Goal: Task Accomplishment & Management: Use online tool/utility

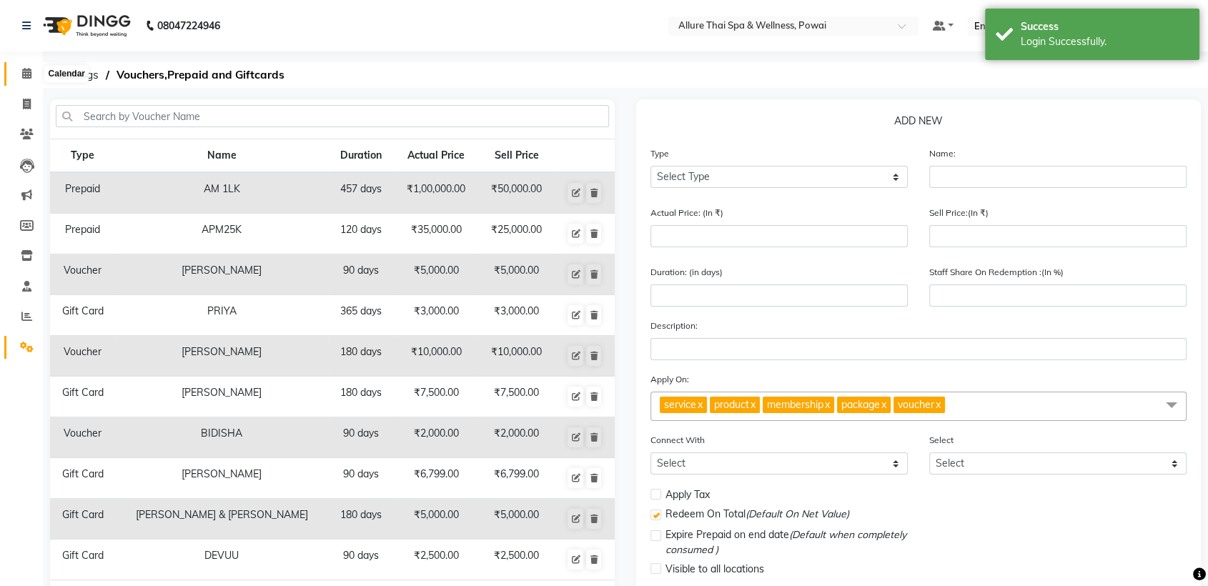
click at [23, 75] on icon at bounding box center [26, 73] width 9 height 11
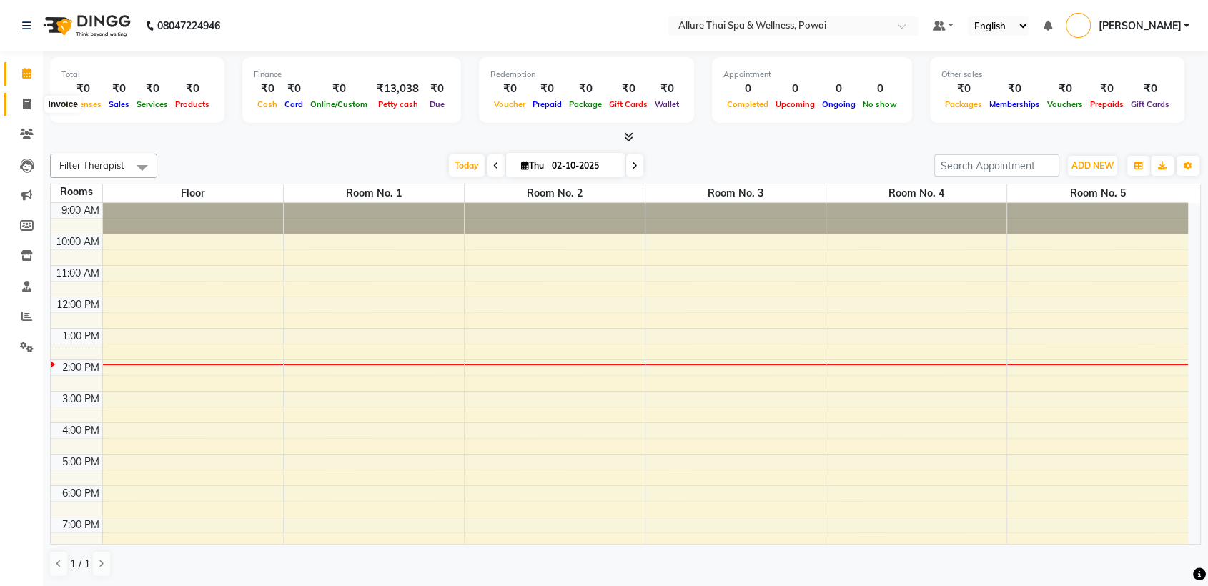
click at [25, 104] on icon at bounding box center [27, 104] width 8 height 11
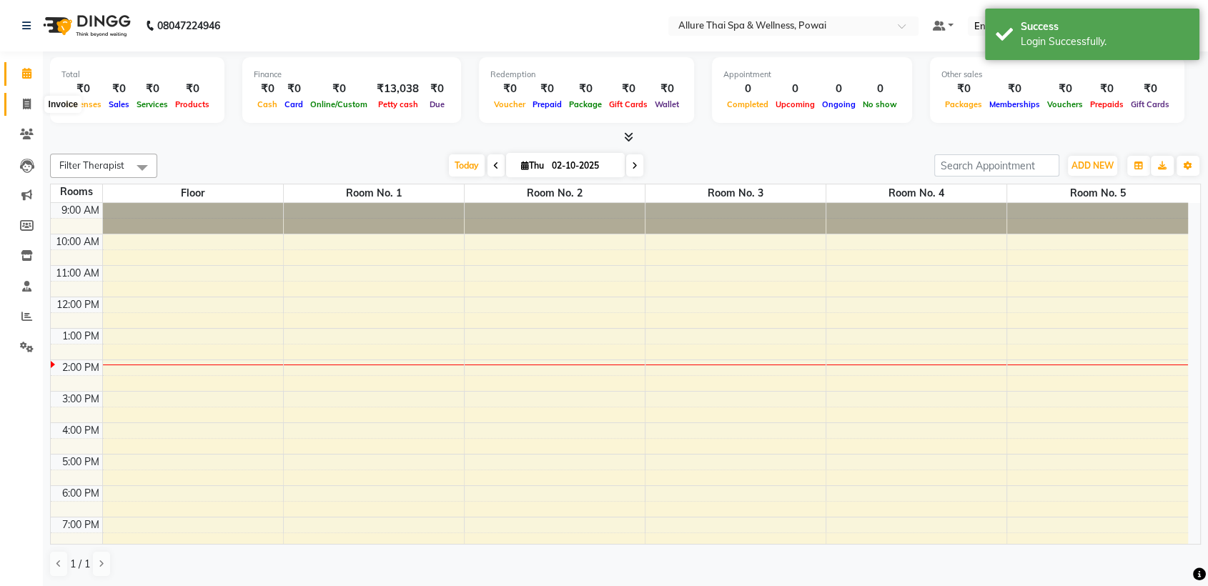
select select "6686"
select select "service"
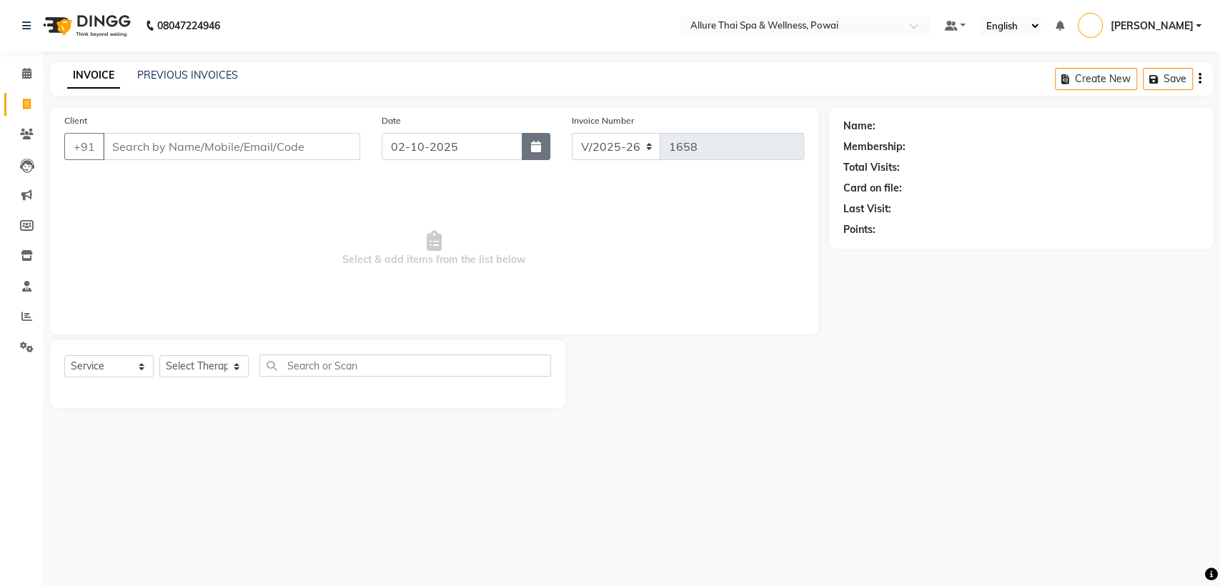
click at [542, 147] on button "button" at bounding box center [536, 146] width 29 height 27
select select "10"
select select "2025"
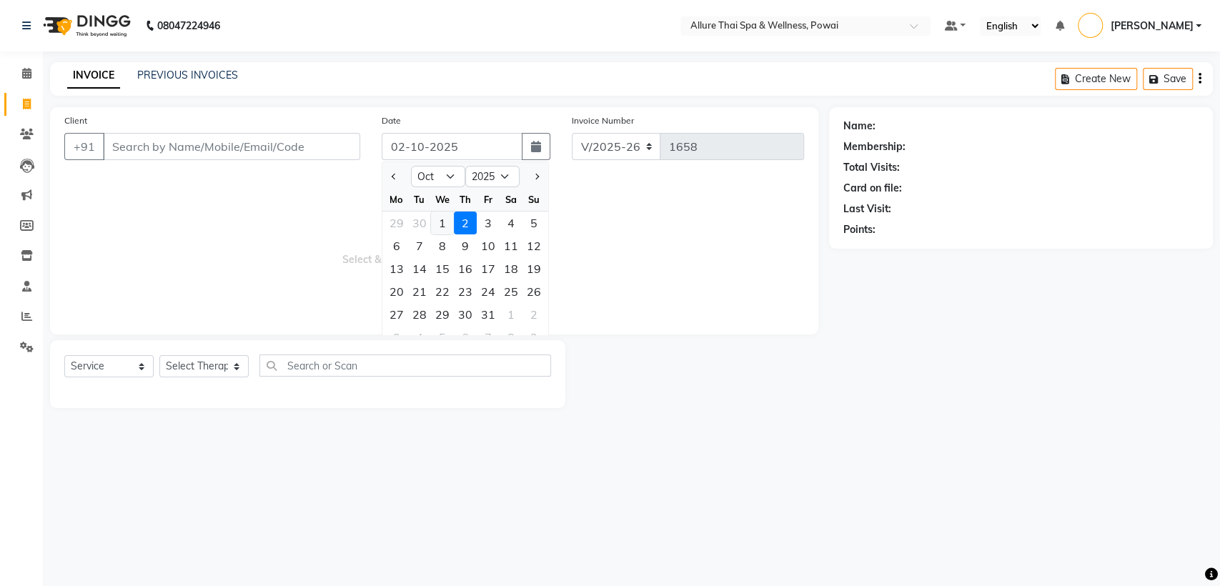
click at [440, 221] on div "1" at bounding box center [442, 223] width 23 height 23
type input "01-10-2025"
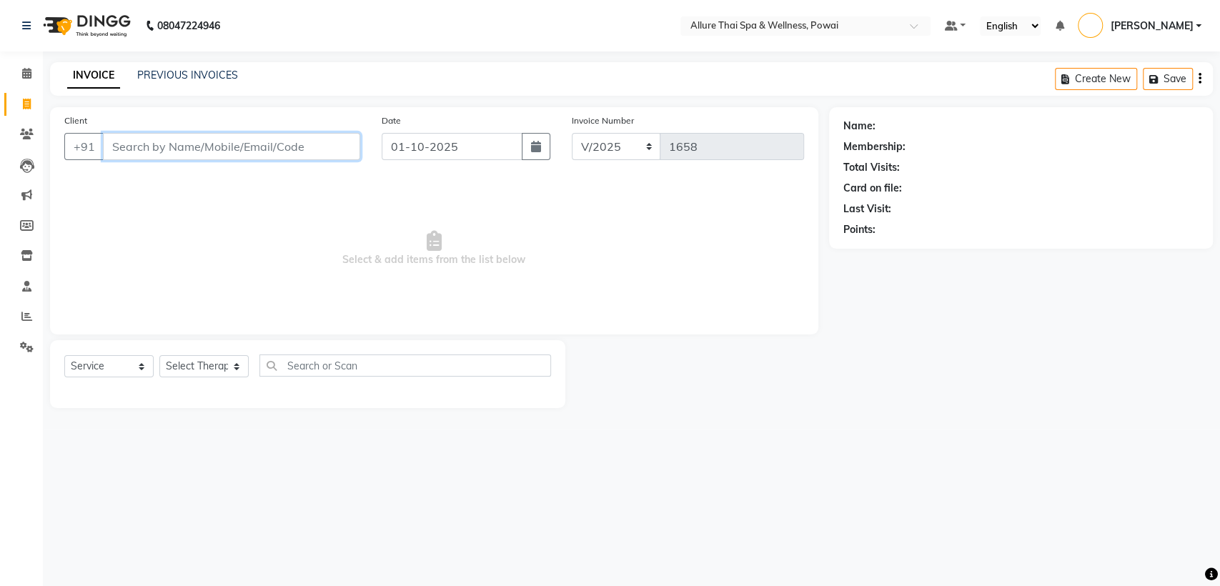
click at [316, 148] on input "Client" at bounding box center [231, 146] width 257 height 27
paste input "7208642222"
type input "7208642222"
click at [319, 150] on span "Add Client" at bounding box center [323, 146] width 56 height 14
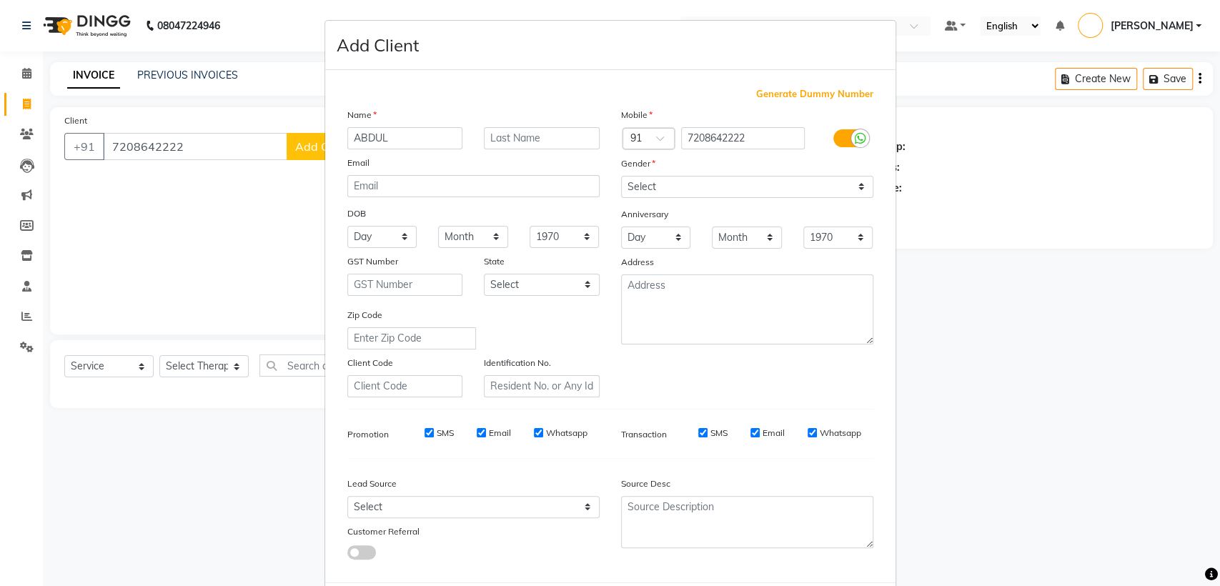
type input "ABDUL"
click at [632, 191] on select "Select [DEMOGRAPHIC_DATA] [DEMOGRAPHIC_DATA] Other Prefer Not To Say" at bounding box center [747, 187] width 252 height 22
select select "[DEMOGRAPHIC_DATA]"
click at [621, 176] on select "Select [DEMOGRAPHIC_DATA] [DEMOGRAPHIC_DATA] Other Prefer Not To Say" at bounding box center [747, 187] width 252 height 22
click at [412, 507] on select "Select Walk-in Referral Friend Advertisement Facebook JustDial Google Other Web…" at bounding box center [473, 507] width 252 height 22
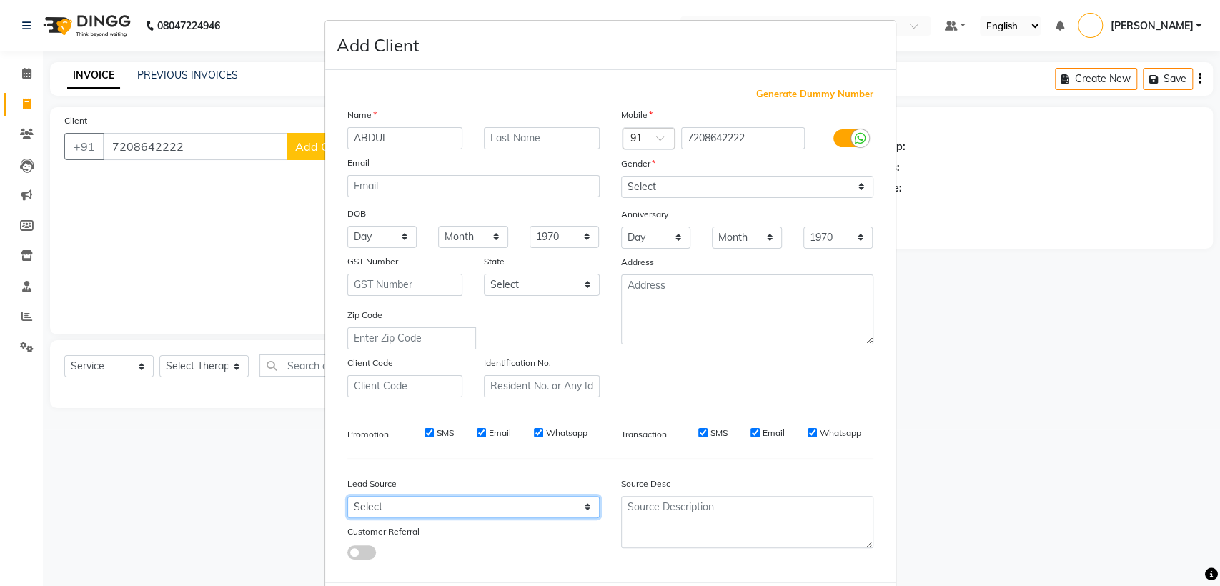
select select "47200"
click at [347, 496] on select "Select Walk-in Referral Friend Advertisement Facebook JustDial Google Other Web…" at bounding box center [473, 507] width 252 height 22
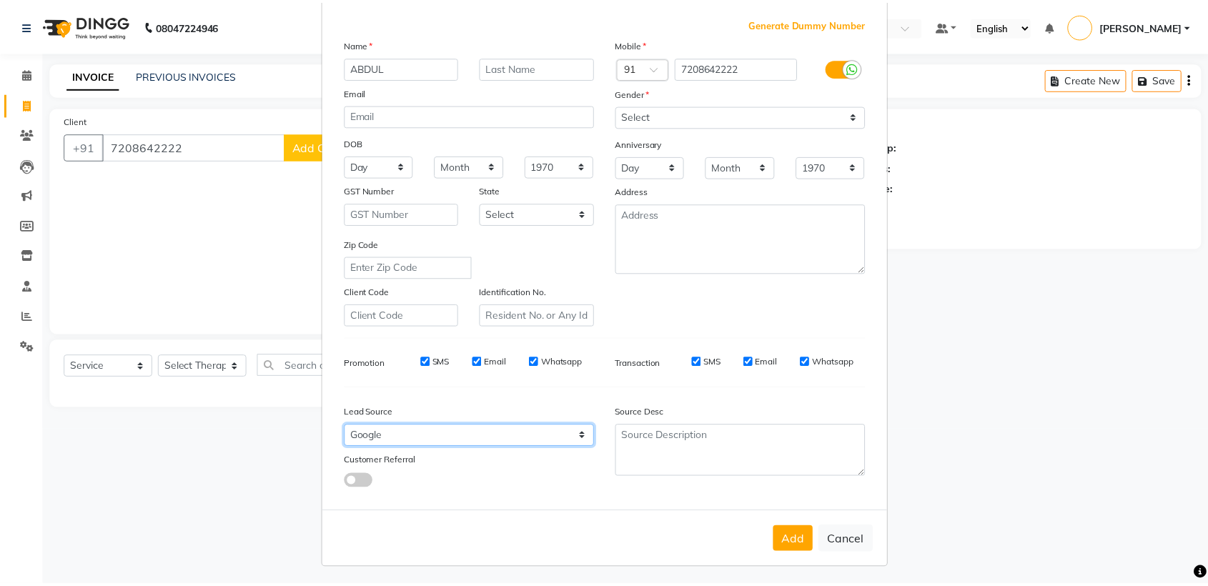
scroll to position [67, 0]
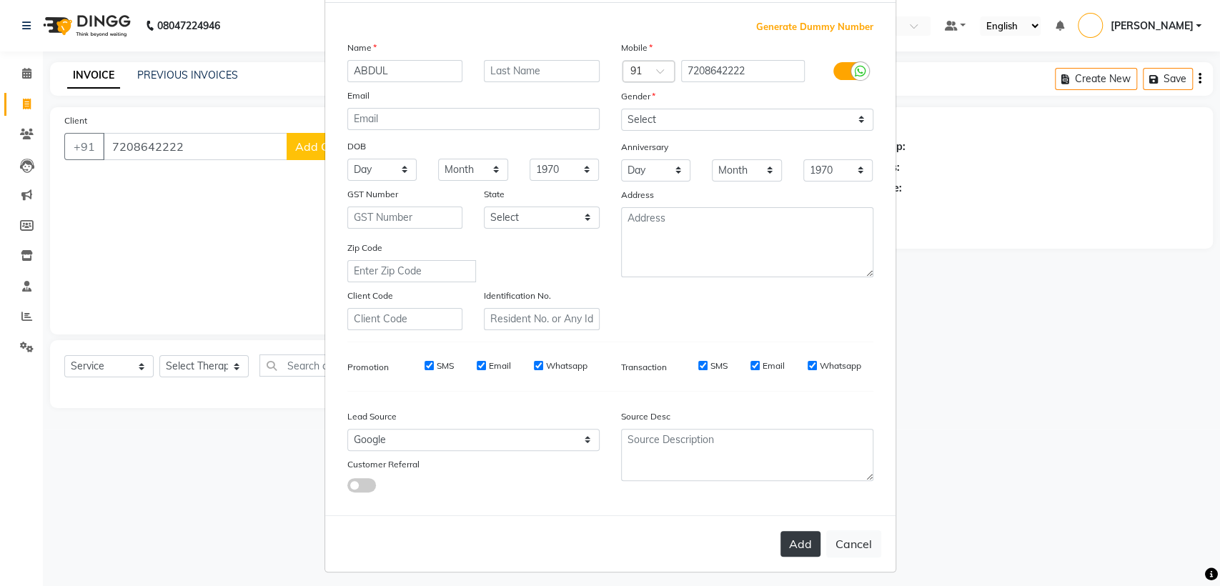
click at [790, 541] on button "Add" at bounding box center [800, 544] width 40 height 26
select select
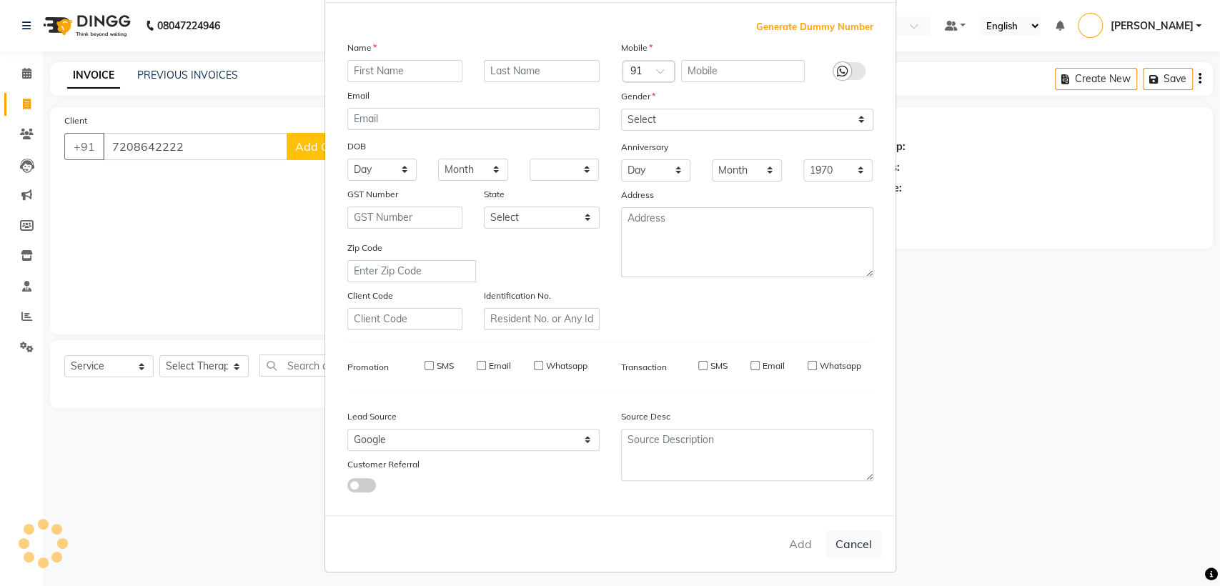
select select
checkbox input "false"
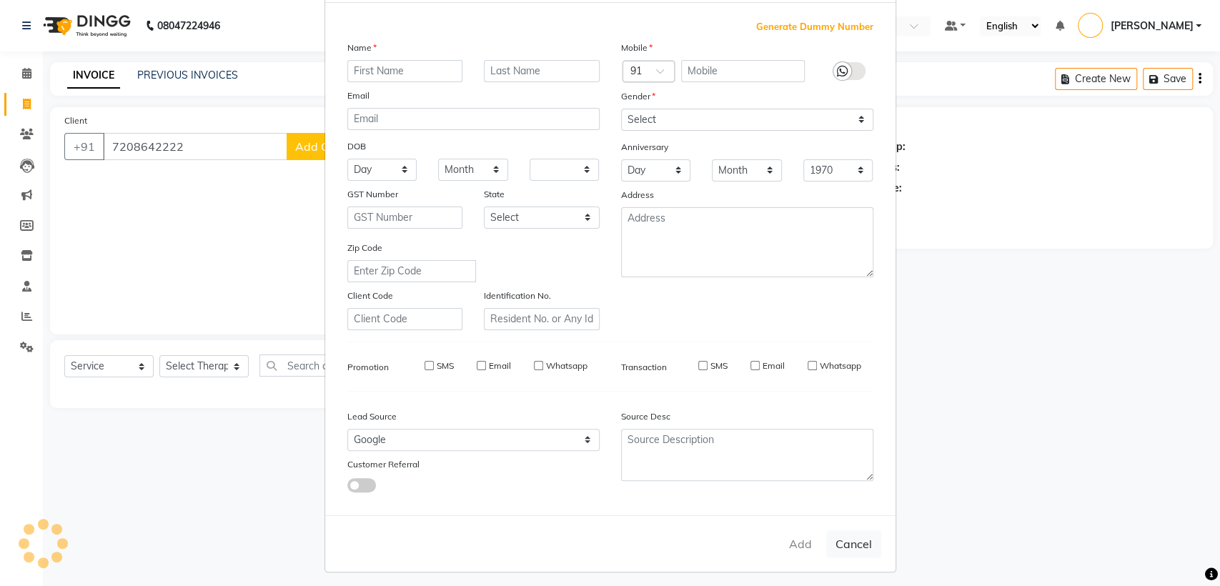
checkbox input "false"
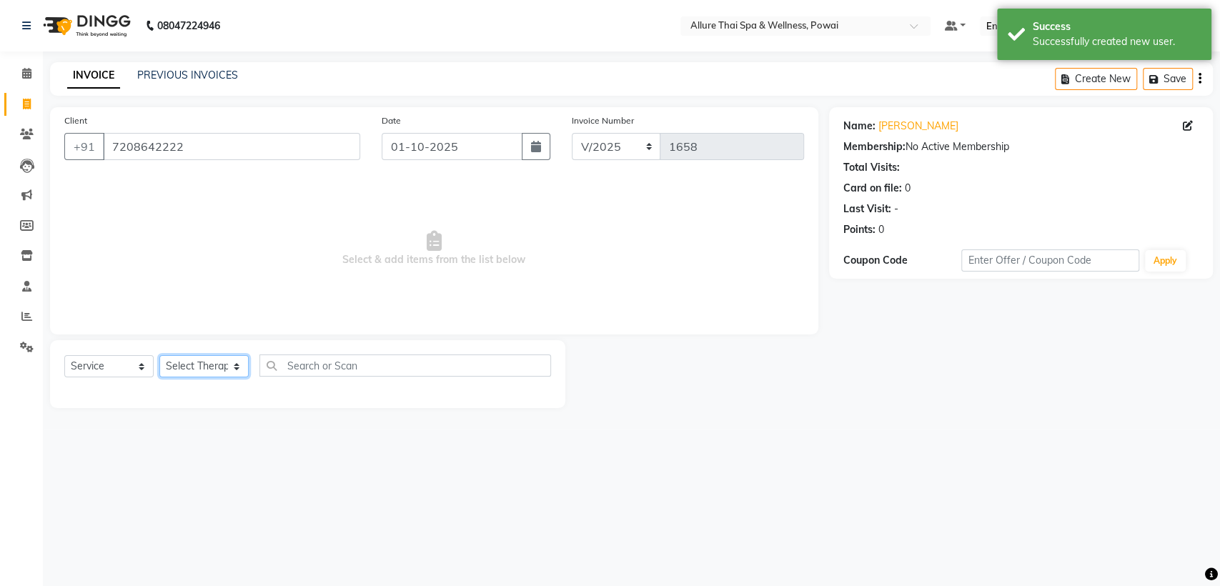
click at [217, 362] on select "Select Therapist AKOK Allure Thai Appointment [PERSON_NAME] [PERSON_NAME] CHEM …" at bounding box center [203, 366] width 89 height 22
select select "86079"
click at [159, 355] on select "Select Therapist AKOK Allure Thai Appointment [PERSON_NAME] [PERSON_NAME] CHEM …" at bounding box center [203, 366] width 89 height 22
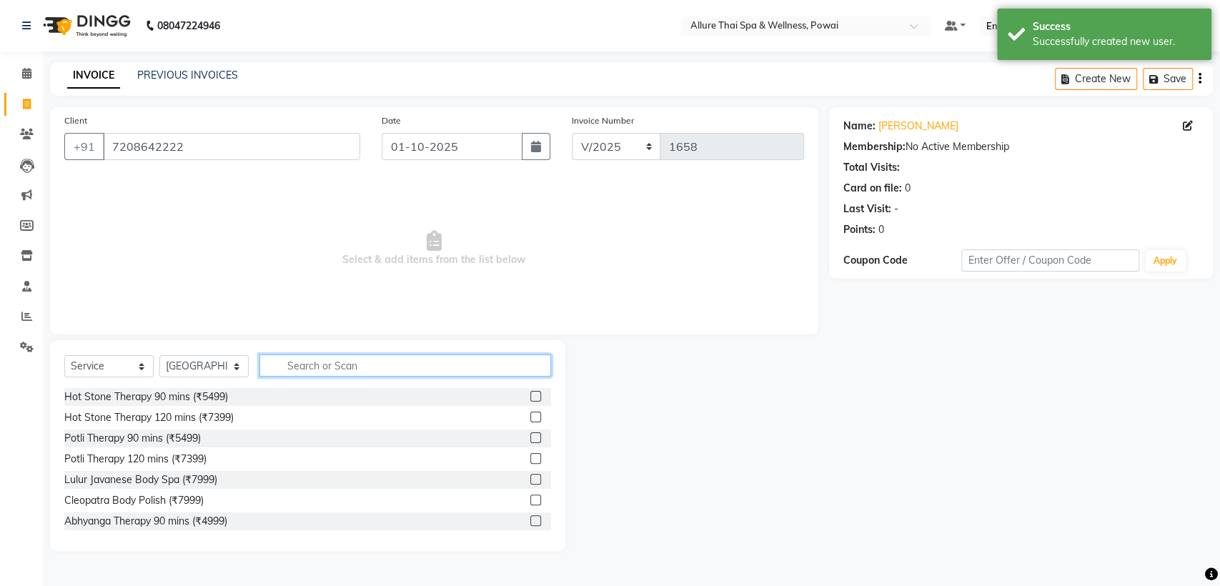
click at [316, 362] on input "text" at bounding box center [405, 365] width 292 height 22
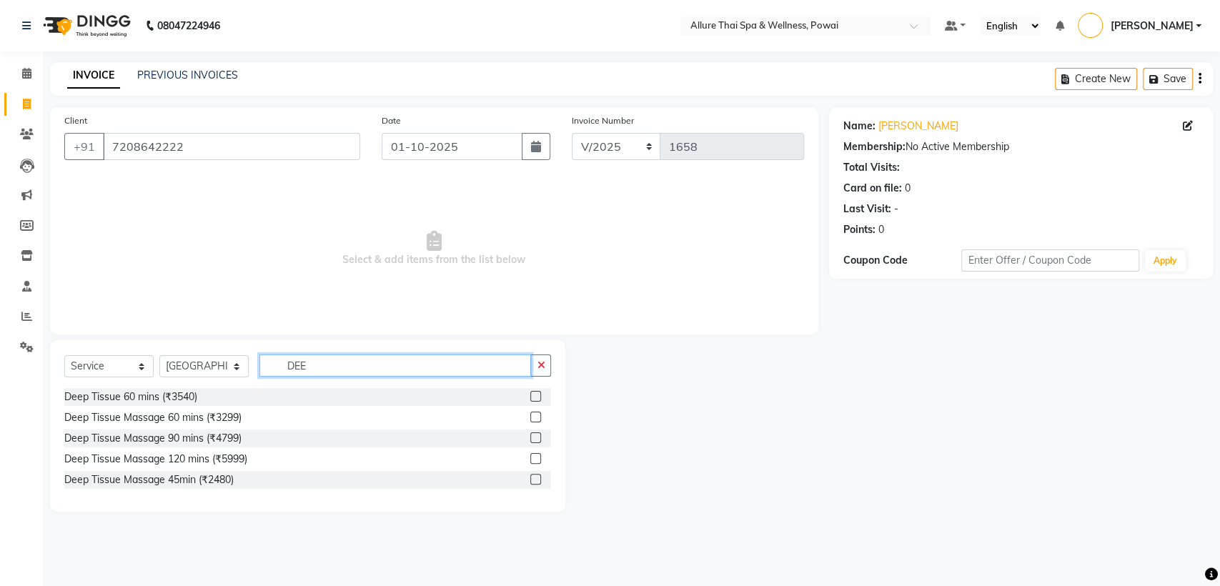
type input "DEE"
click at [535, 416] on label at bounding box center [535, 417] width 11 height 11
click at [535, 416] on input "checkbox" at bounding box center [534, 417] width 9 height 9
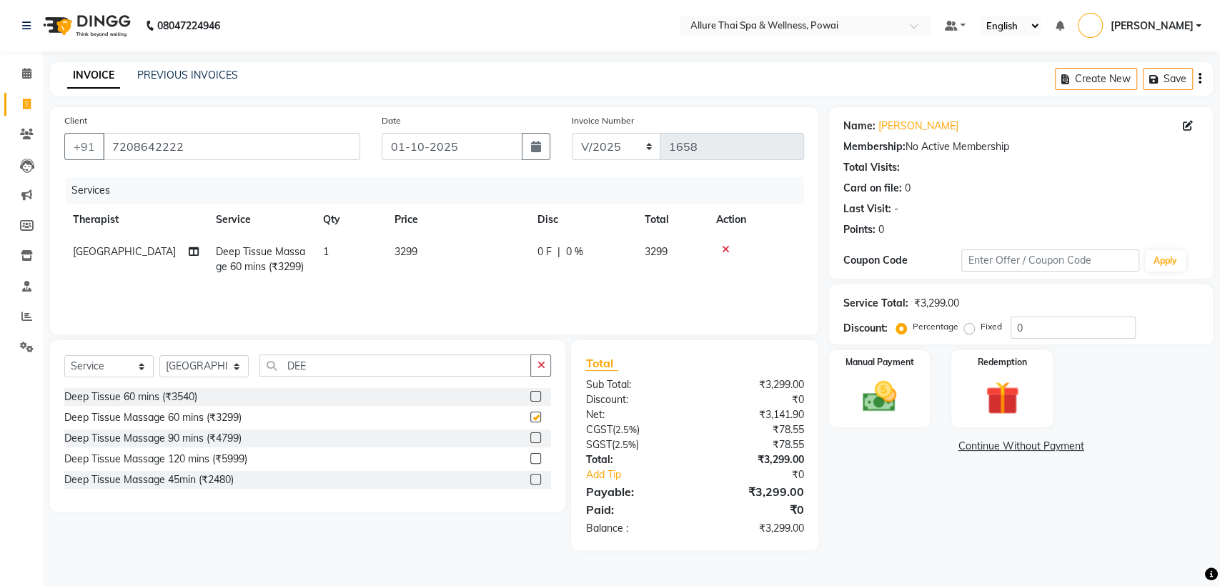
checkbox input "false"
click at [981, 327] on label "Fixed" at bounding box center [991, 326] width 21 height 13
click at [967, 327] on input "Fixed" at bounding box center [972, 327] width 10 height 10
radio input "true"
click at [1021, 332] on input "0" at bounding box center [1073, 328] width 125 height 22
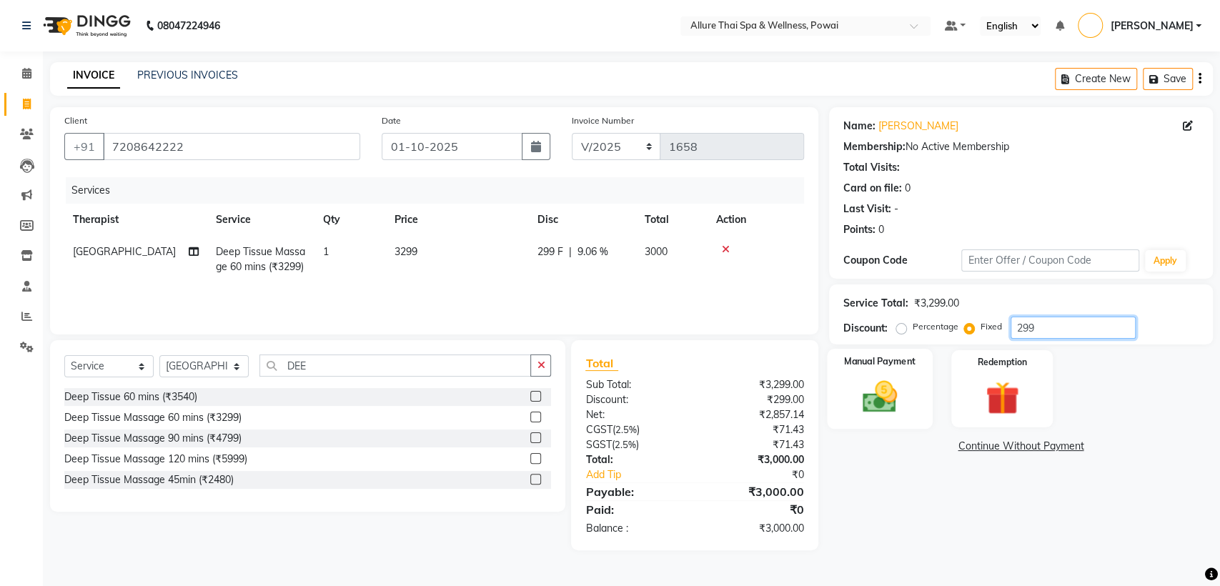
type input "299"
click at [875, 370] on div "Manual Payment" at bounding box center [880, 389] width 106 height 81
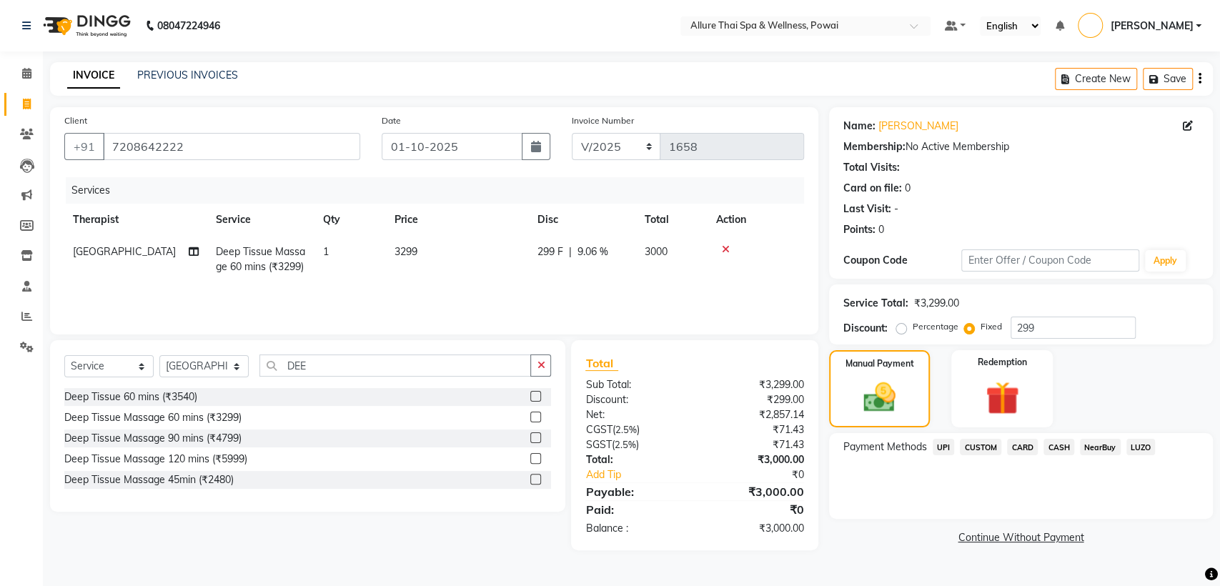
click at [1052, 447] on span "CASH" at bounding box center [1058, 447] width 31 height 16
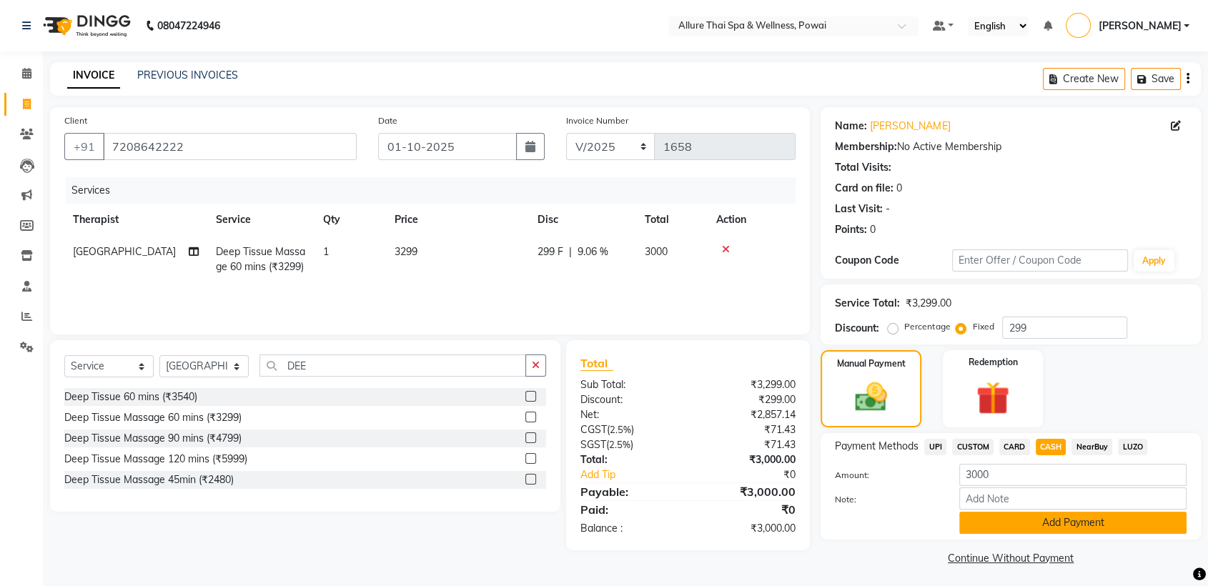
click at [1010, 516] on button "Add Payment" at bounding box center [1072, 523] width 227 height 22
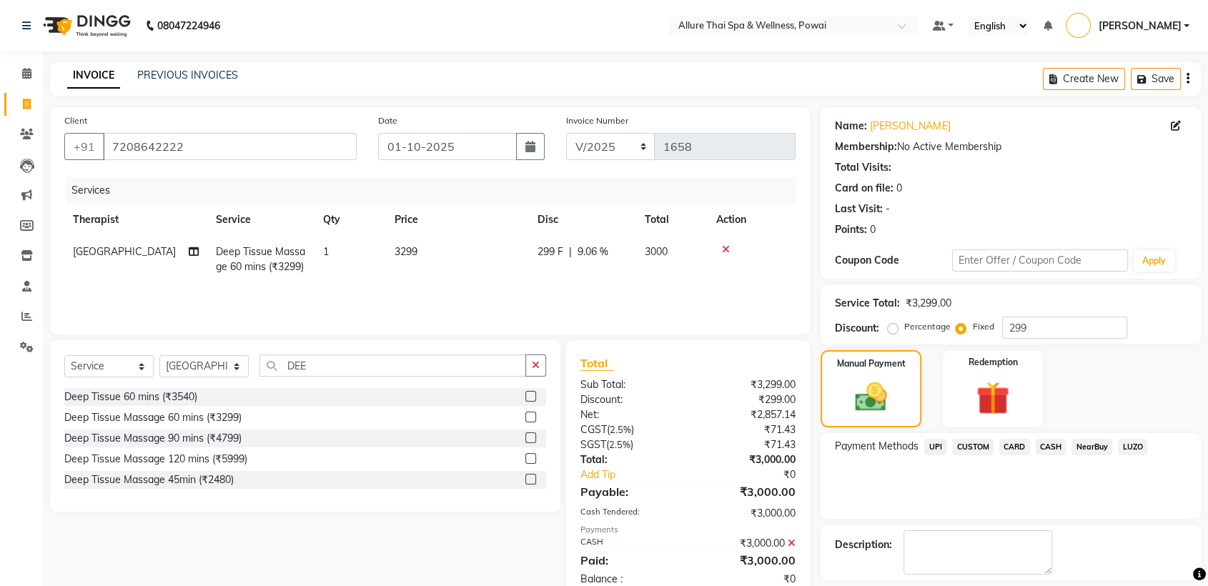
scroll to position [64, 0]
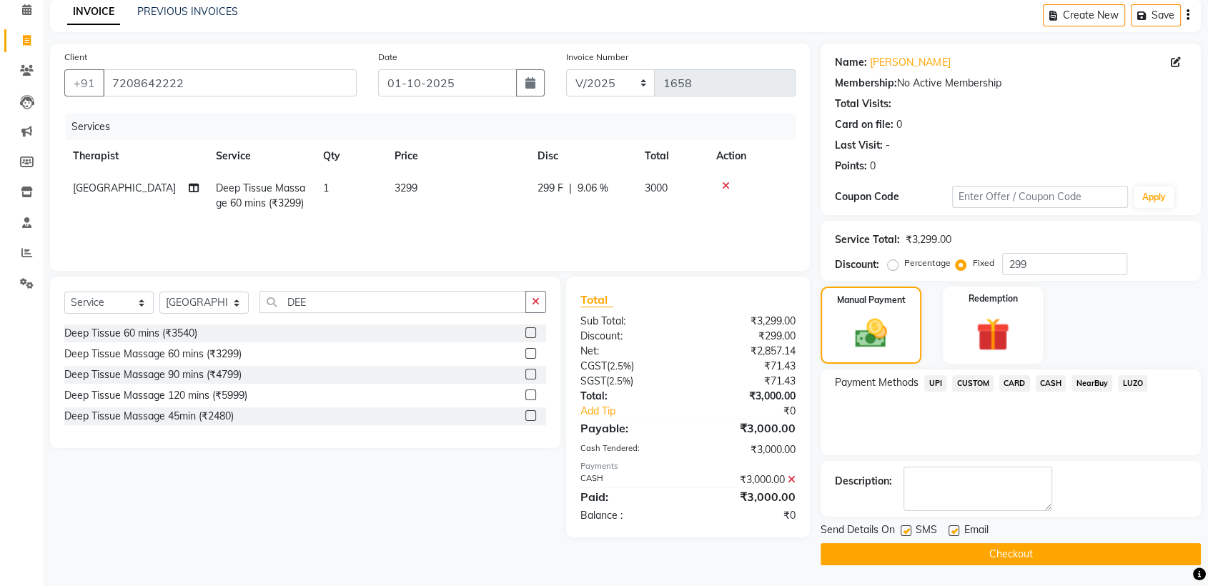
click at [905, 528] on label at bounding box center [906, 530] width 11 height 11
click at [905, 528] on input "checkbox" at bounding box center [905, 531] width 9 height 9
checkbox input "false"
click at [951, 530] on label at bounding box center [953, 530] width 11 height 11
click at [951, 530] on input "checkbox" at bounding box center [952, 531] width 9 height 9
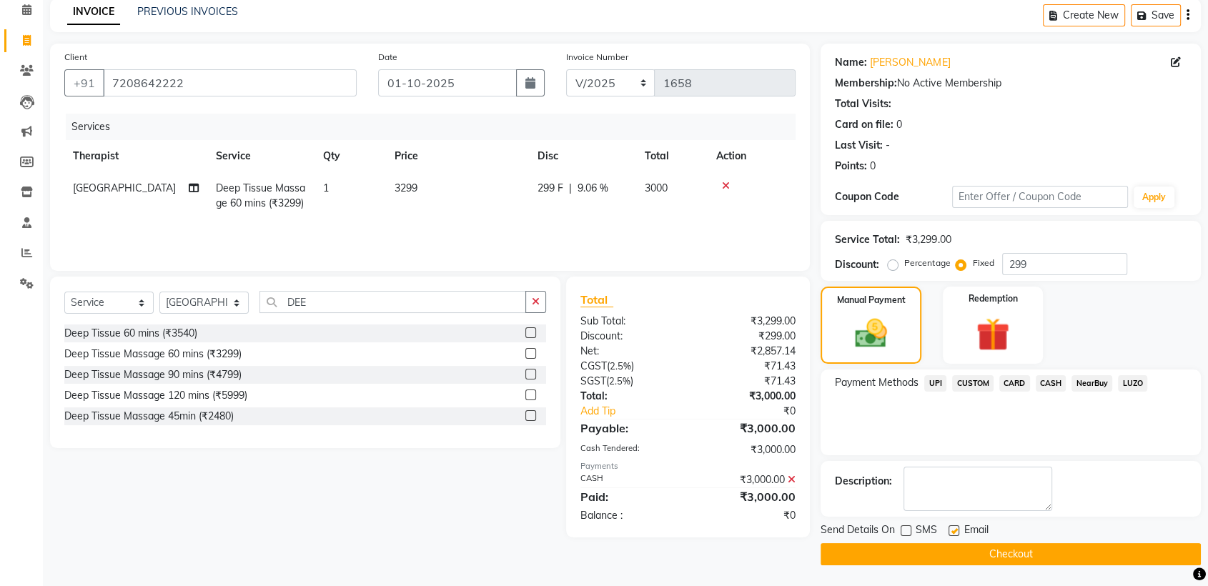
checkbox input "false"
click at [970, 549] on button "Checkout" at bounding box center [1010, 554] width 380 height 22
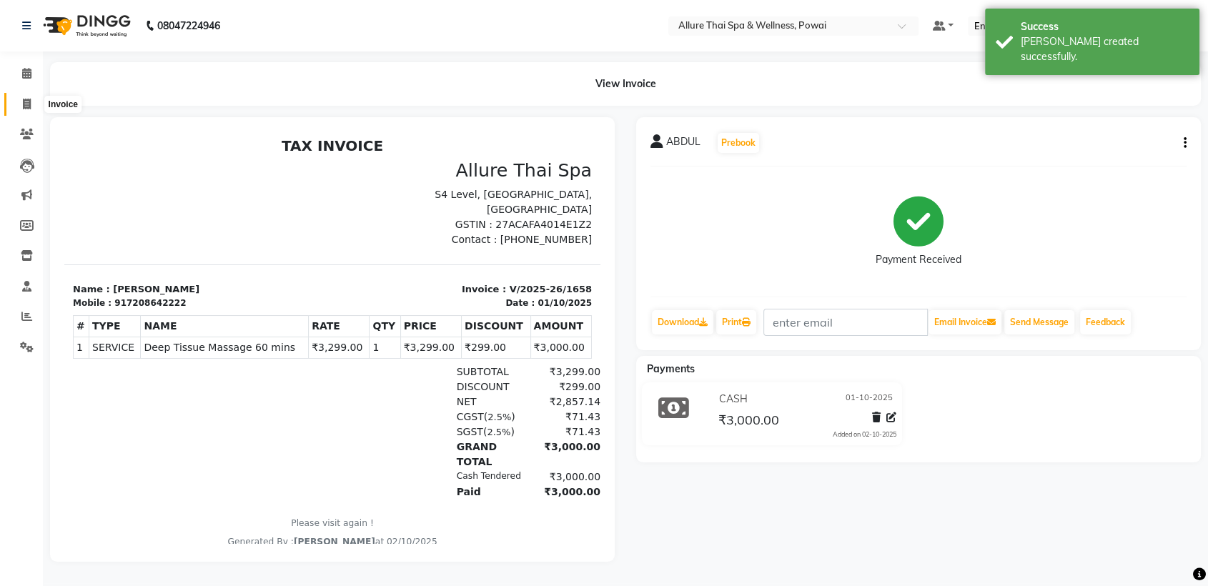
click at [24, 99] on icon at bounding box center [27, 104] width 8 height 11
select select "6686"
select select "service"
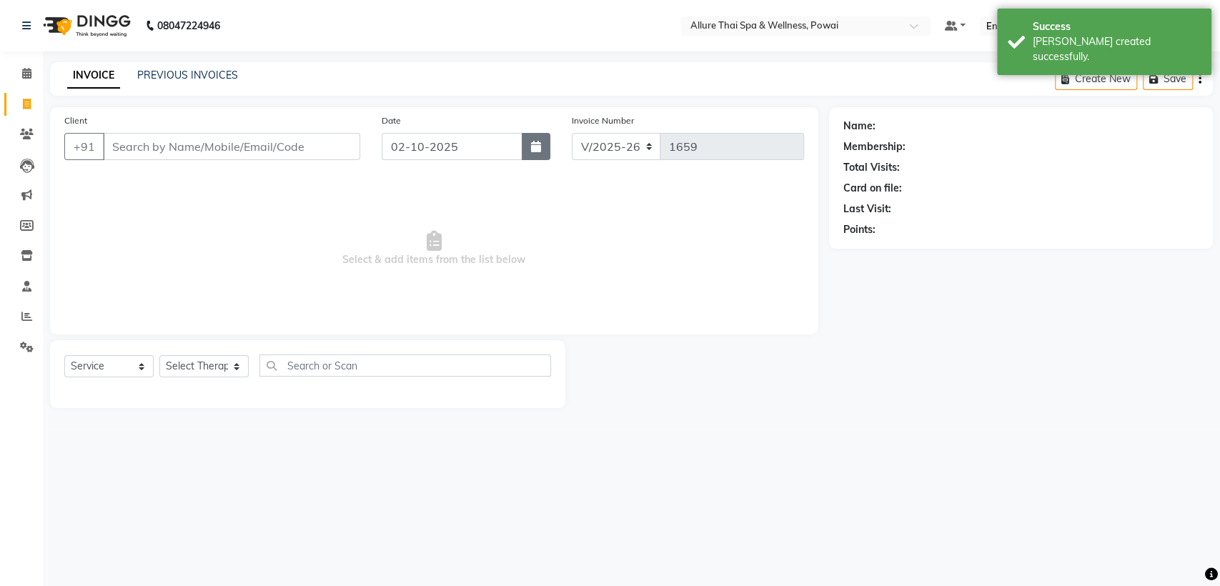
click at [532, 150] on icon "button" at bounding box center [536, 146] width 10 height 11
select select "10"
select select "2025"
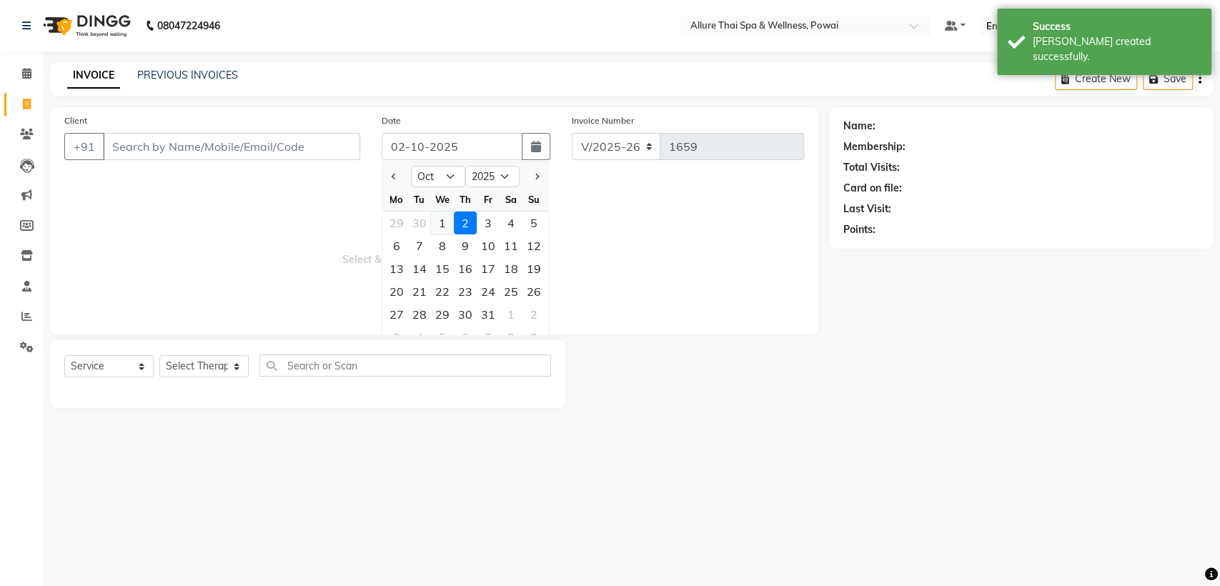
click at [437, 219] on div "1" at bounding box center [442, 223] width 23 height 23
type input "01-10-2025"
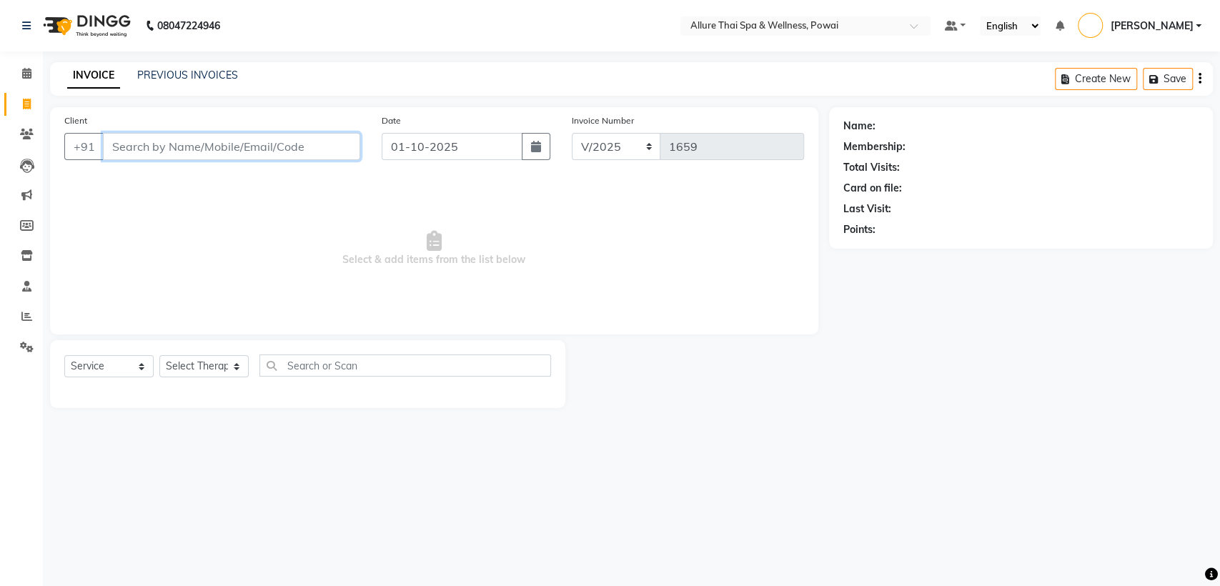
click at [331, 148] on input "Client" at bounding box center [231, 146] width 257 height 27
click at [263, 149] on input "Client" at bounding box center [231, 146] width 257 height 27
paste input "9820129362"
type input "9820129362"
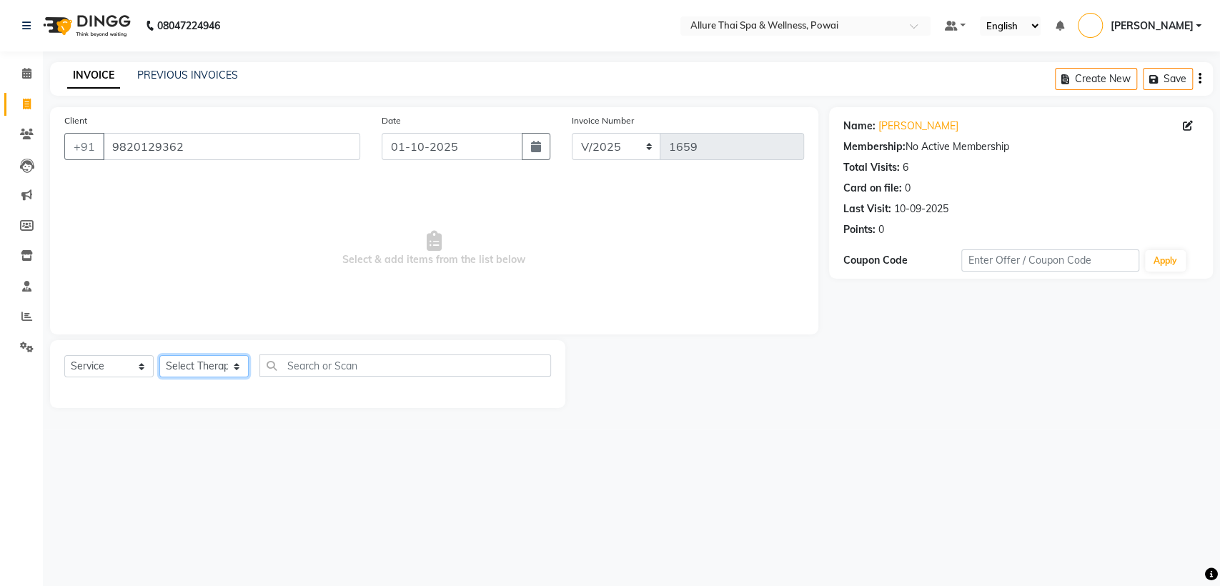
click at [193, 367] on select "Select Therapist AKOK Allure Thai Appointment [PERSON_NAME] [PERSON_NAME] CHEM …" at bounding box center [203, 366] width 89 height 22
select select "61244"
click at [159, 355] on select "Select Therapist AKOK Allure Thai Appointment [PERSON_NAME] [PERSON_NAME] CHEM …" at bounding box center [203, 366] width 89 height 22
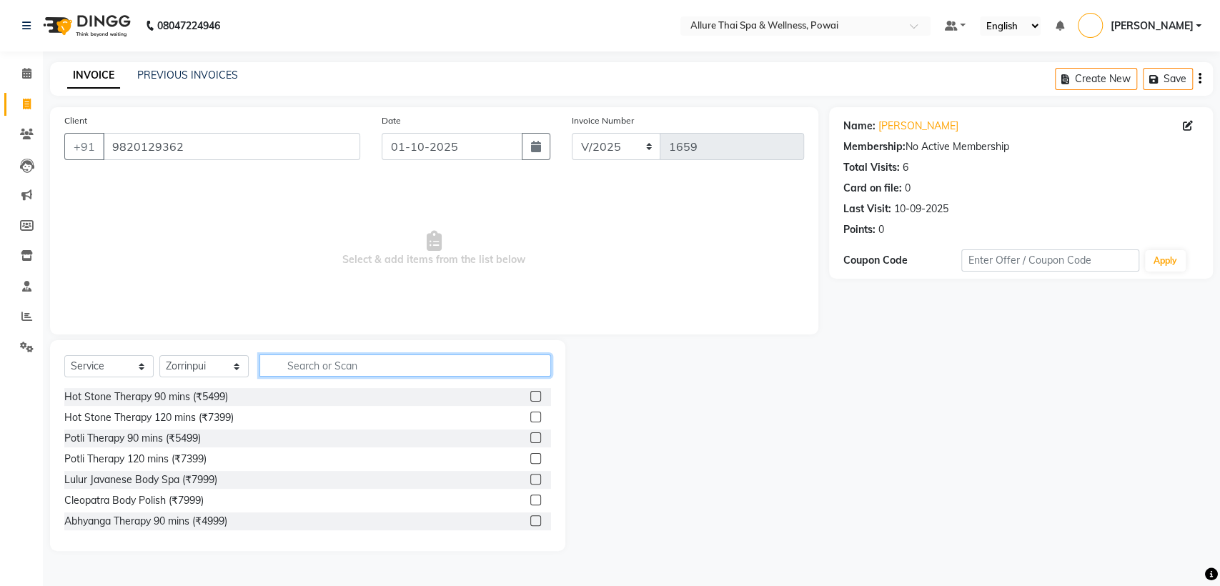
click at [313, 361] on input "text" at bounding box center [405, 365] width 292 height 22
type input "BALINE"
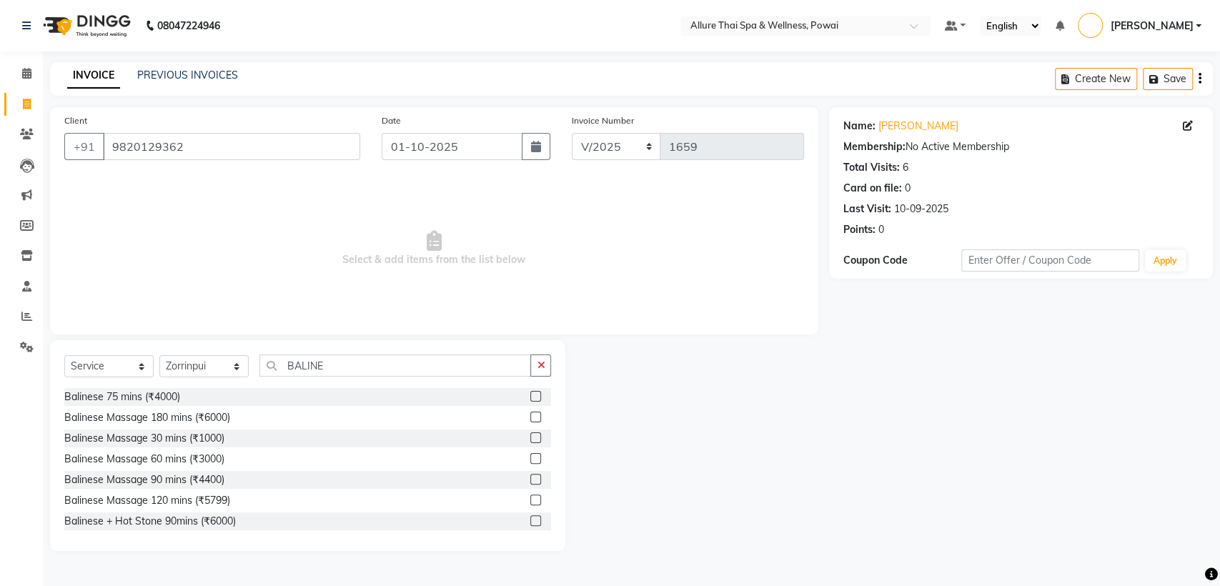
click at [530, 480] on label at bounding box center [535, 479] width 11 height 11
click at [530, 480] on input "checkbox" at bounding box center [534, 479] width 9 height 9
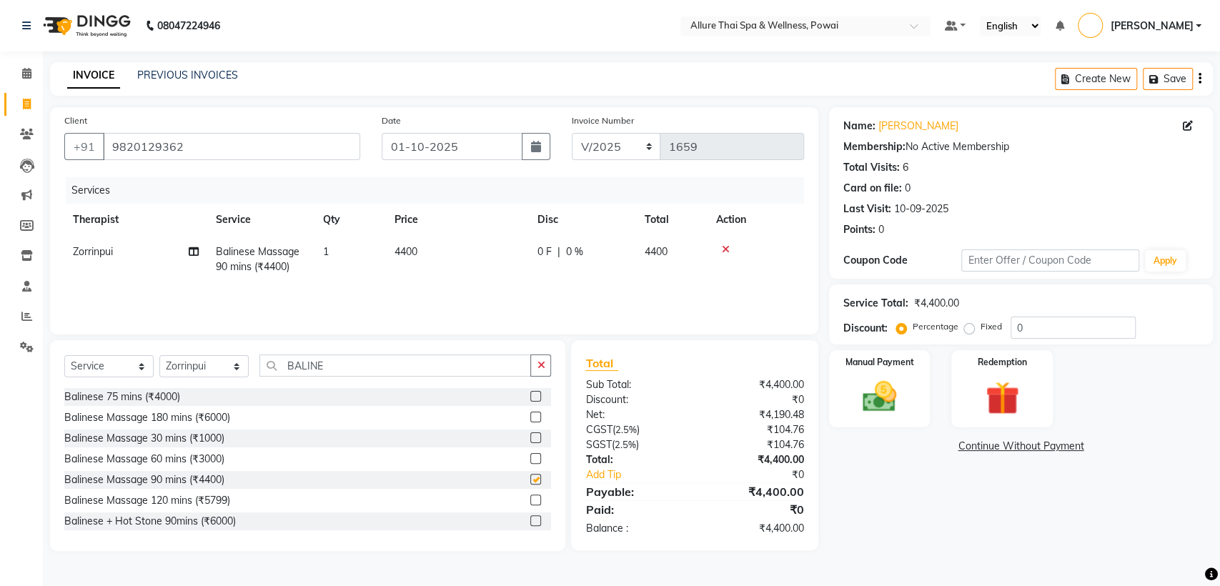
checkbox input "false"
click at [981, 327] on label "Fixed" at bounding box center [991, 326] width 21 height 13
click at [967, 327] on input "Fixed" at bounding box center [972, 327] width 10 height 10
radio input "true"
click at [1028, 324] on input "0" at bounding box center [1073, 328] width 125 height 22
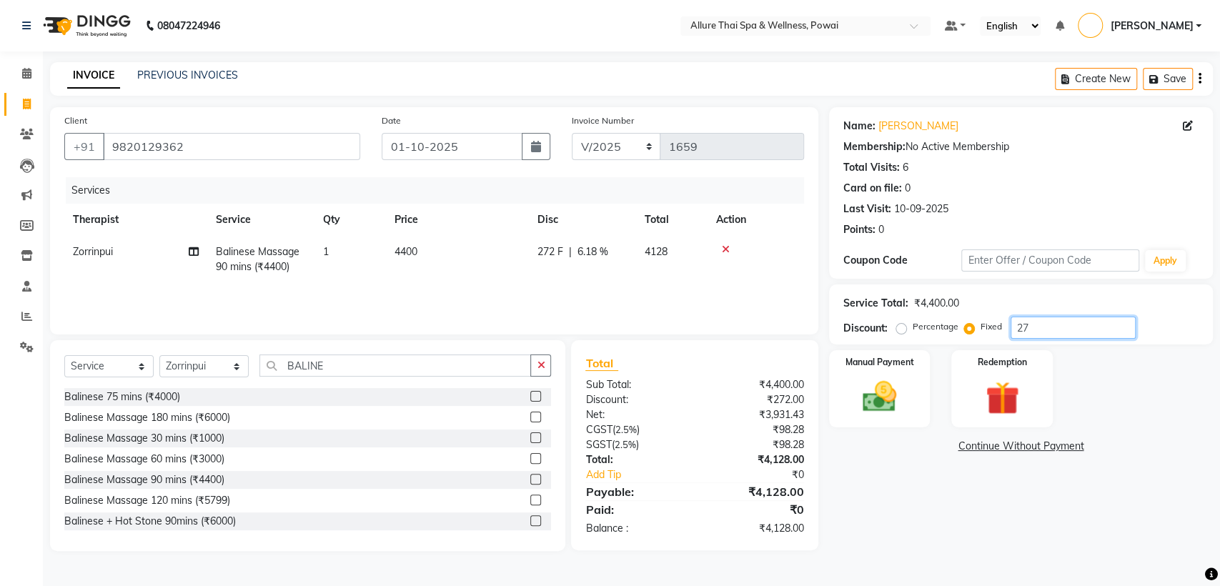
type input "2"
type input "1"
type input "2"
type input "1700"
click at [875, 385] on img at bounding box center [879, 397] width 56 height 40
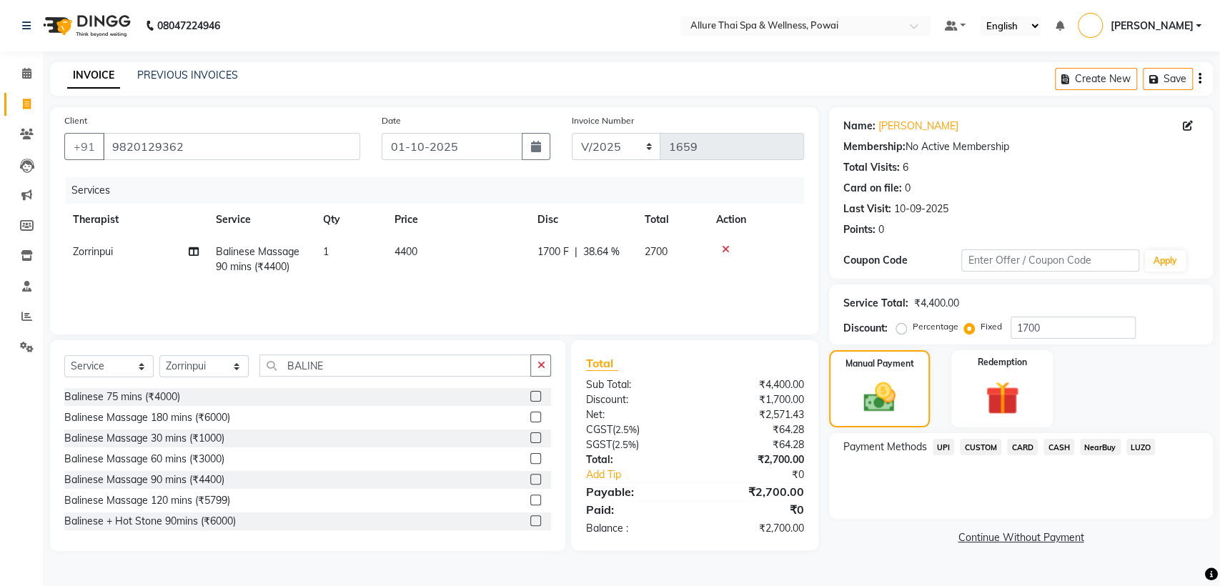
click at [1028, 451] on span "CARD" at bounding box center [1022, 447] width 31 height 16
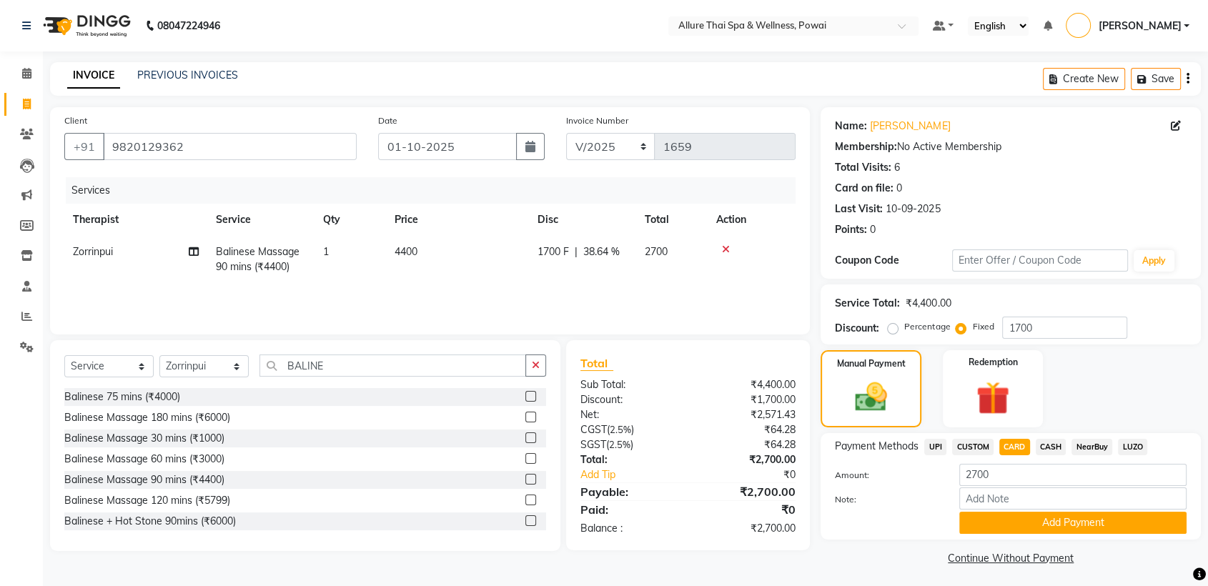
scroll to position [4, 0]
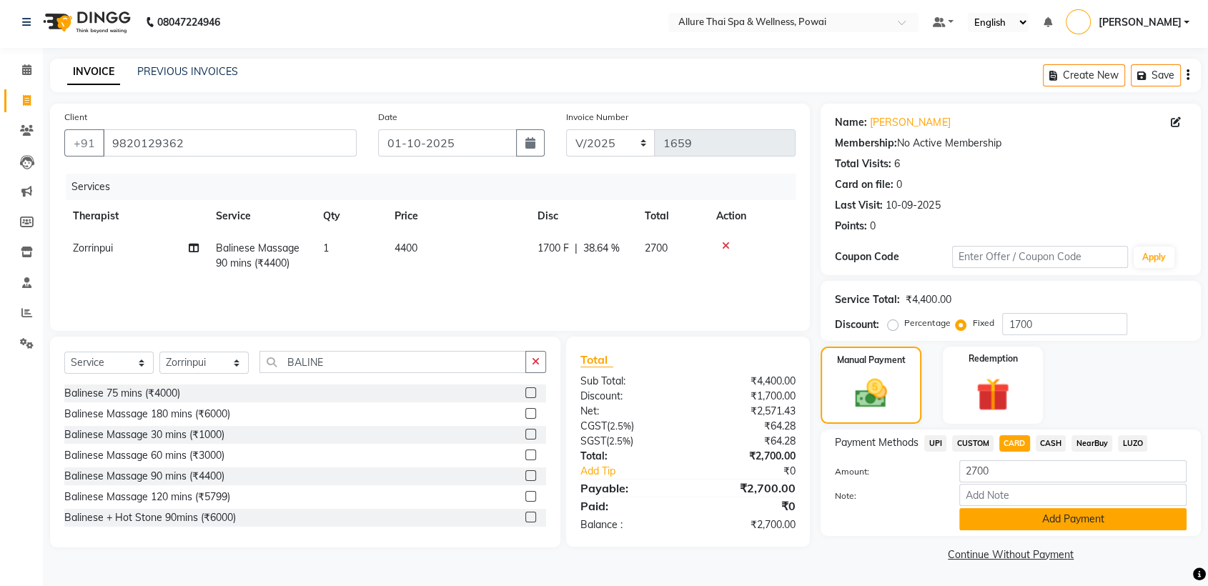
click at [1001, 520] on button "Add Payment" at bounding box center [1072, 519] width 227 height 22
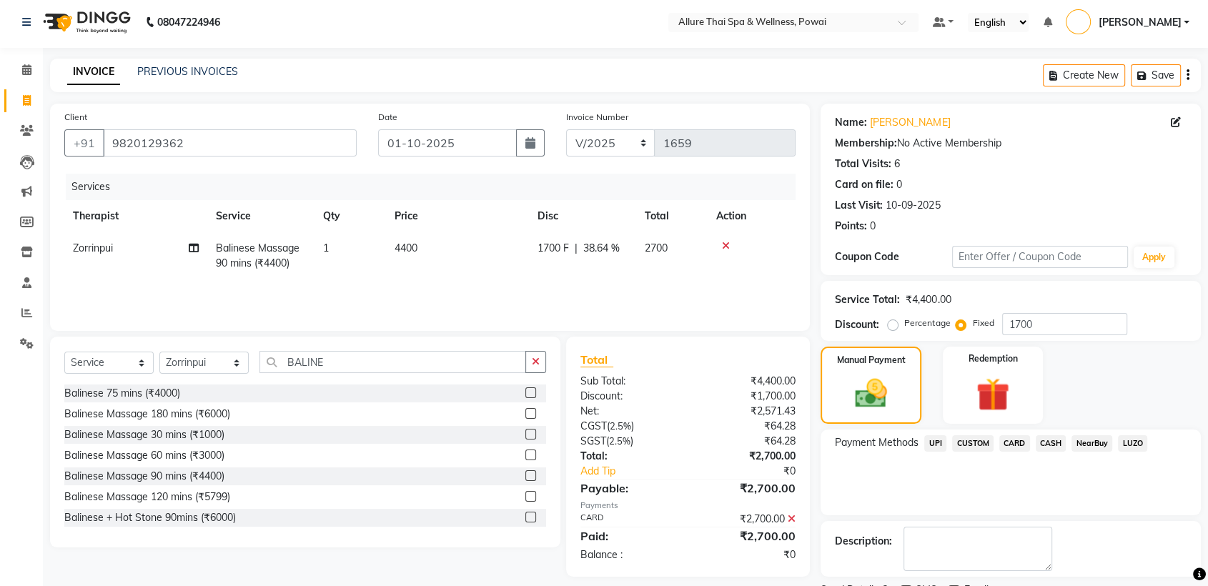
scroll to position [64, 0]
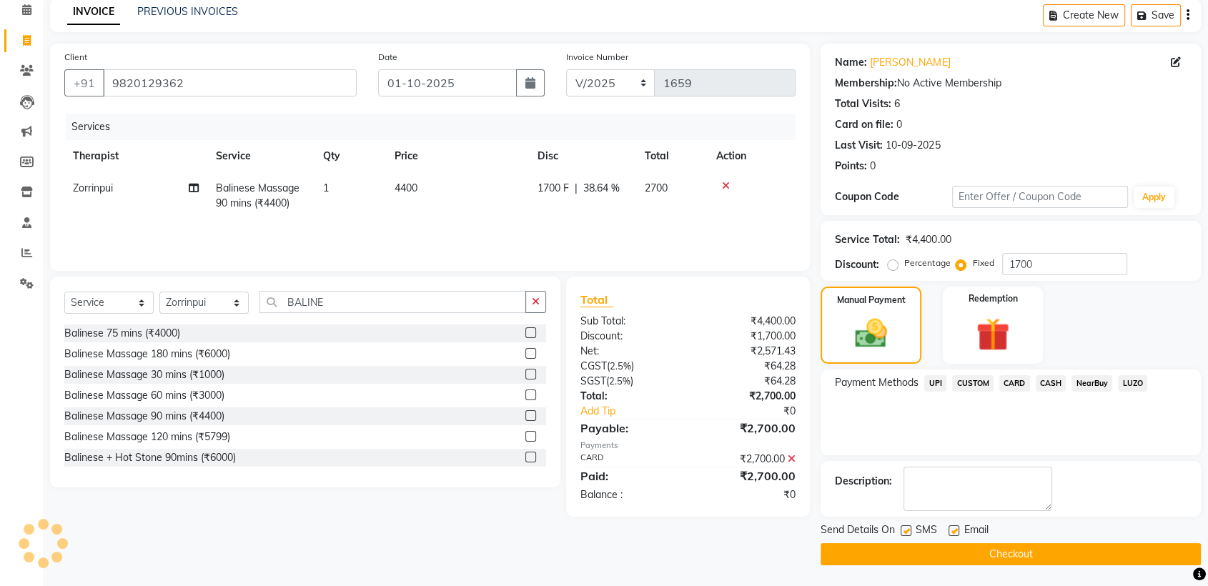
click at [903, 531] on label at bounding box center [906, 530] width 11 height 11
click at [903, 531] on input "checkbox" at bounding box center [905, 531] width 9 height 9
checkbox input "false"
click at [956, 530] on label at bounding box center [953, 530] width 11 height 11
click at [956, 530] on input "checkbox" at bounding box center [952, 531] width 9 height 9
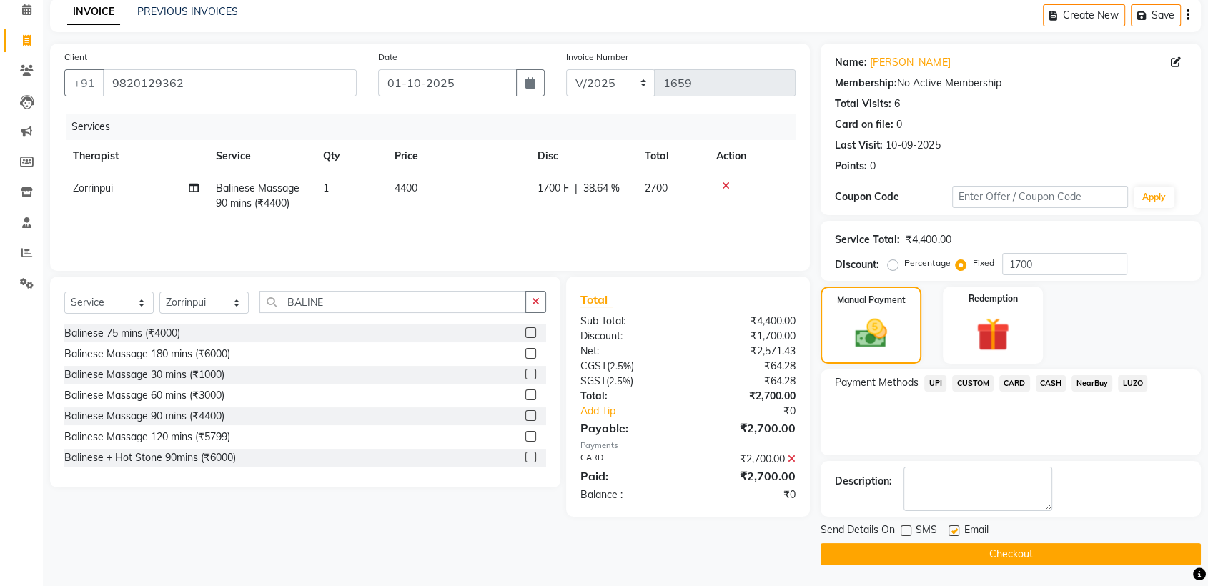
checkbox input "false"
click at [972, 550] on button "Checkout" at bounding box center [1010, 554] width 380 height 22
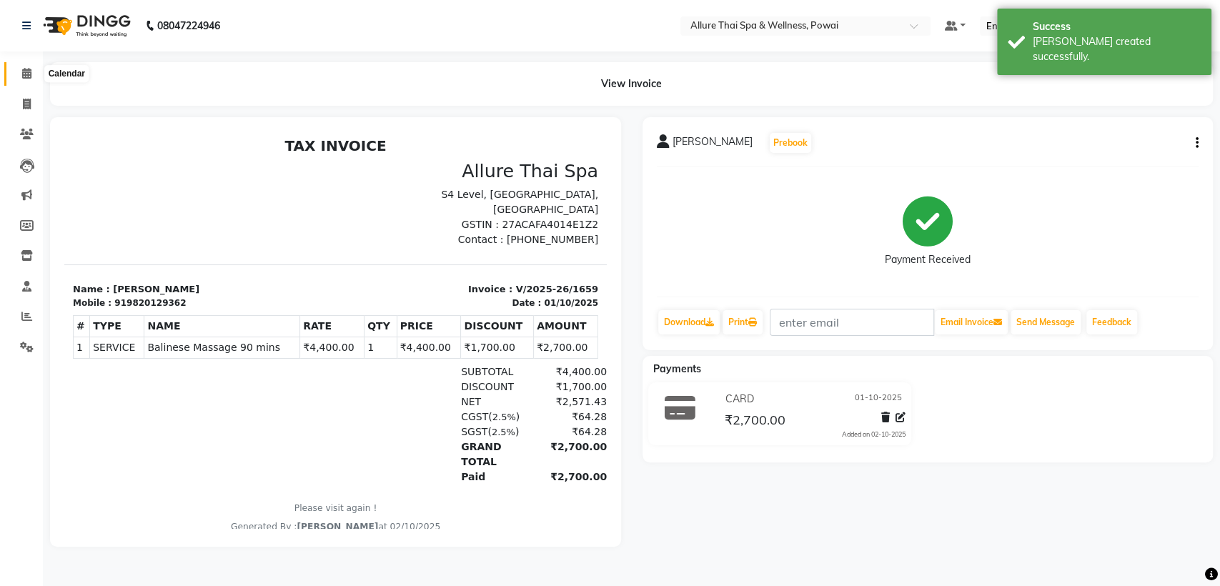
click at [22, 74] on icon at bounding box center [26, 73] width 9 height 11
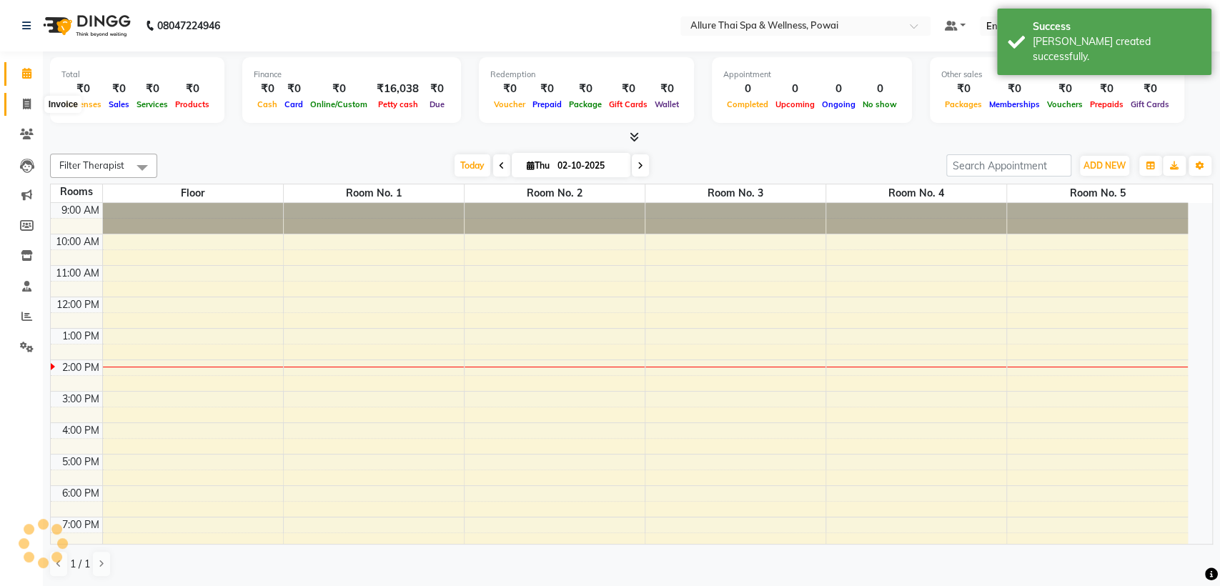
click at [28, 101] on icon at bounding box center [27, 104] width 8 height 11
select select "6686"
select select "service"
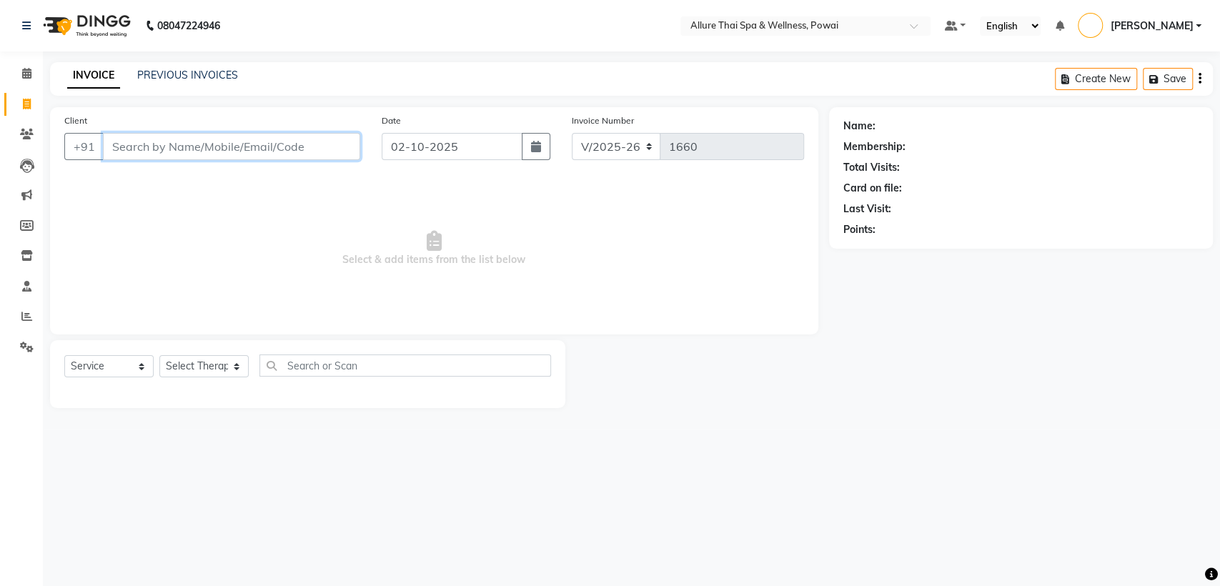
click at [293, 147] on input "Client" at bounding box center [231, 146] width 257 height 27
paste input "7400396849"
type input "7400396849"
click at [331, 149] on span "Add Client" at bounding box center [323, 146] width 56 height 14
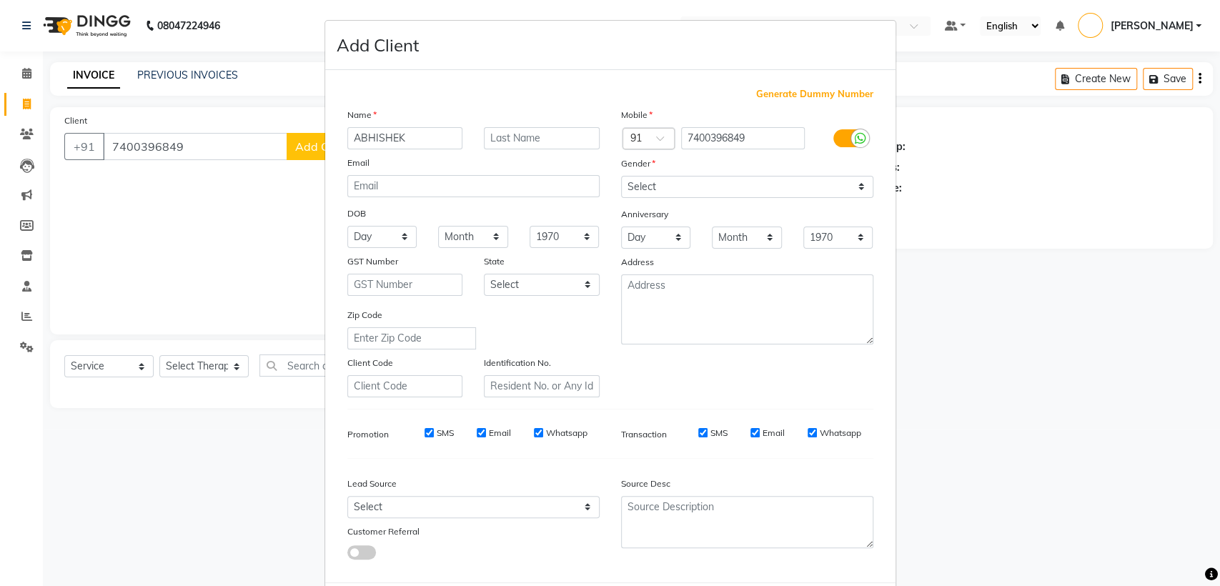
type input "ABHISHEK"
click at [680, 186] on select "Select [DEMOGRAPHIC_DATA] [DEMOGRAPHIC_DATA] Other Prefer Not To Say" at bounding box center [747, 187] width 252 height 22
select select "[DEMOGRAPHIC_DATA]"
click at [621, 176] on select "Select [DEMOGRAPHIC_DATA] [DEMOGRAPHIC_DATA] Other Prefer Not To Say" at bounding box center [747, 187] width 252 height 22
click at [444, 500] on select "Select Walk-in Referral Friend Advertisement Facebook JustDial Google Other Web…" at bounding box center [473, 507] width 252 height 22
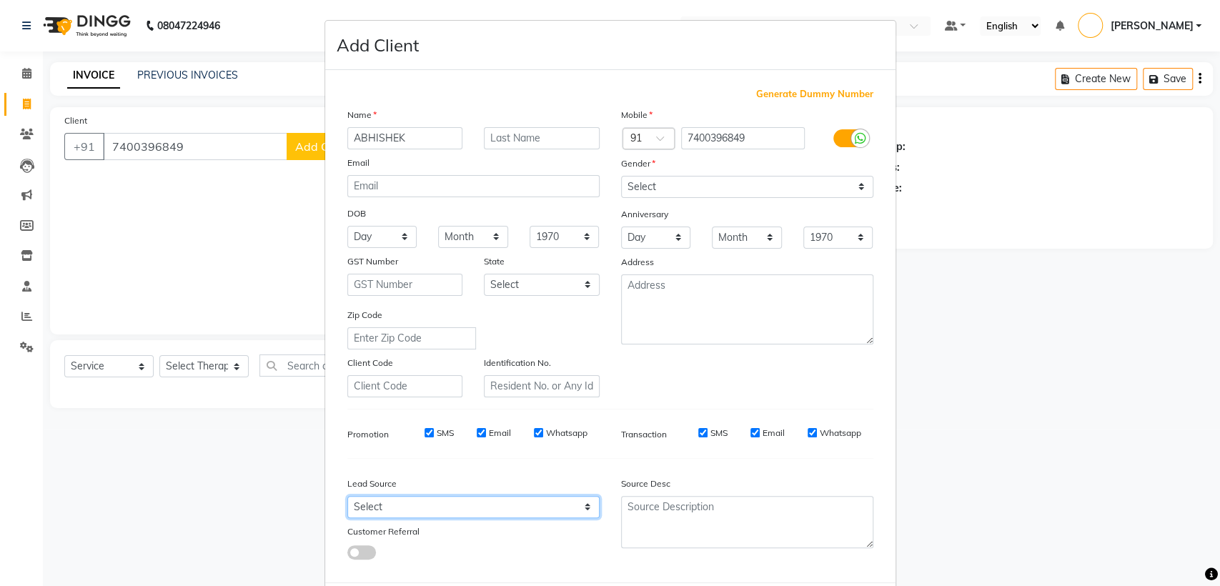
select select "55435"
click at [347, 496] on select "Select Walk-in Referral Friend Advertisement Facebook JustDial Google Other Web…" at bounding box center [473, 507] width 252 height 22
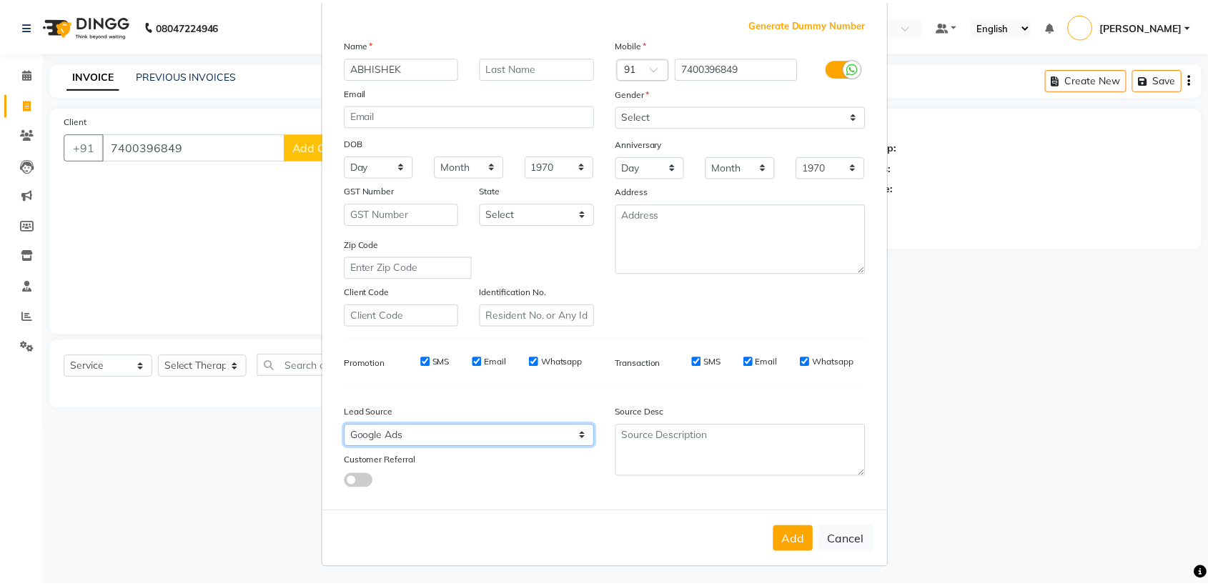
scroll to position [70, 0]
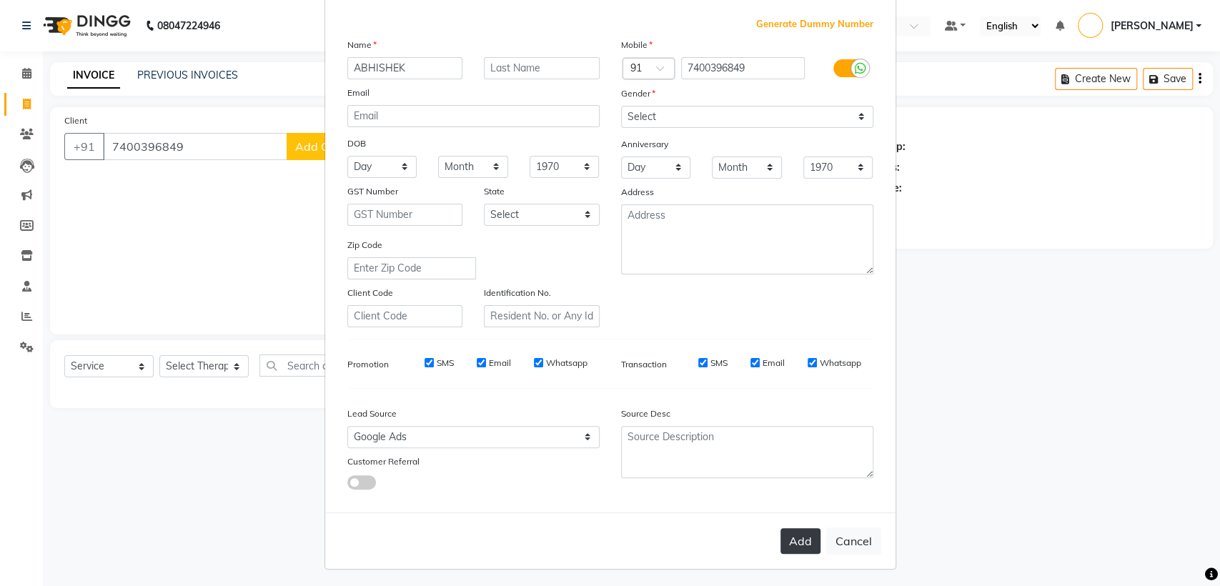
click at [788, 537] on button "Add" at bounding box center [800, 541] width 40 height 26
select select
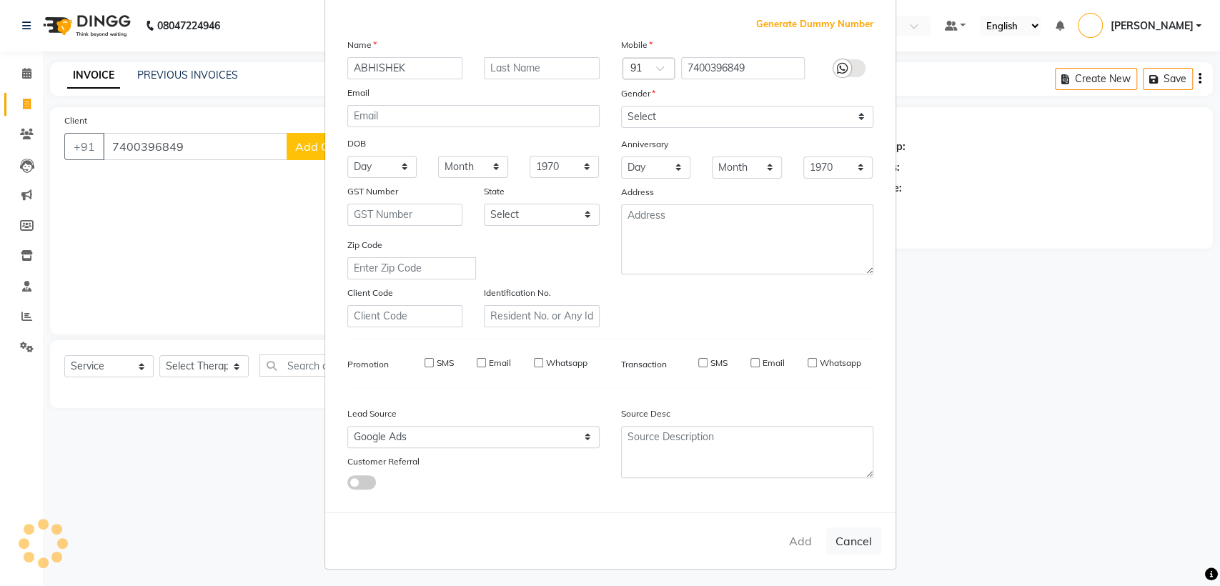
select select
checkbox input "false"
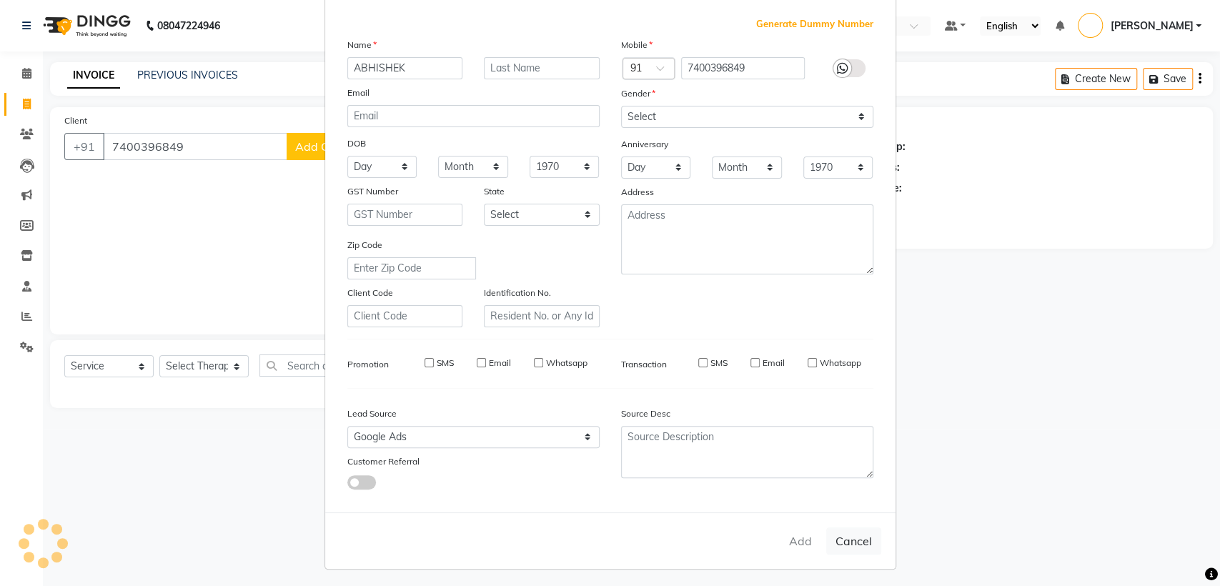
checkbox input "false"
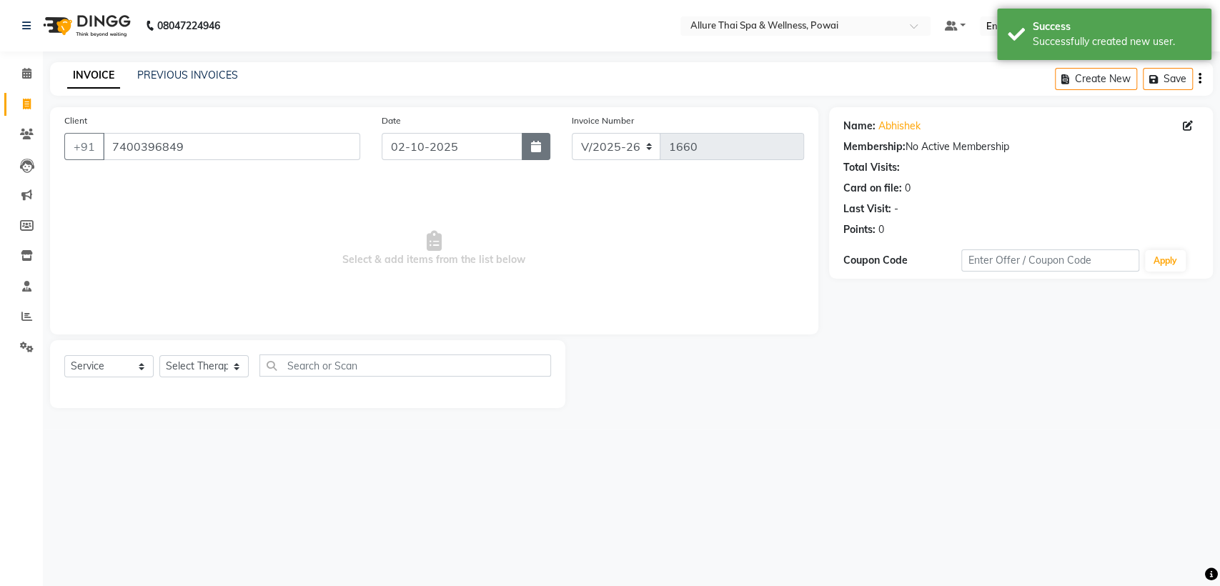
click at [532, 152] on icon "button" at bounding box center [536, 146] width 10 height 11
select select "10"
select select "2025"
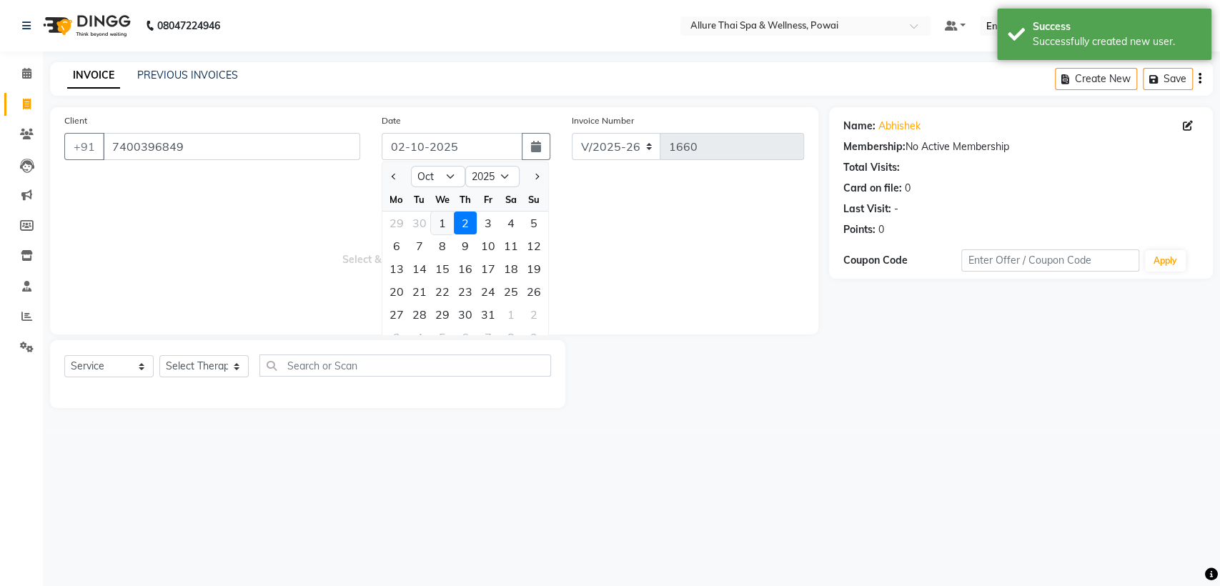
click at [442, 229] on div "1" at bounding box center [442, 223] width 23 height 23
type input "01-10-2025"
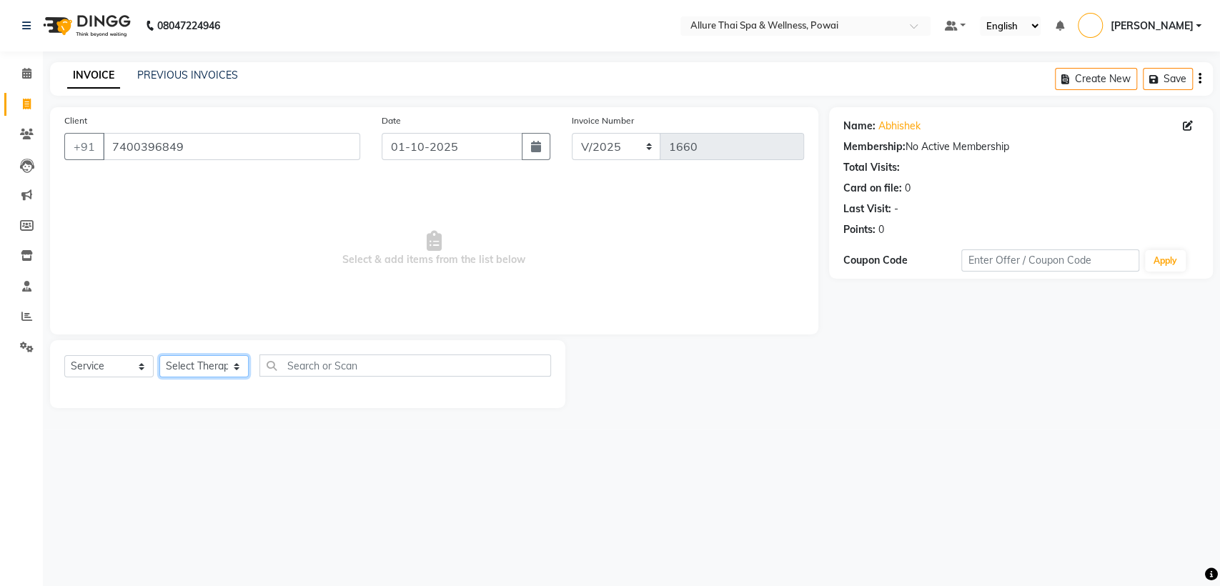
click at [187, 370] on select "Select Therapist AKOK Allure Thai Appointment [PERSON_NAME] [PERSON_NAME] CHEM …" at bounding box center [203, 366] width 89 height 22
select select "69331"
click at [159, 355] on select "Select Therapist AKOK Allure Thai Appointment [PERSON_NAME] [PERSON_NAME] CHEM …" at bounding box center [203, 366] width 89 height 22
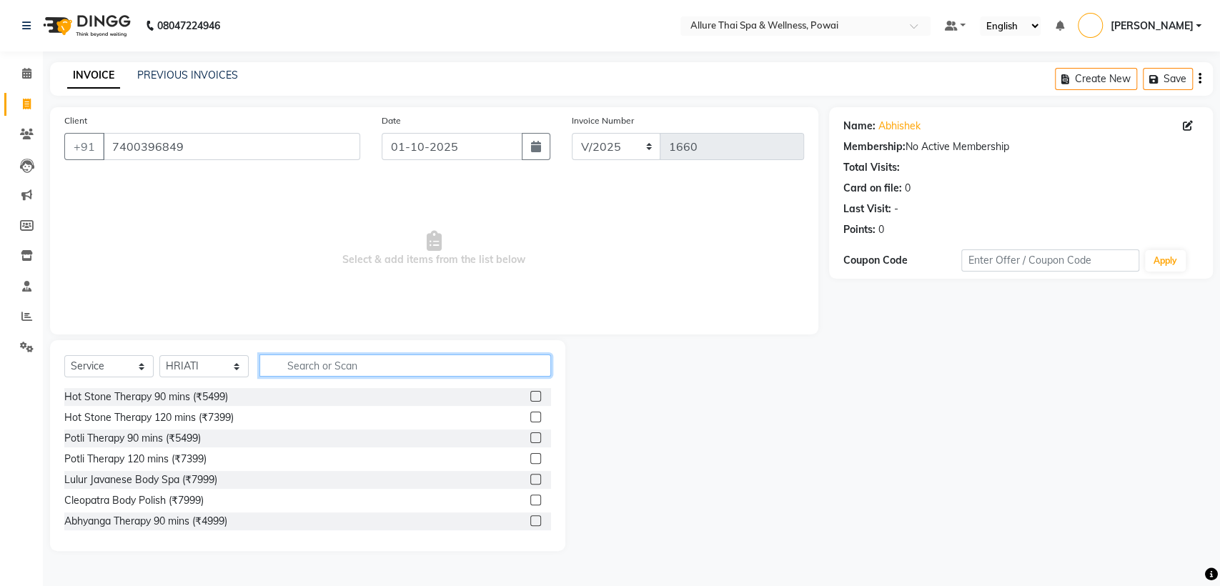
click at [363, 357] on input "text" at bounding box center [405, 365] width 292 height 22
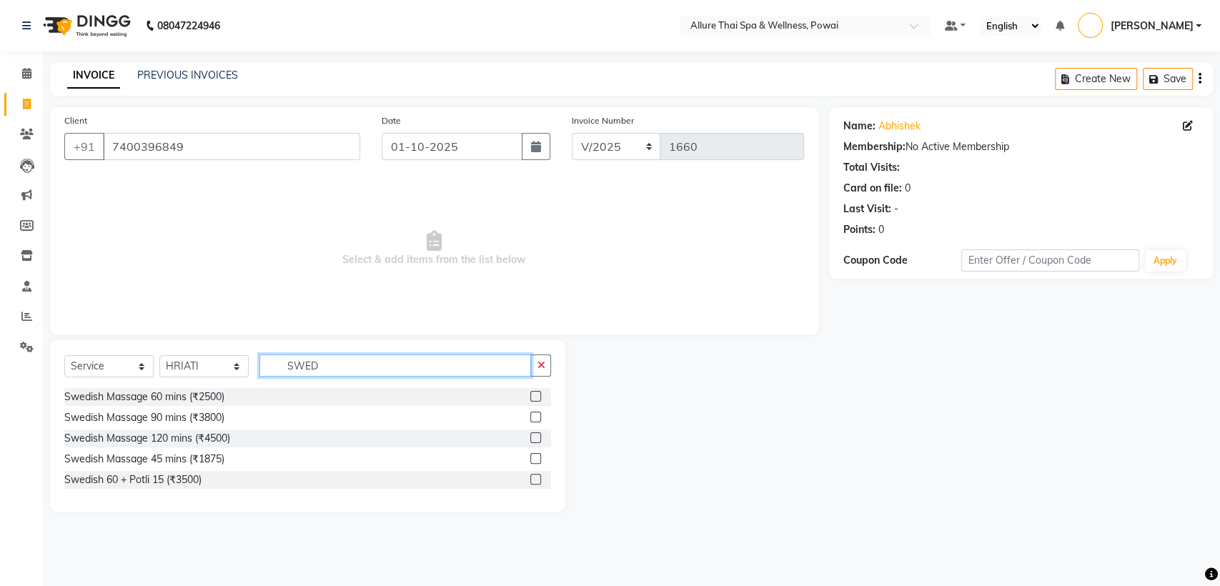
type input "SWED"
click at [532, 416] on label at bounding box center [535, 417] width 11 height 11
click at [532, 416] on input "checkbox" at bounding box center [534, 417] width 9 height 9
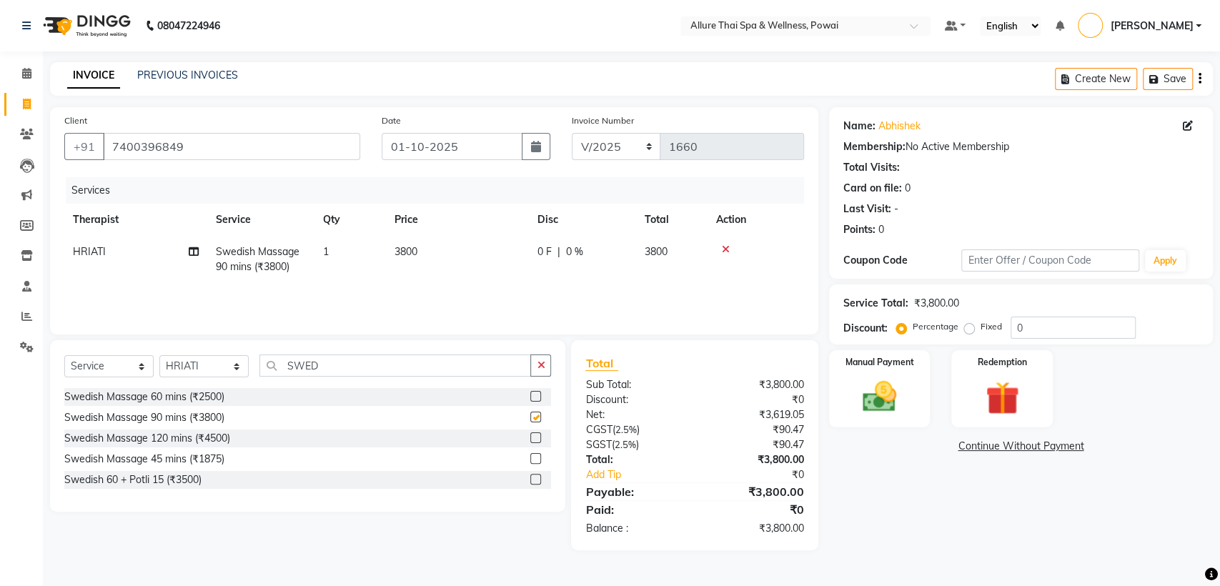
checkbox input "false"
click at [981, 332] on label "Fixed" at bounding box center [991, 326] width 21 height 13
click at [967, 332] on input "Fixed" at bounding box center [972, 327] width 10 height 10
radio input "true"
click at [1037, 334] on input "0" at bounding box center [1073, 328] width 125 height 22
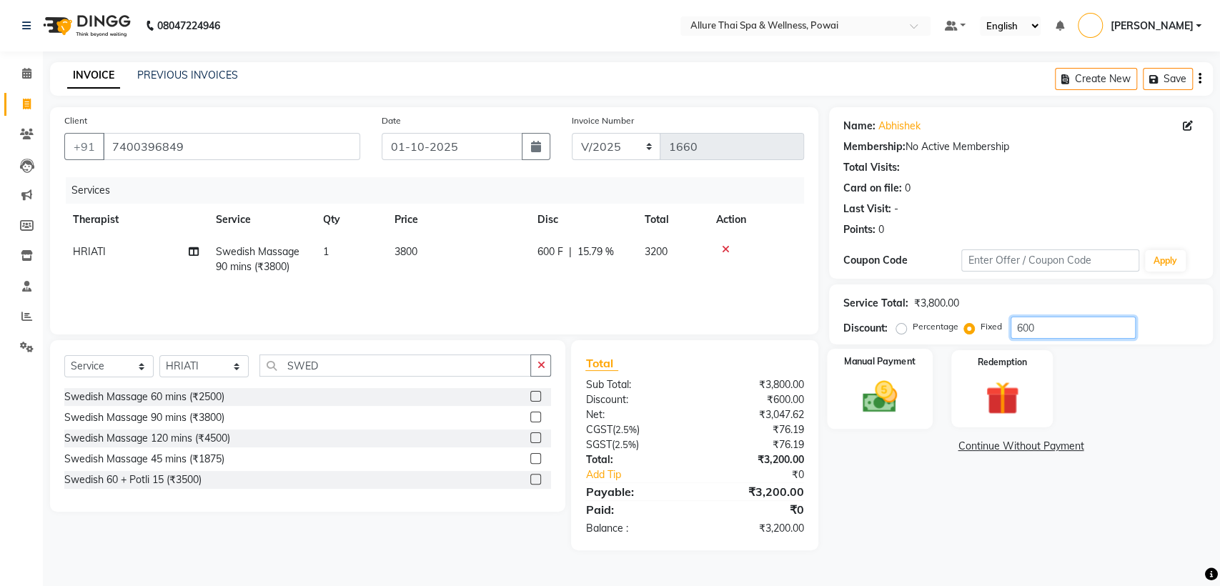
type input "600"
click at [904, 390] on img at bounding box center [879, 397] width 56 height 40
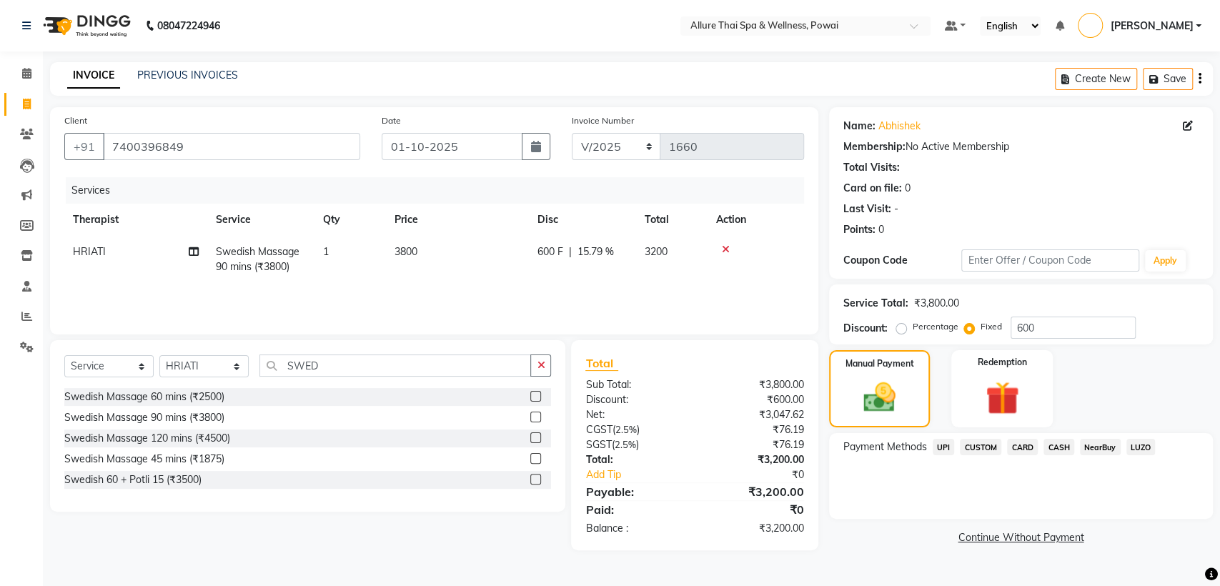
click at [1018, 445] on span "CARD" at bounding box center [1022, 447] width 31 height 16
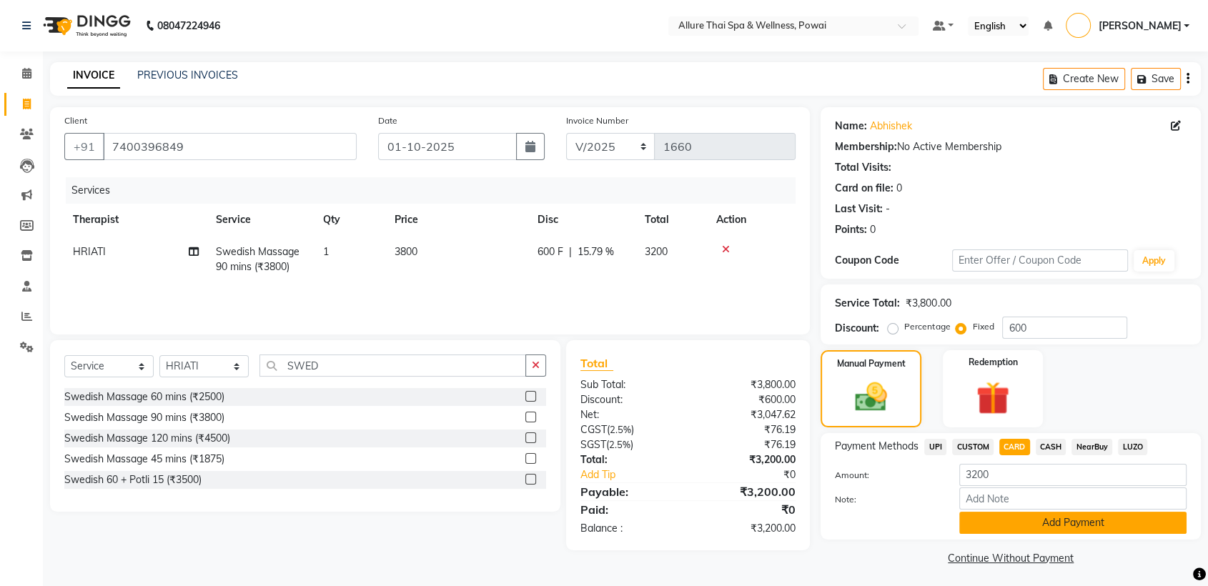
click at [1041, 527] on button "Add Payment" at bounding box center [1072, 523] width 227 height 22
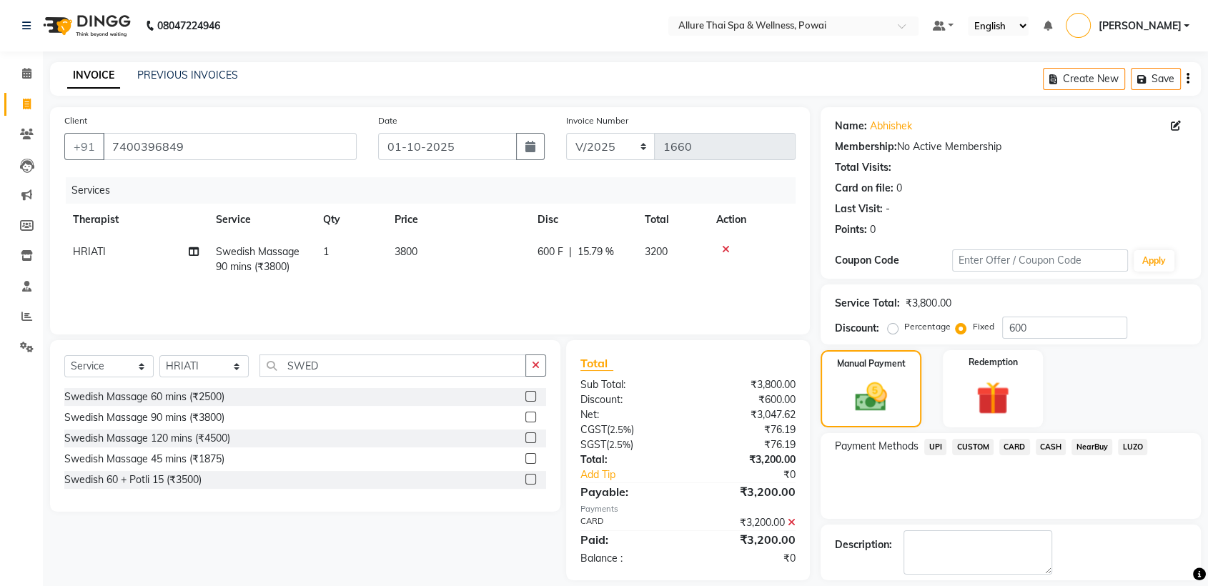
scroll to position [64, 0]
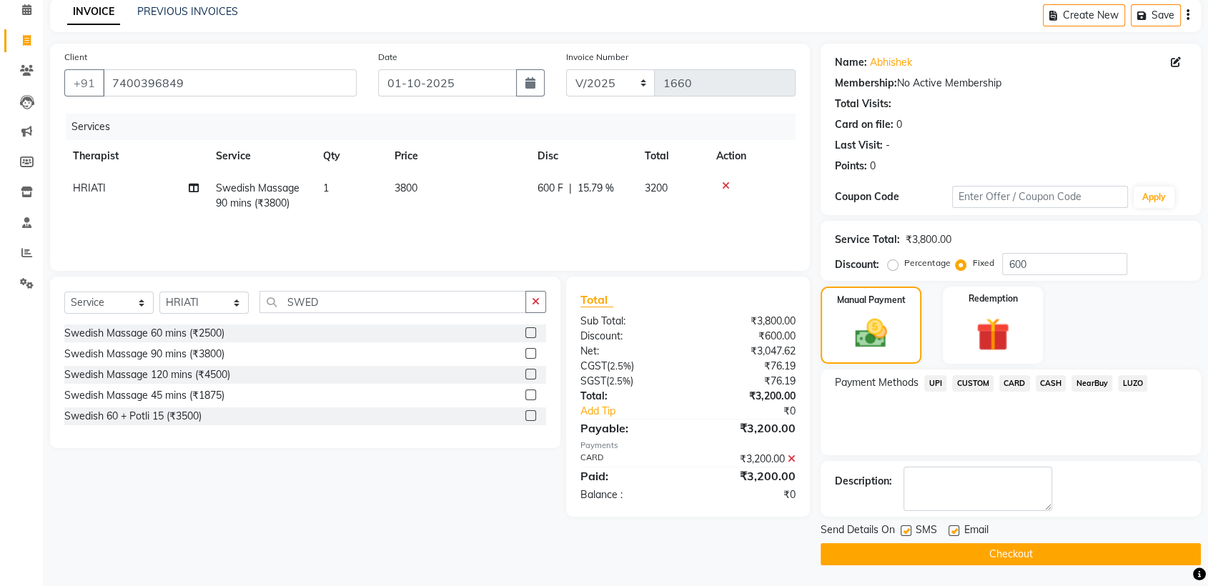
click at [908, 528] on label at bounding box center [906, 530] width 11 height 11
click at [908, 528] on input "checkbox" at bounding box center [905, 531] width 9 height 9
checkbox input "false"
click at [955, 530] on label at bounding box center [953, 530] width 11 height 11
click at [955, 530] on input "checkbox" at bounding box center [952, 531] width 9 height 9
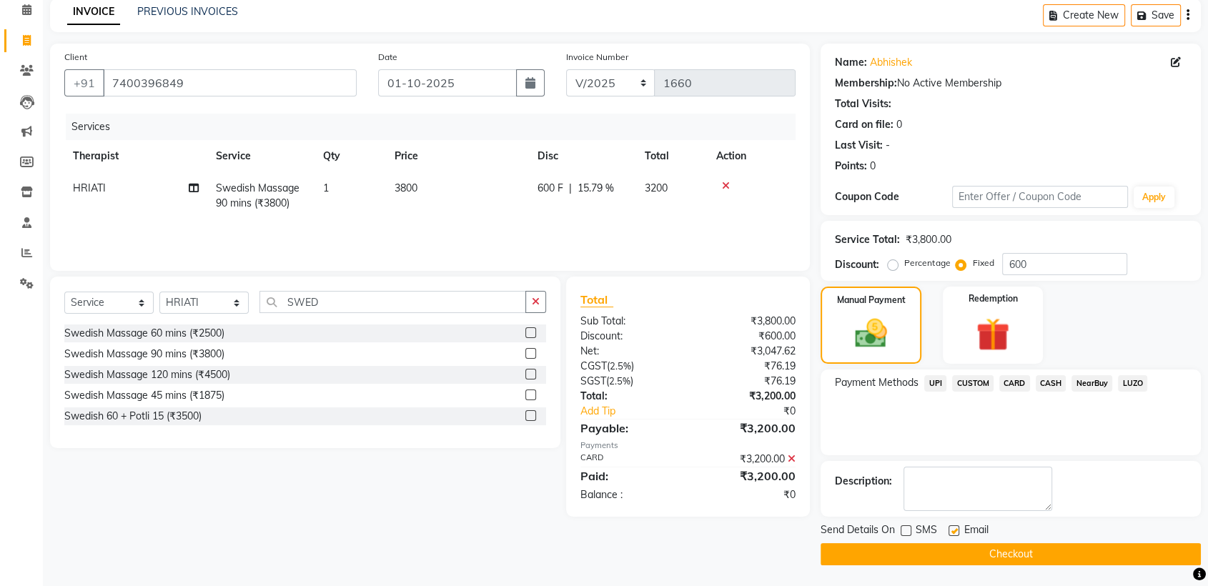
checkbox input "false"
click at [978, 550] on button "Checkout" at bounding box center [1010, 554] width 380 height 22
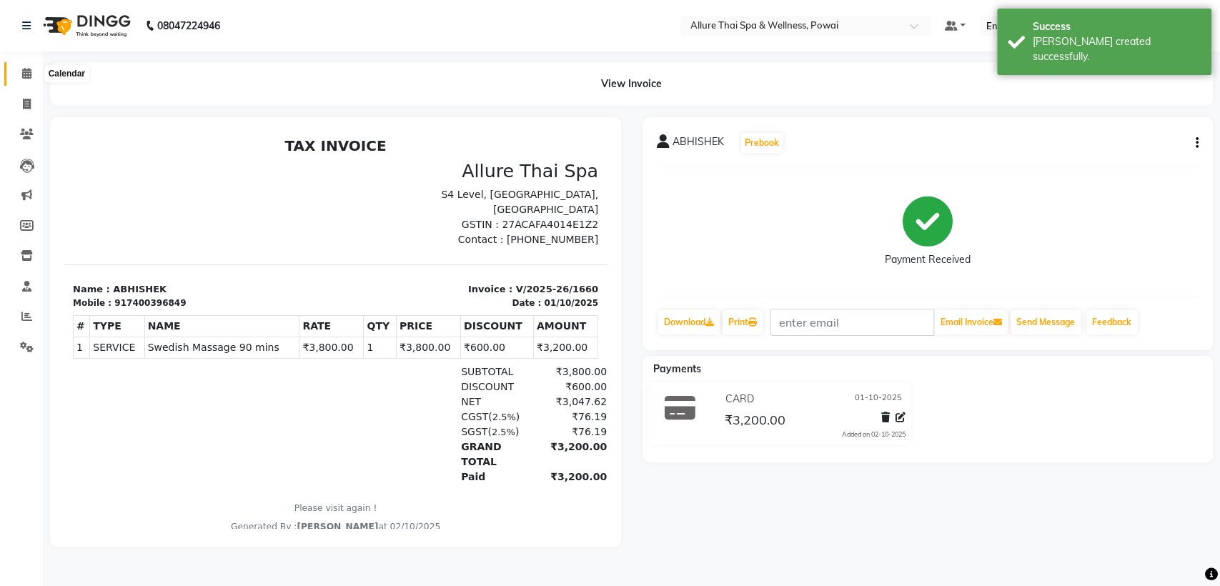
click at [29, 76] on icon at bounding box center [26, 73] width 9 height 11
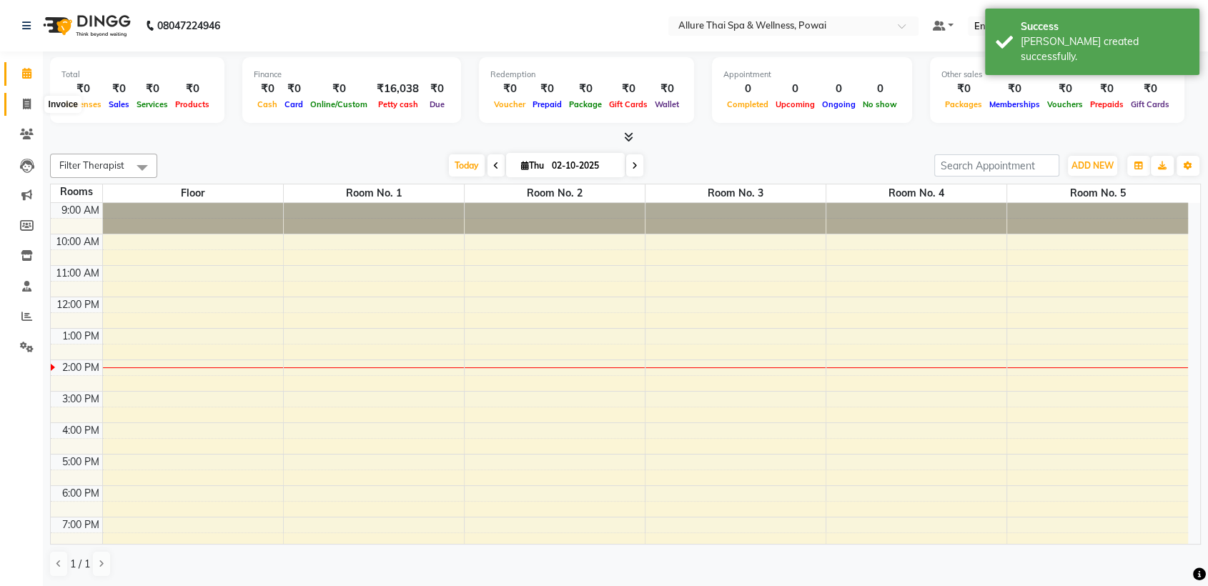
click at [28, 104] on icon at bounding box center [27, 104] width 8 height 11
select select "6686"
select select "service"
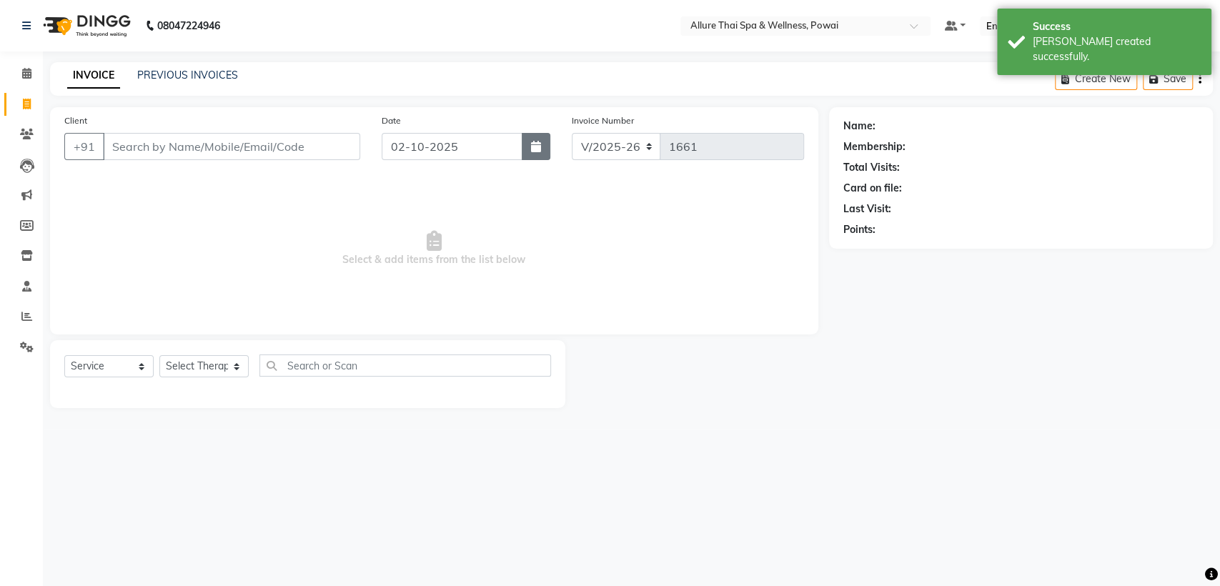
click at [526, 152] on button "button" at bounding box center [536, 146] width 29 height 27
select select "10"
select select "2025"
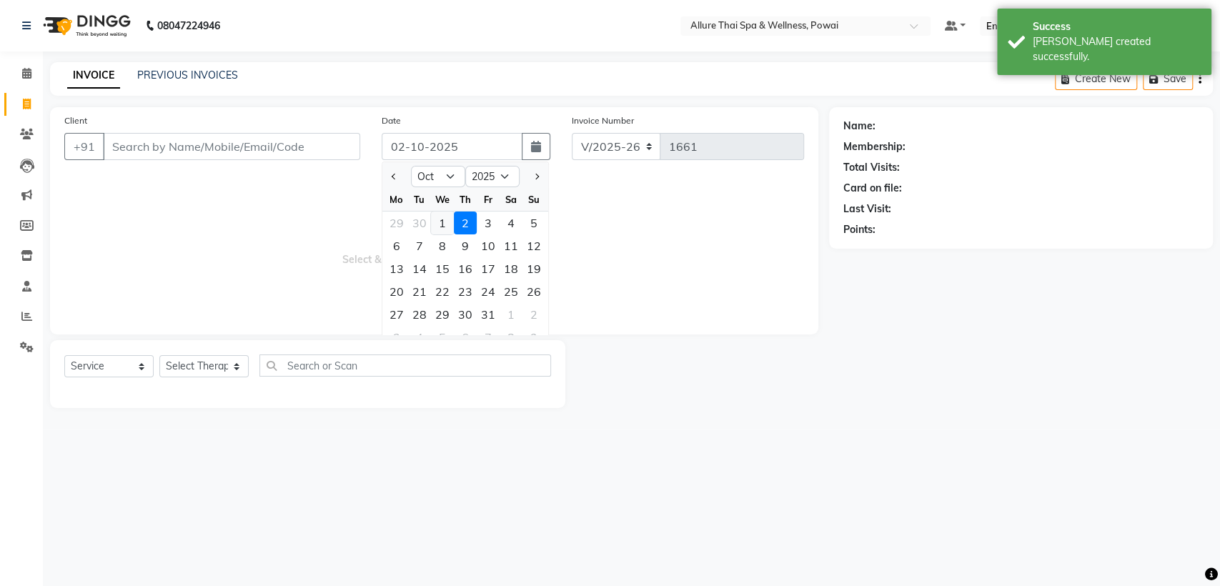
click at [445, 226] on div "1" at bounding box center [442, 223] width 23 height 23
type input "01-10-2025"
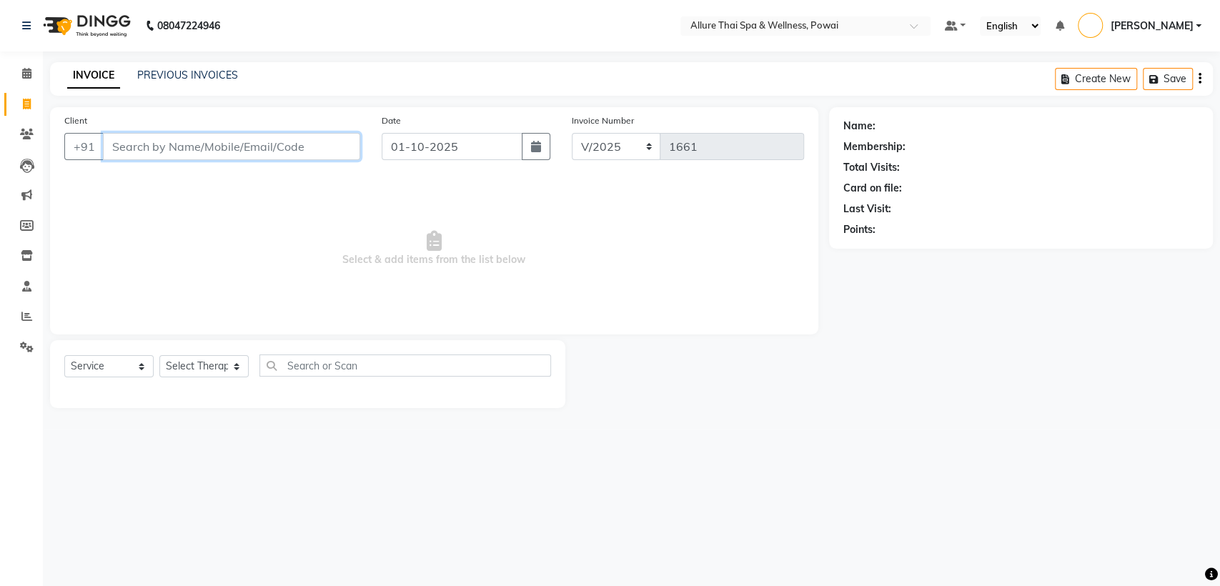
click at [302, 152] on input "Client" at bounding box center [231, 146] width 257 height 27
paste input "9930712626"
type input "9930712626"
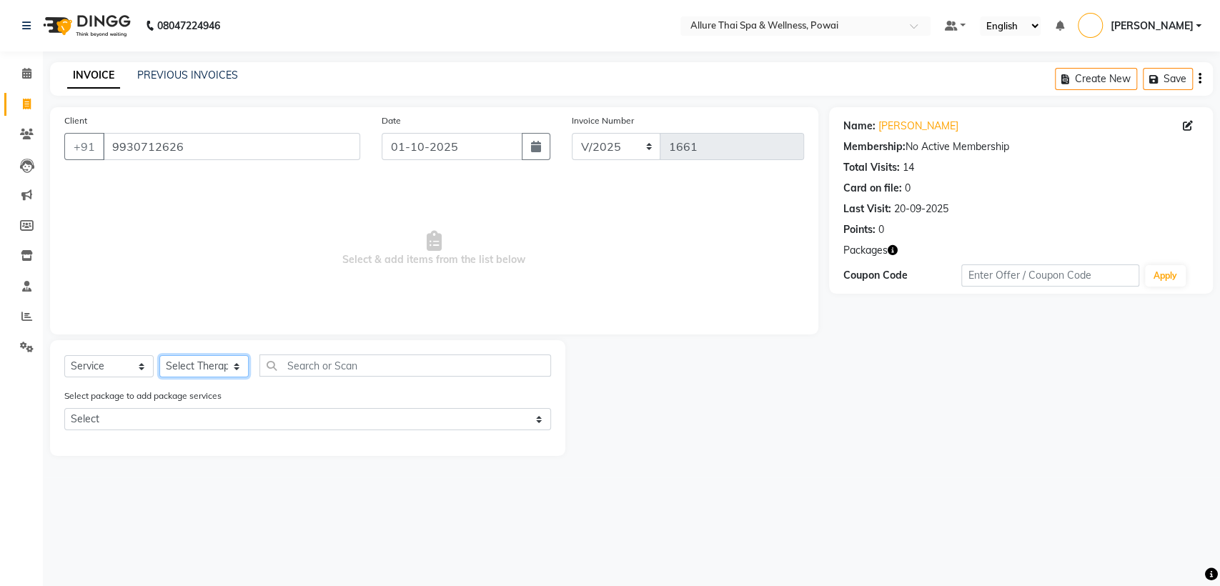
click at [217, 363] on select "Select Therapist AKOK Allure Thai Appointment [PERSON_NAME] [PERSON_NAME] CHEM …" at bounding box center [203, 366] width 89 height 22
select select "61244"
click at [159, 355] on select "Select Therapist AKOK Allure Thai Appointment [PERSON_NAME] [PERSON_NAME] CHEM …" at bounding box center [203, 366] width 89 height 22
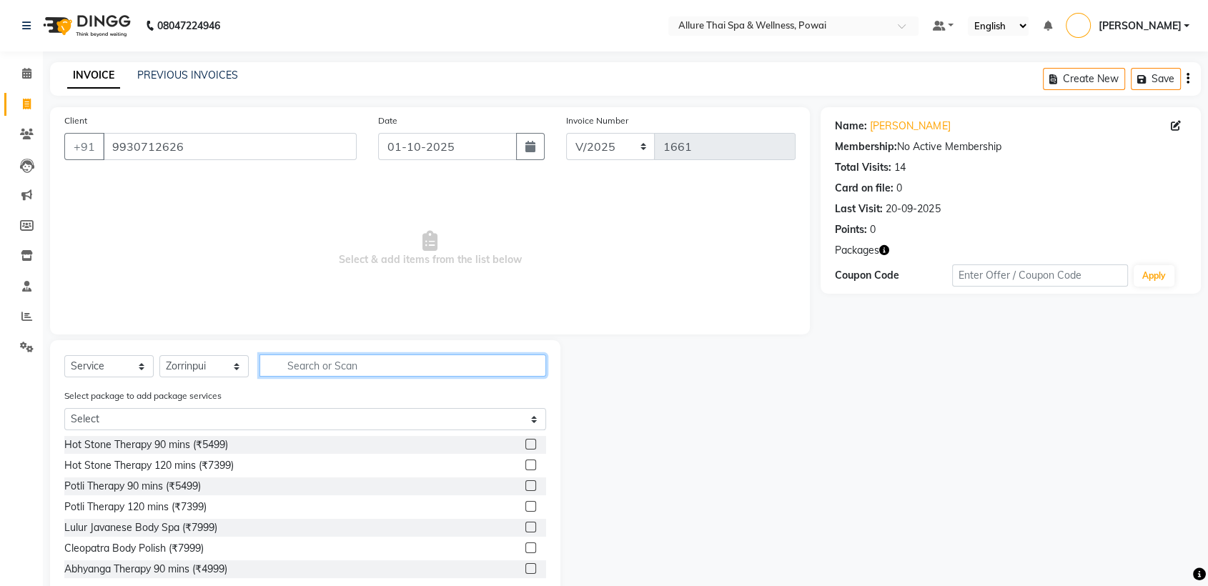
click at [329, 372] on input "text" at bounding box center [402, 365] width 287 height 22
type input "[GEOGRAPHIC_DATA]"
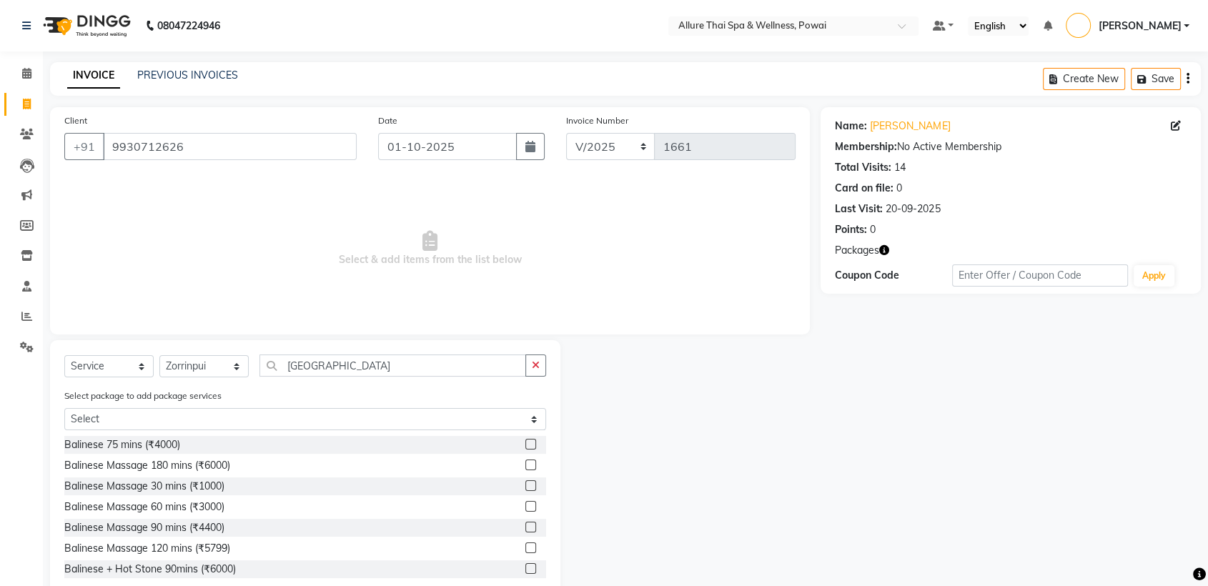
click at [525, 522] on label at bounding box center [530, 527] width 11 height 11
click at [525, 523] on input "checkbox" at bounding box center [529, 527] width 9 height 9
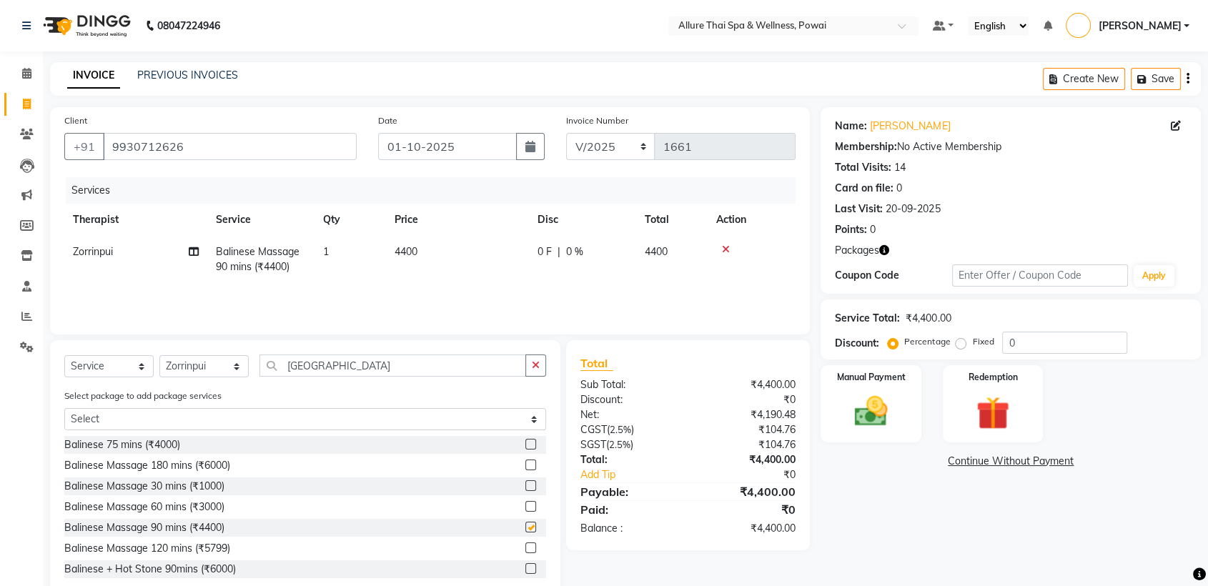
checkbox input "false"
click at [991, 377] on label "Redemption" at bounding box center [992, 377] width 51 height 14
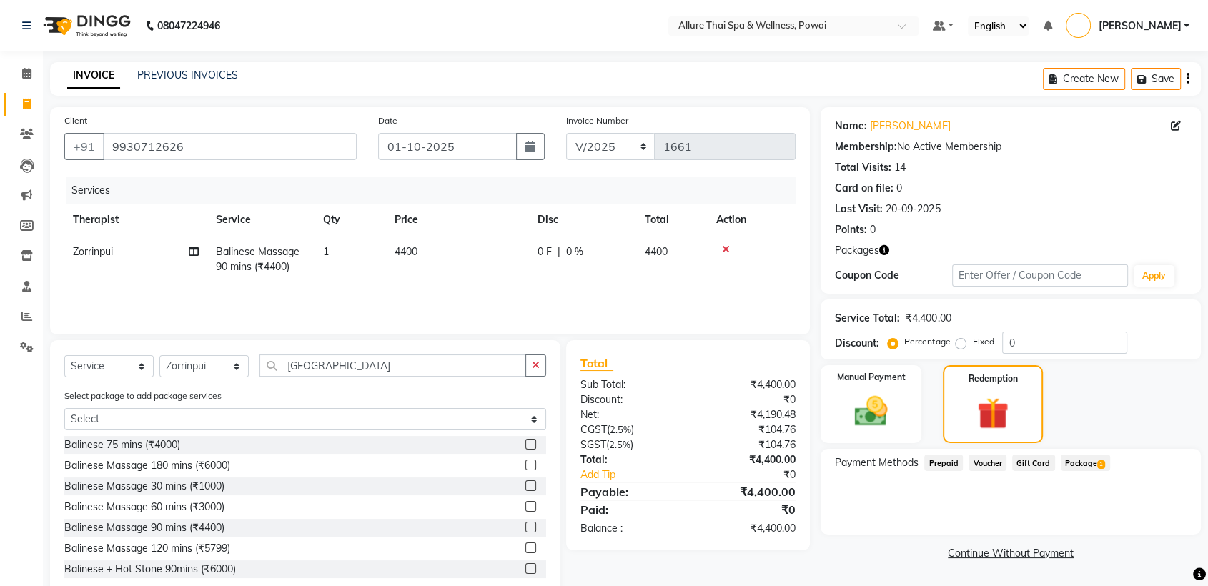
click at [1080, 457] on span "Package 1" at bounding box center [1085, 463] width 49 height 16
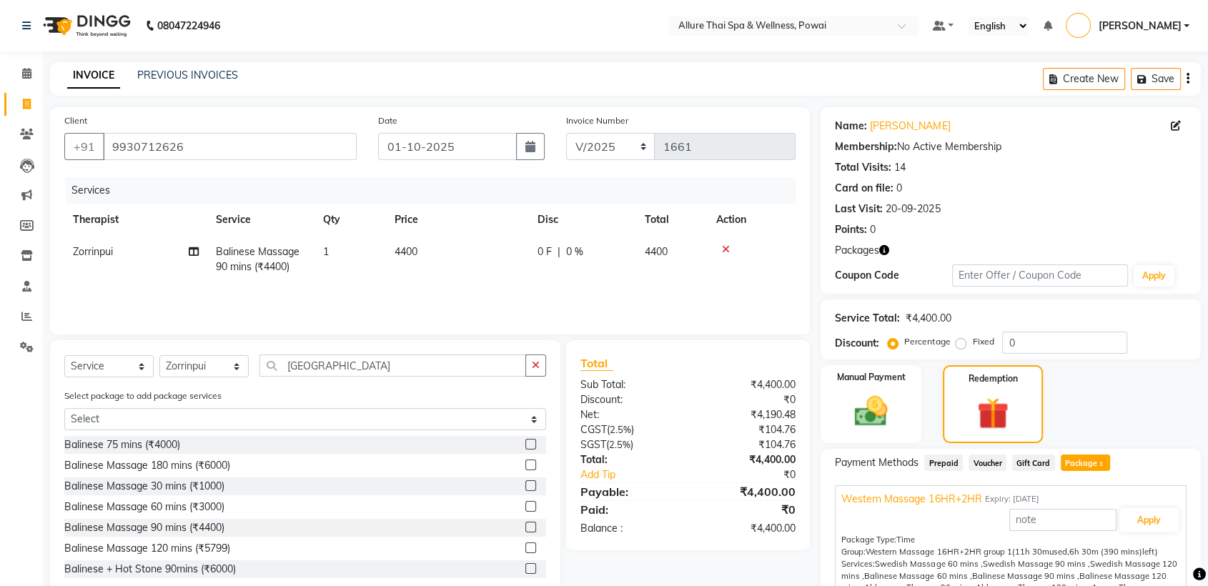
scroll to position [114, 0]
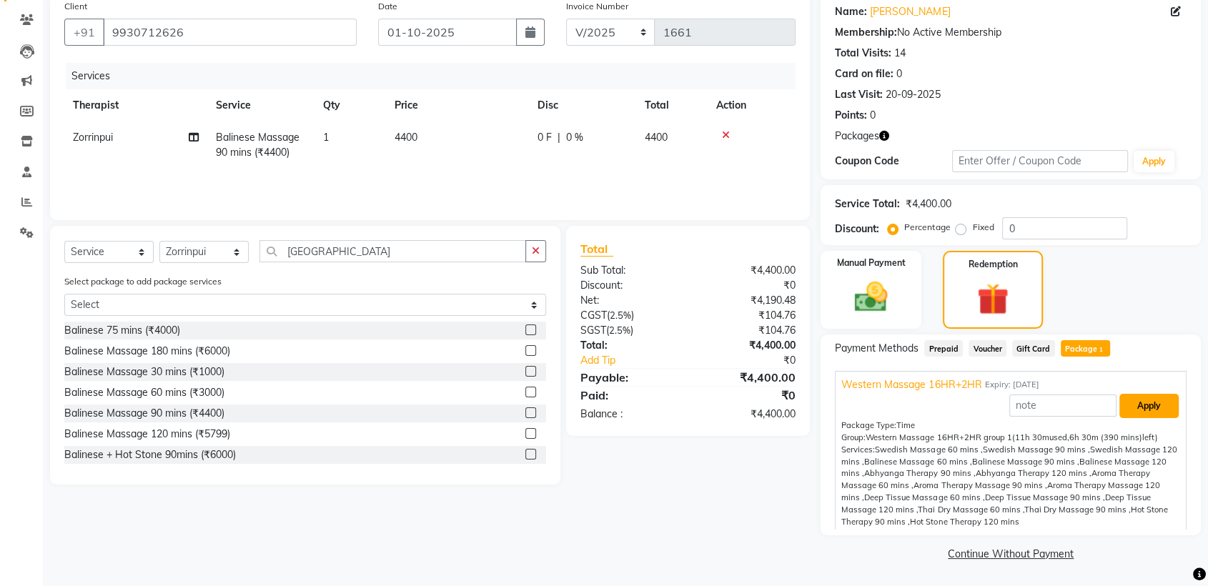
click at [1156, 402] on button "Apply" at bounding box center [1148, 406] width 59 height 24
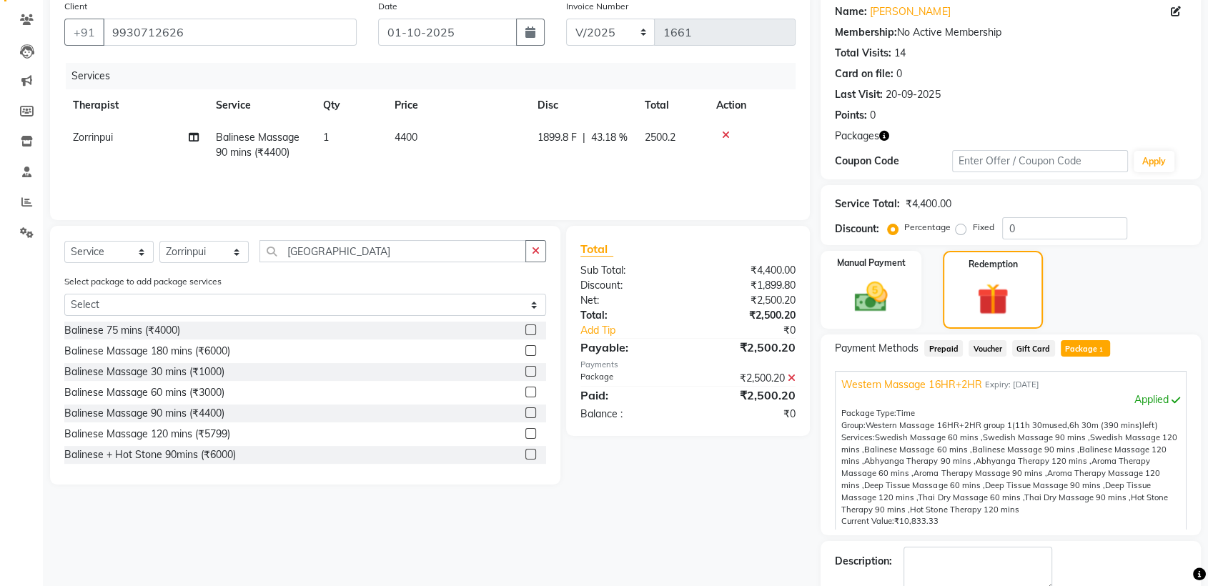
scroll to position [4, 0]
click at [943, 558] on textarea at bounding box center [977, 569] width 149 height 44
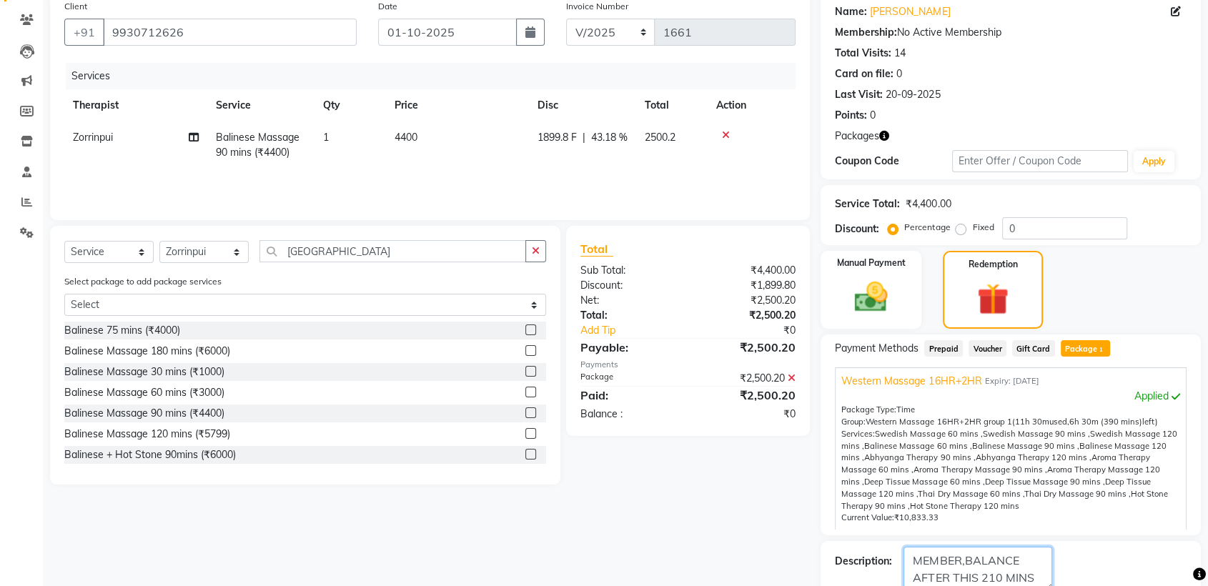
scroll to position [194, 0]
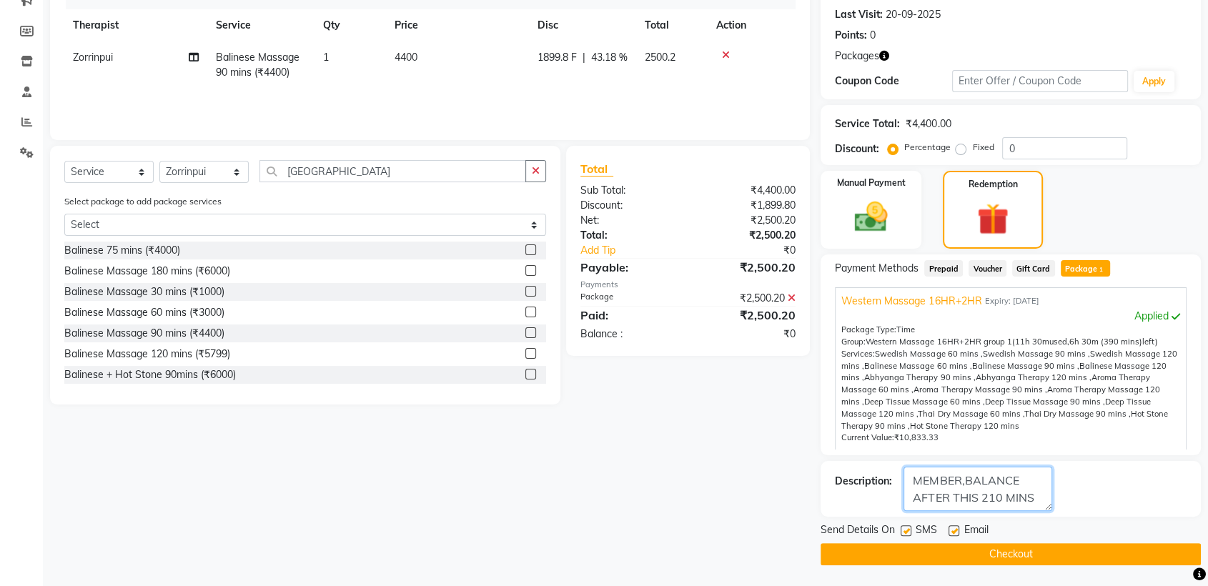
type textarea "MEMBER,BALANCE AFTER THIS 210 MINS"
click at [908, 527] on label at bounding box center [906, 530] width 11 height 11
click at [908, 527] on input "checkbox" at bounding box center [905, 531] width 9 height 9
checkbox input "false"
click at [956, 528] on label at bounding box center [953, 530] width 11 height 11
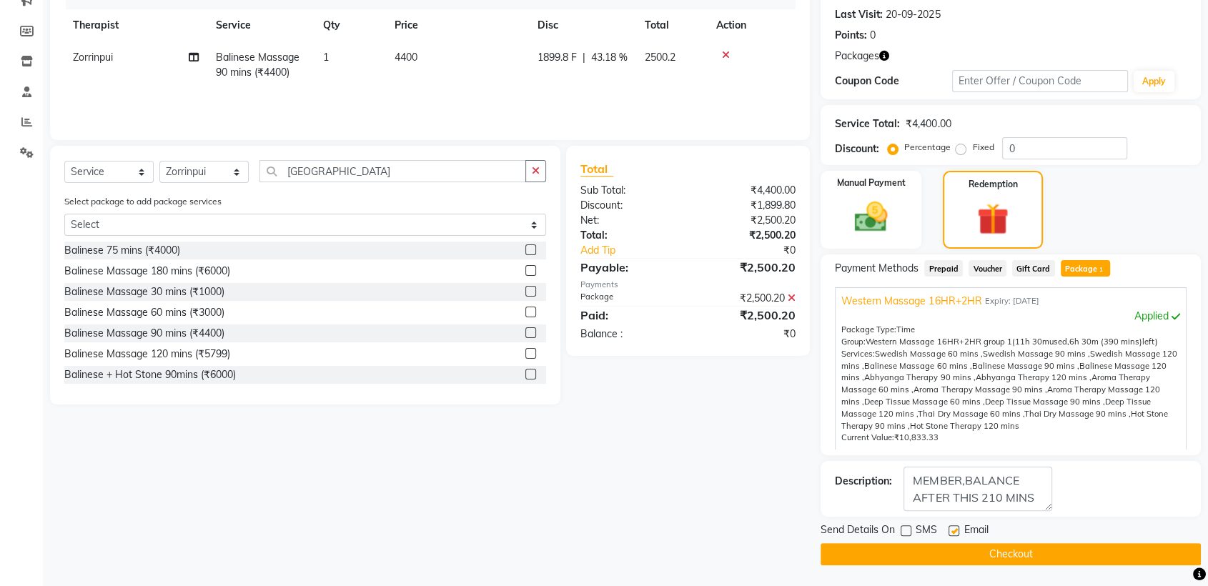
click at [956, 528] on input "checkbox" at bounding box center [952, 531] width 9 height 9
checkbox input "false"
click at [998, 556] on button "Checkout" at bounding box center [1010, 554] width 380 height 22
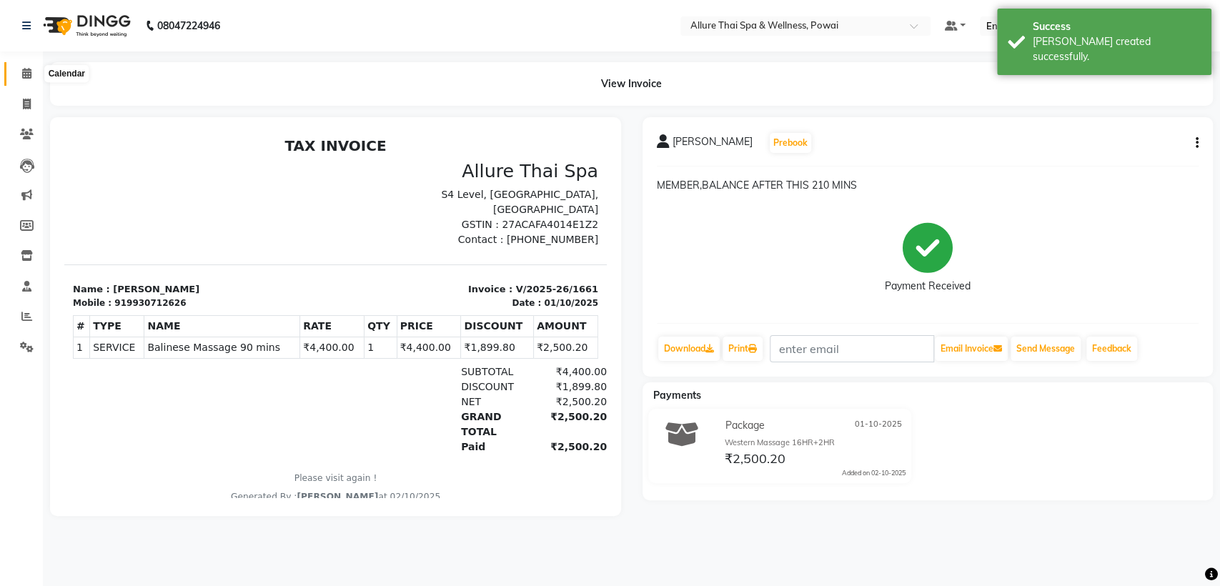
click at [25, 71] on icon at bounding box center [26, 73] width 9 height 11
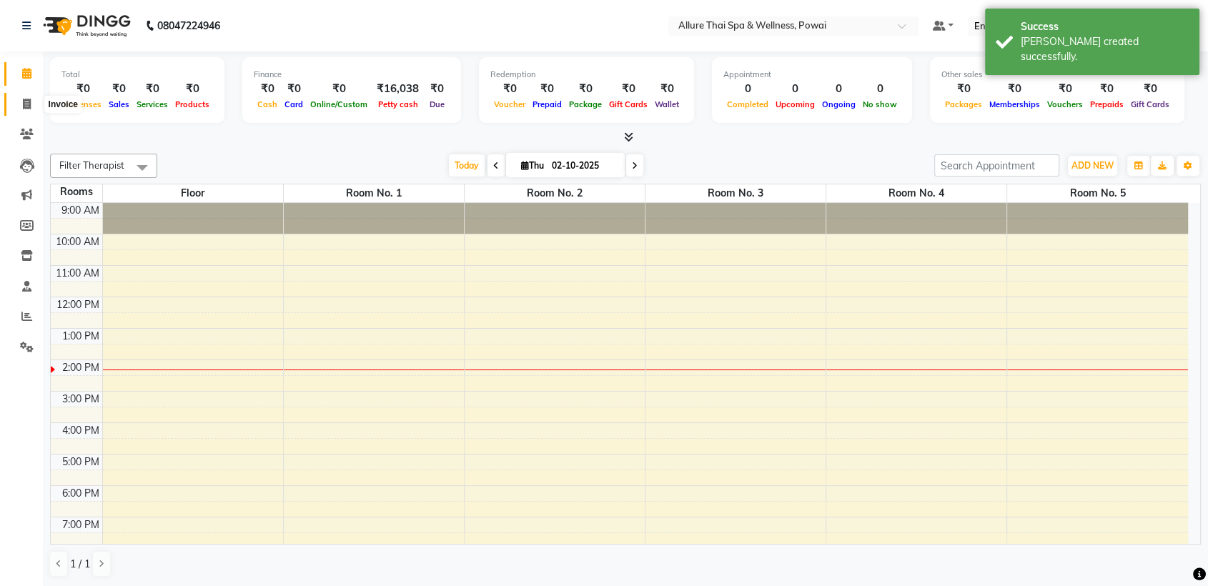
click at [25, 106] on icon at bounding box center [27, 104] width 8 height 11
select select "6686"
select select "service"
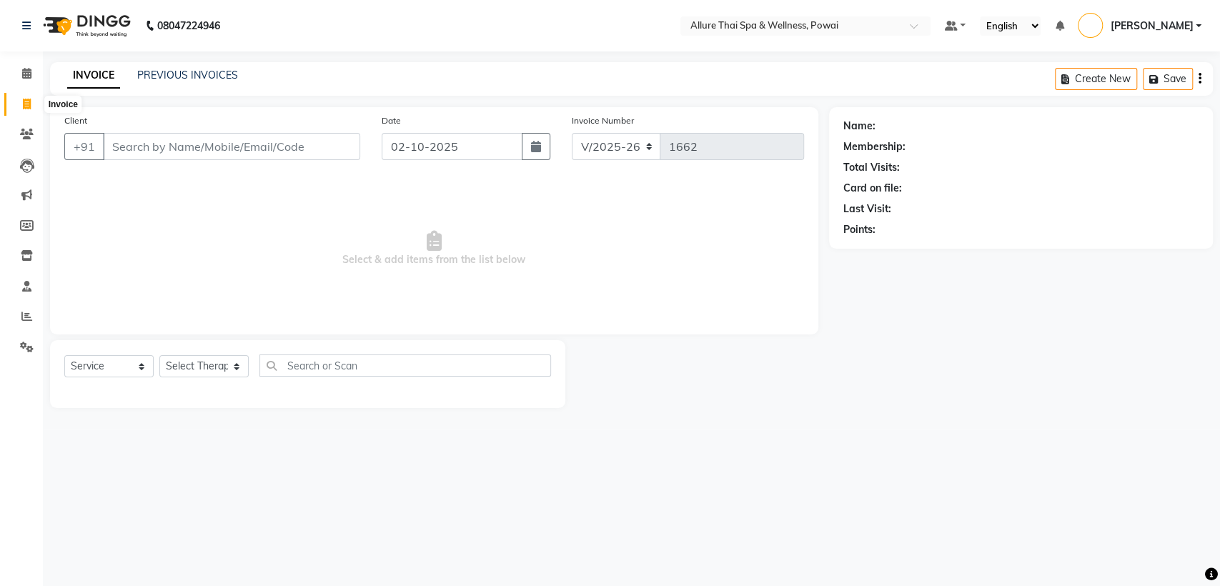
click at [19, 100] on span at bounding box center [26, 104] width 25 height 16
select select "6686"
select select "service"
click at [212, 77] on link "PREVIOUS INVOICES" at bounding box center [187, 75] width 101 height 13
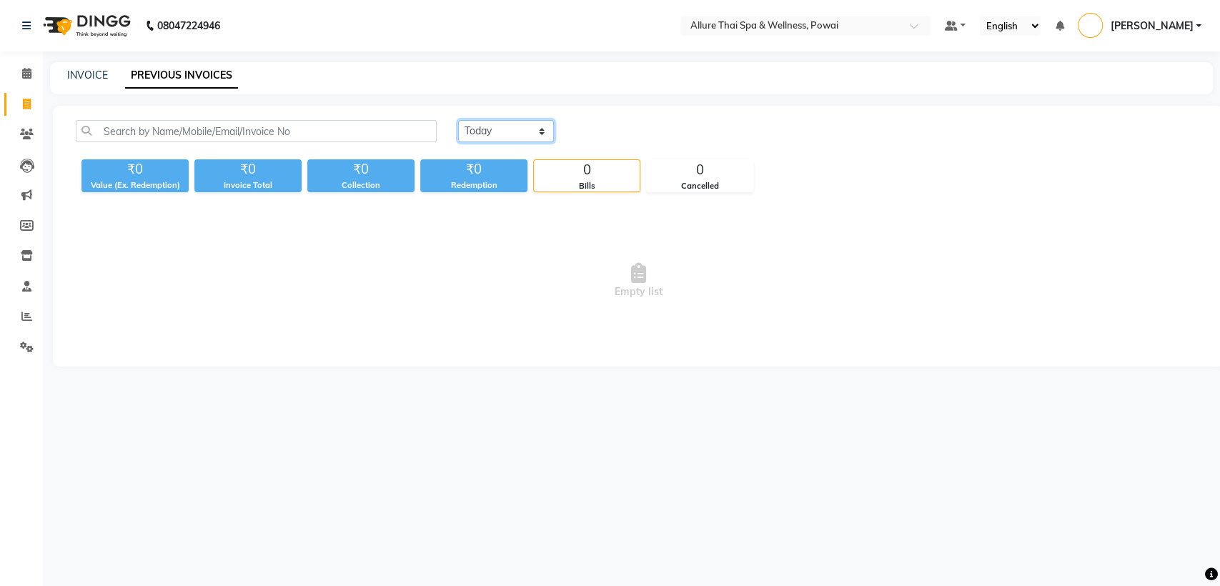
click at [529, 136] on select "[DATE] [DATE] Custom Range" at bounding box center [506, 131] width 96 height 22
select select "[DATE]"
click at [458, 120] on select "[DATE] [DATE] Custom Range" at bounding box center [506, 131] width 96 height 22
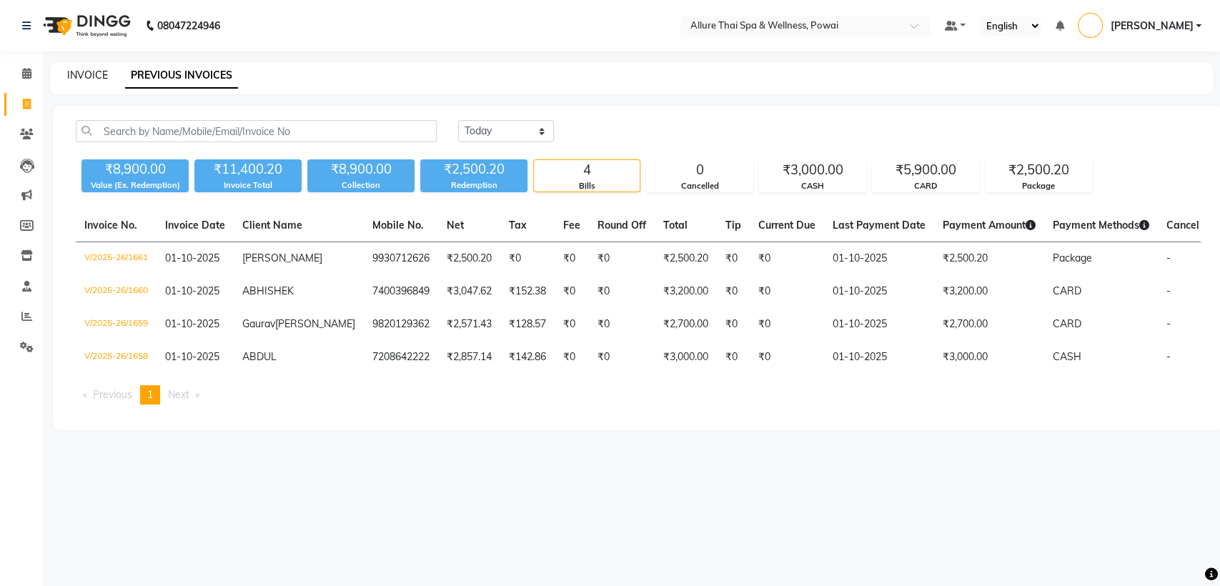
click at [81, 79] on link "INVOICE" at bounding box center [87, 75] width 41 height 13
select select "6686"
select select "service"
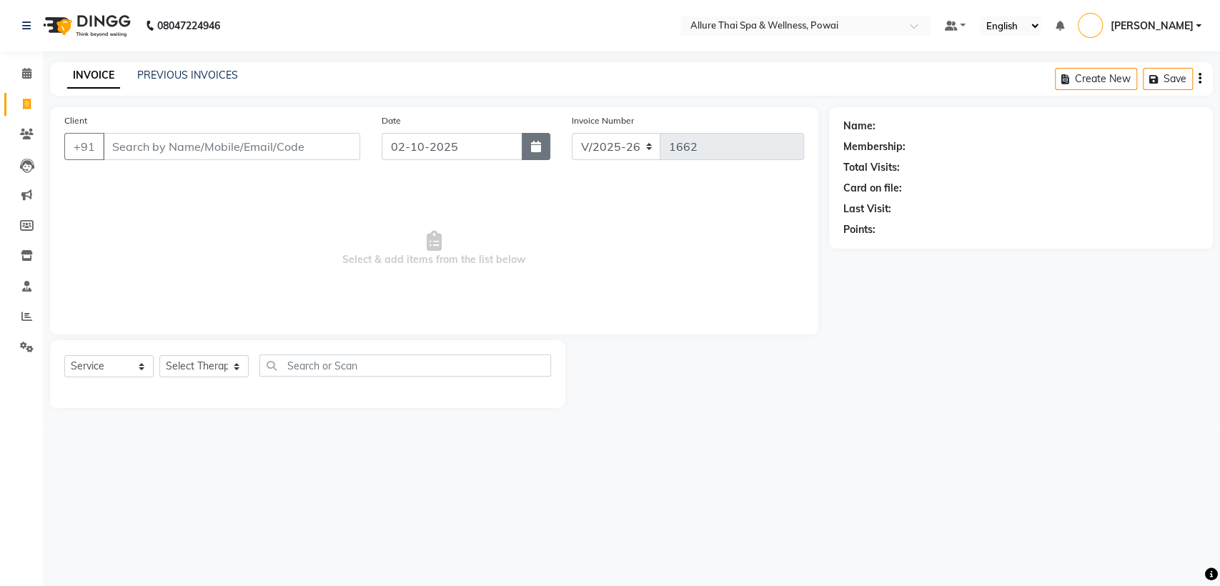
click at [534, 147] on icon "button" at bounding box center [536, 146] width 10 height 11
select select "10"
select select "2025"
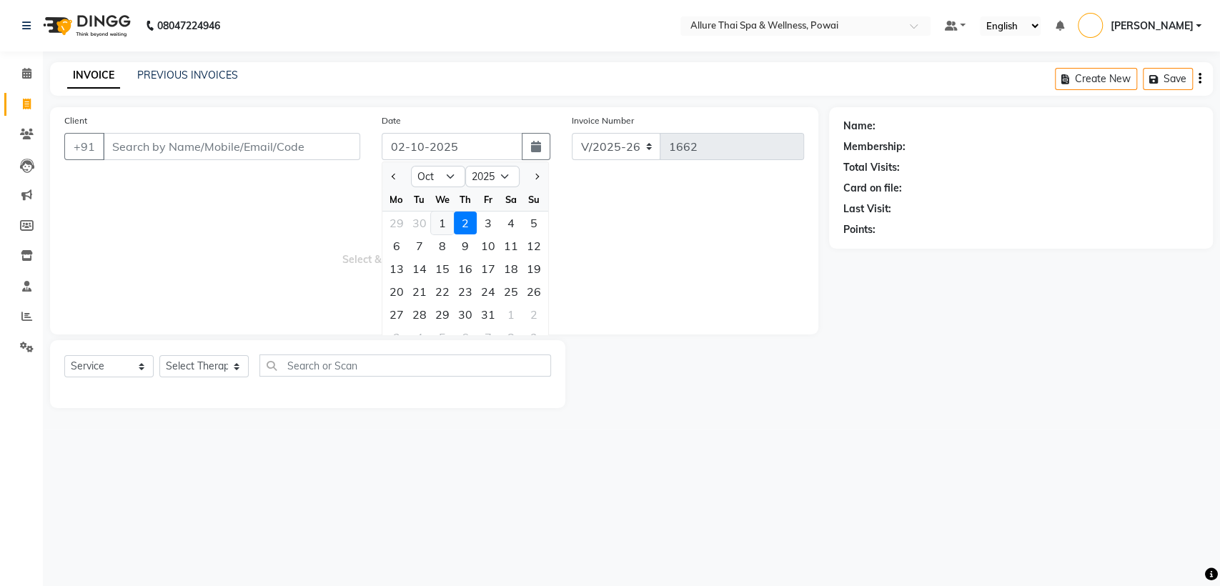
click at [443, 219] on div "1" at bounding box center [442, 223] width 23 height 23
type input "01-10-2025"
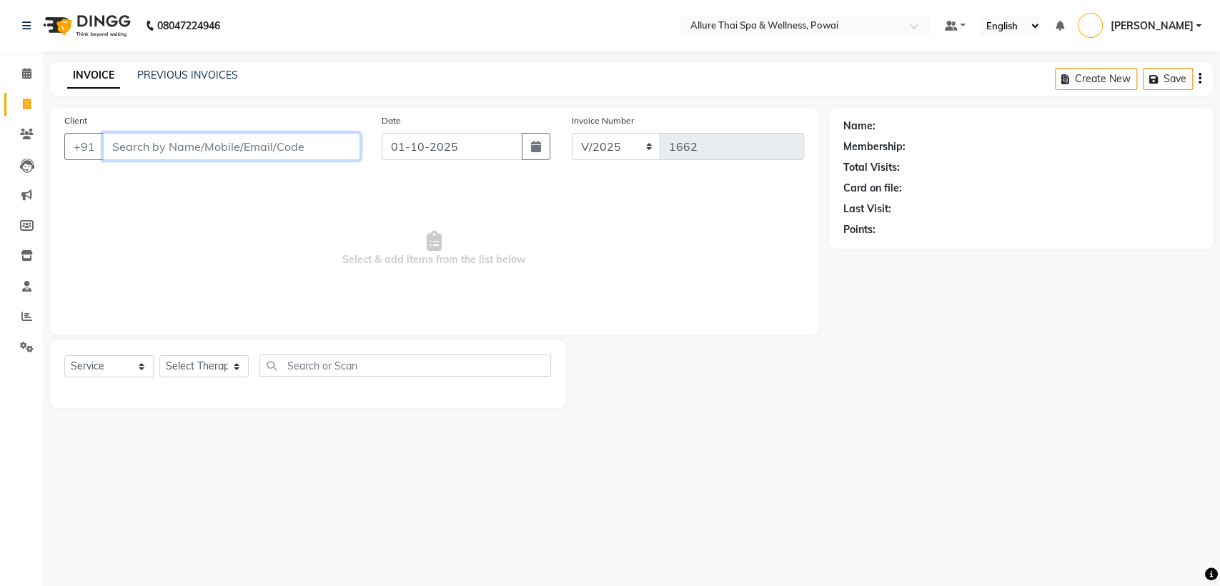
click at [320, 152] on input "Client" at bounding box center [231, 146] width 257 height 27
paste input "9869788541"
type input "9869788541"
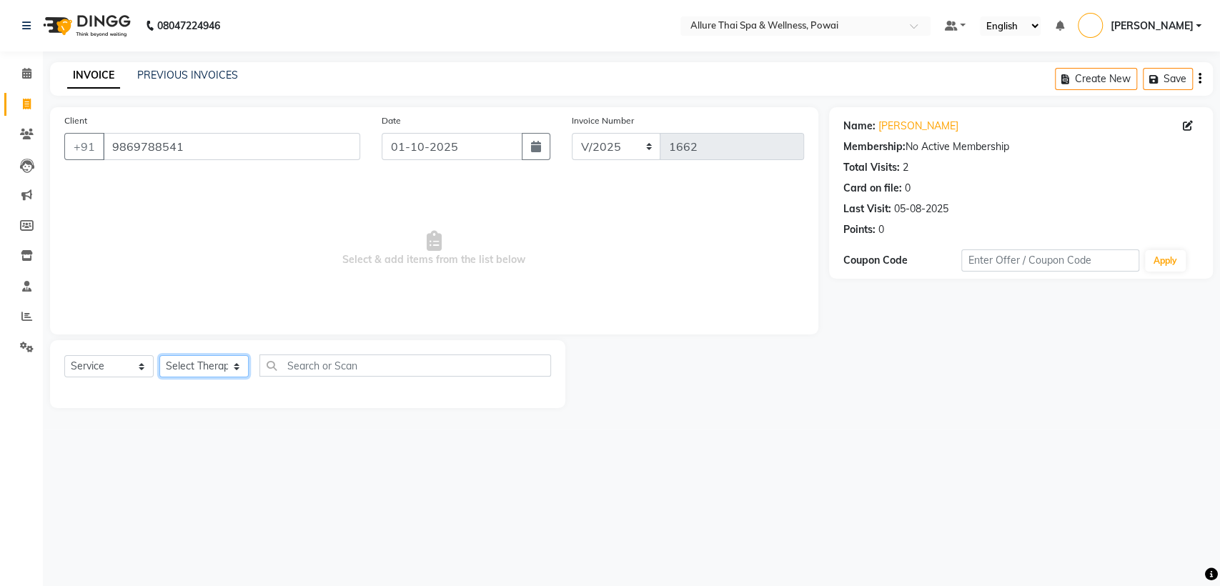
click at [221, 367] on select "Select Therapist AKOK Allure Thai Appointment [PERSON_NAME] [PERSON_NAME] CHEM …" at bounding box center [203, 366] width 89 height 22
select select "69331"
click at [159, 355] on select "Select Therapist AKOK Allure Thai Appointment [PERSON_NAME] [PERSON_NAME] CHEM …" at bounding box center [203, 366] width 89 height 22
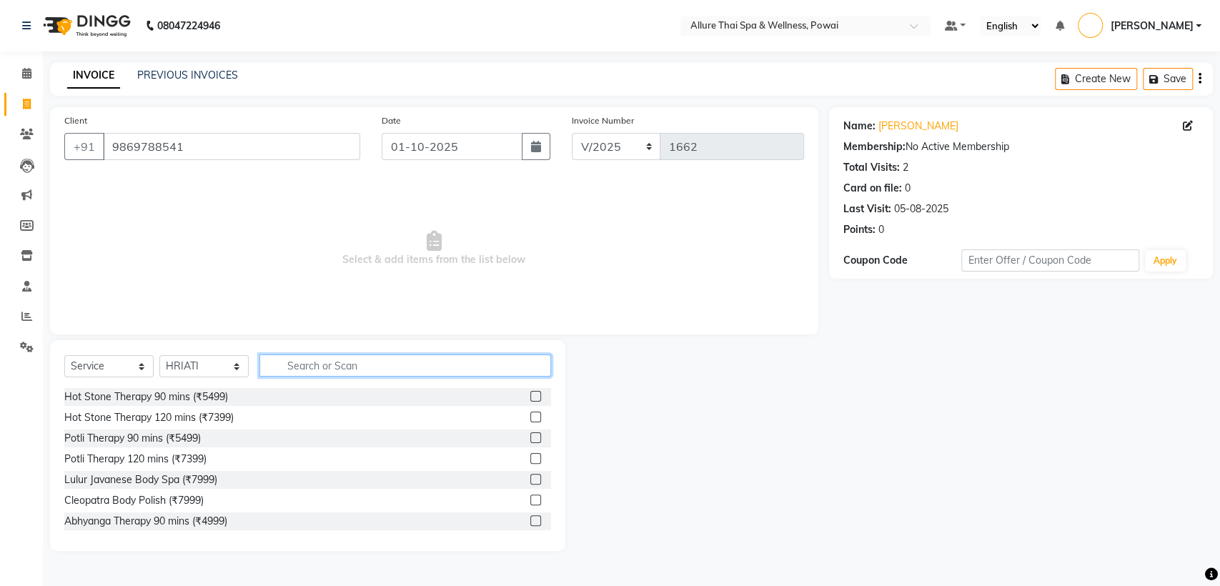
click at [332, 367] on input "text" at bounding box center [405, 365] width 292 height 22
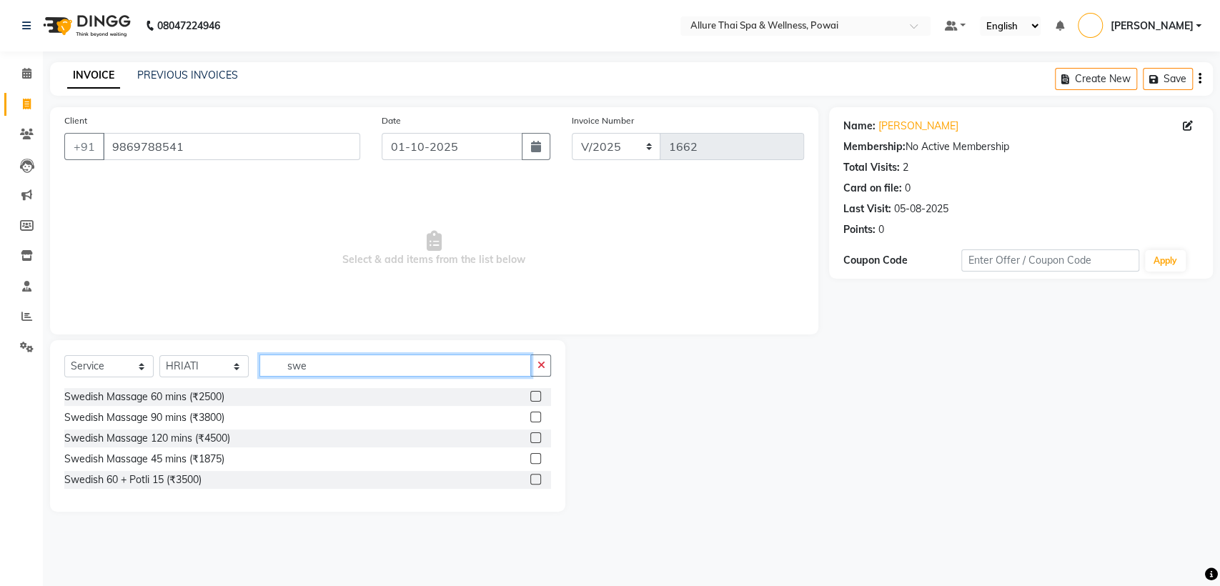
type input "swe"
click at [538, 397] on label at bounding box center [535, 396] width 11 height 11
click at [538, 397] on input "checkbox" at bounding box center [534, 396] width 9 height 9
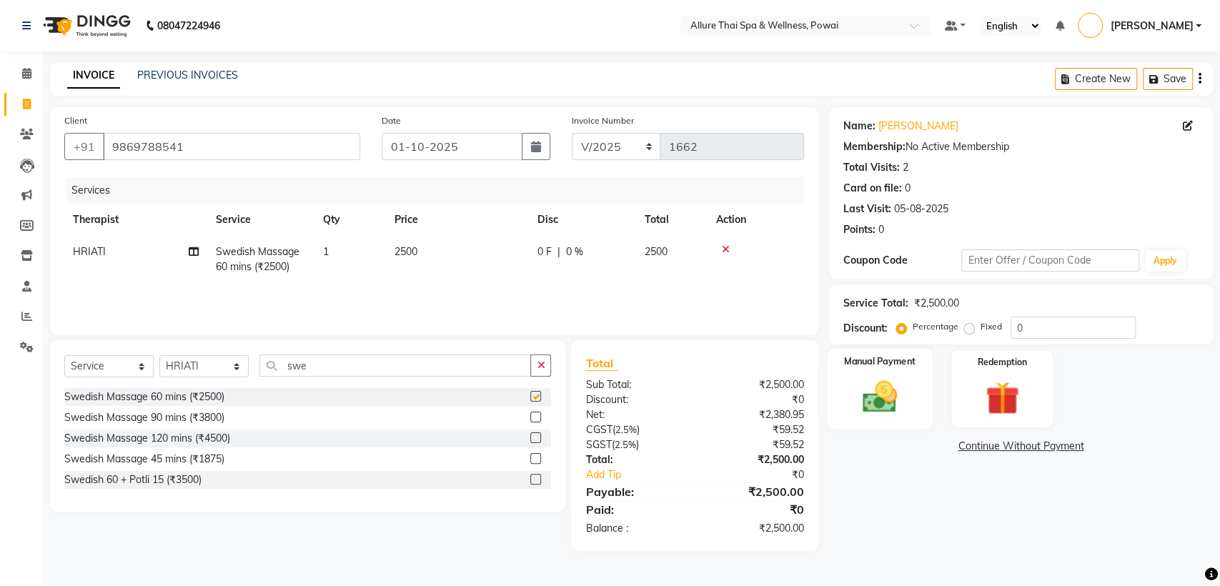
checkbox input "false"
click at [981, 325] on label "Fixed" at bounding box center [991, 326] width 21 height 13
click at [972, 325] on input "Fixed" at bounding box center [972, 327] width 10 height 10
radio input "true"
click at [1033, 327] on input "0" at bounding box center [1073, 328] width 125 height 22
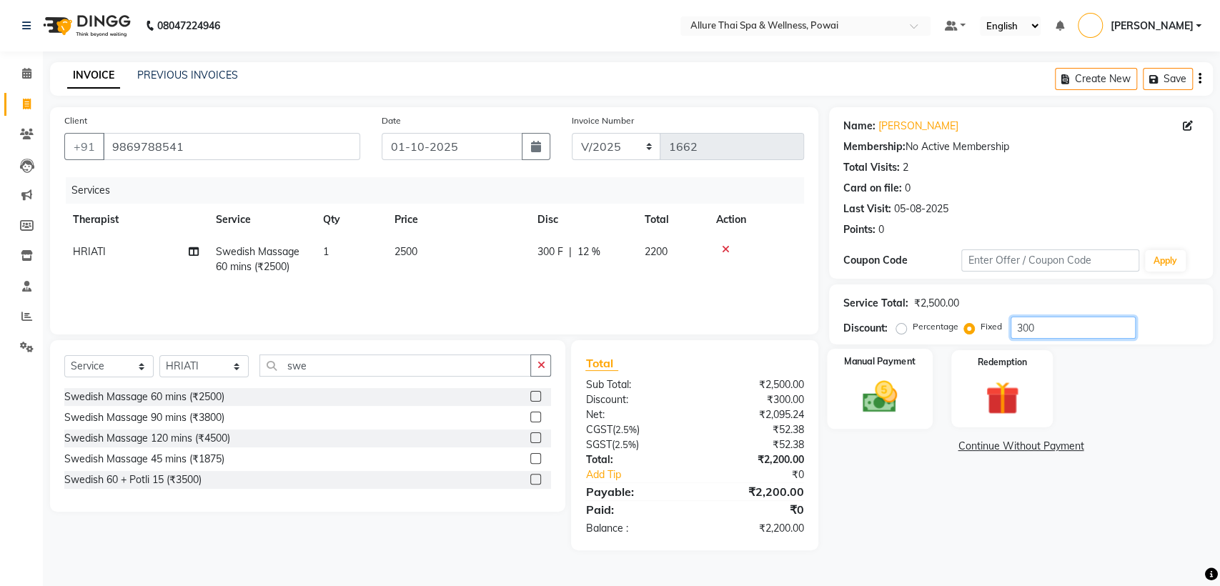
type input "300"
click at [909, 359] on label "Manual Payment" at bounding box center [879, 361] width 71 height 14
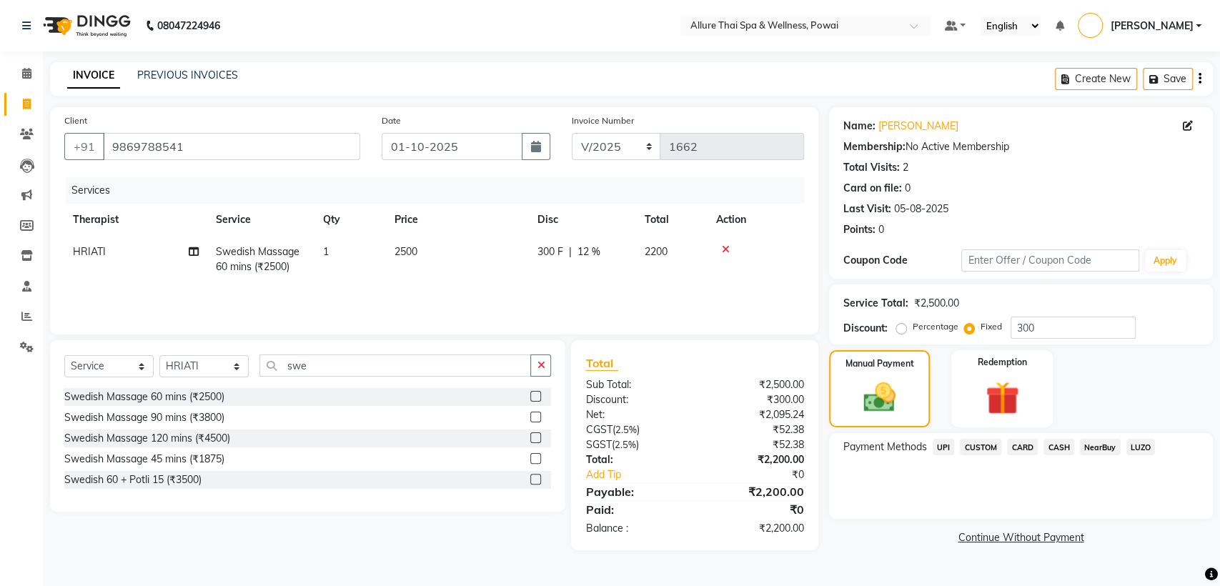
click at [1057, 447] on span "CASH" at bounding box center [1058, 447] width 31 height 16
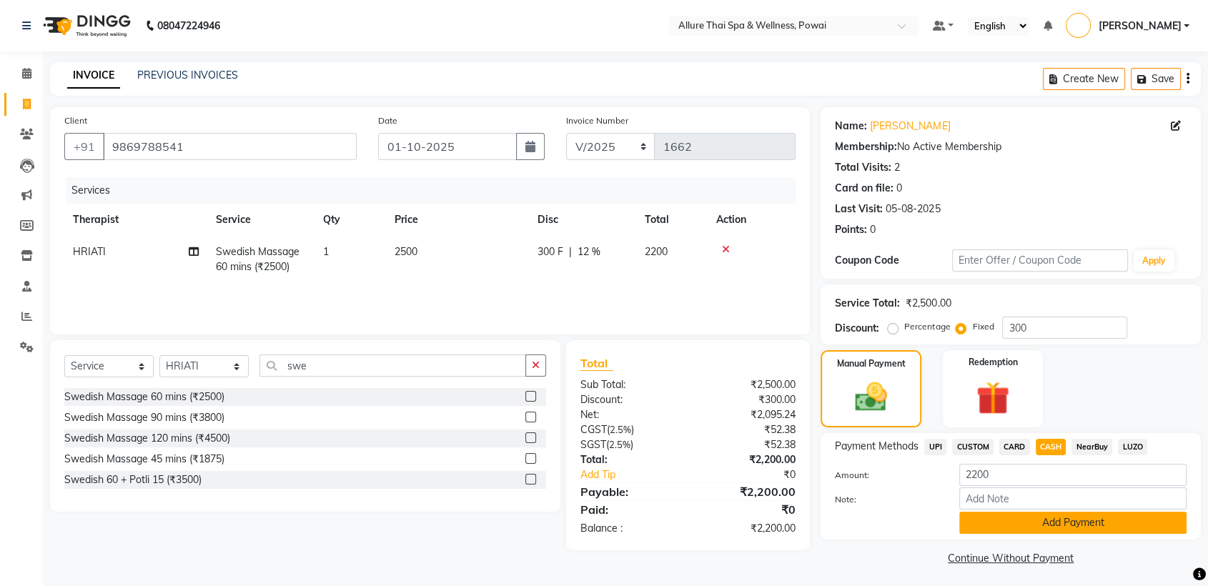
click at [1048, 520] on button "Add Payment" at bounding box center [1072, 523] width 227 height 22
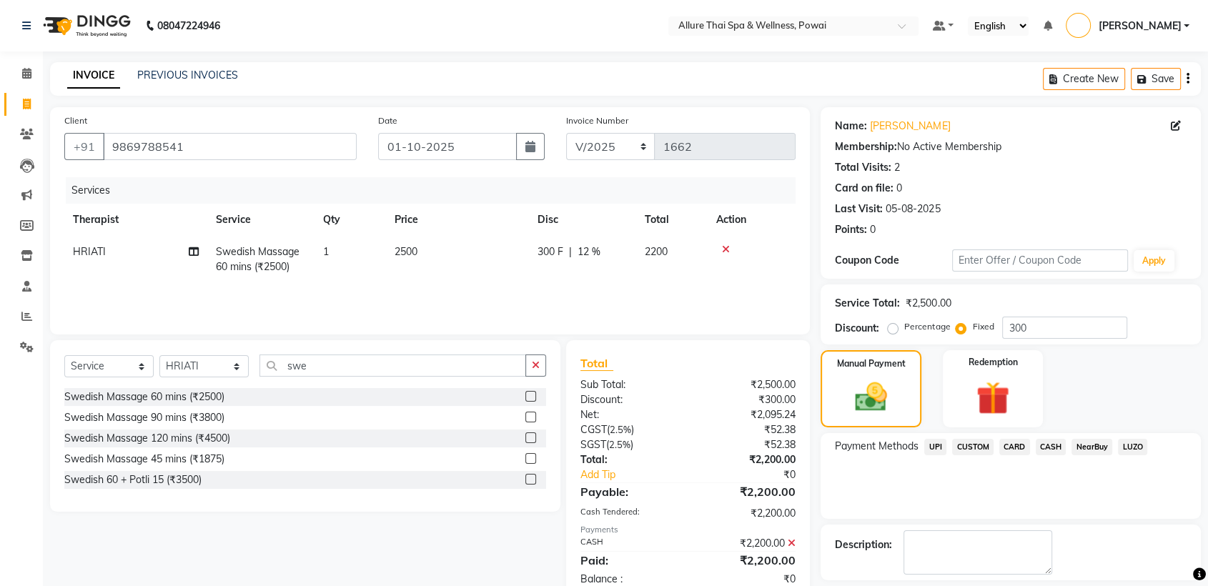
scroll to position [64, 0]
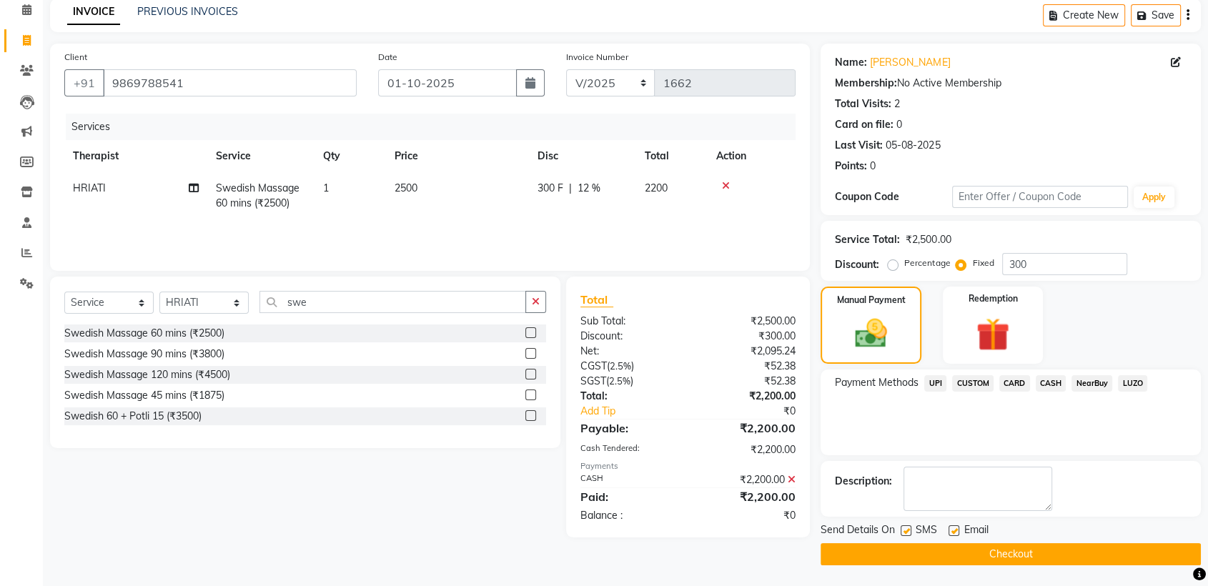
click at [903, 534] on label at bounding box center [906, 530] width 11 height 11
click at [903, 534] on input "checkbox" at bounding box center [905, 531] width 9 height 9
checkbox input "false"
click at [951, 530] on label at bounding box center [953, 530] width 11 height 11
click at [951, 530] on input "checkbox" at bounding box center [952, 531] width 9 height 9
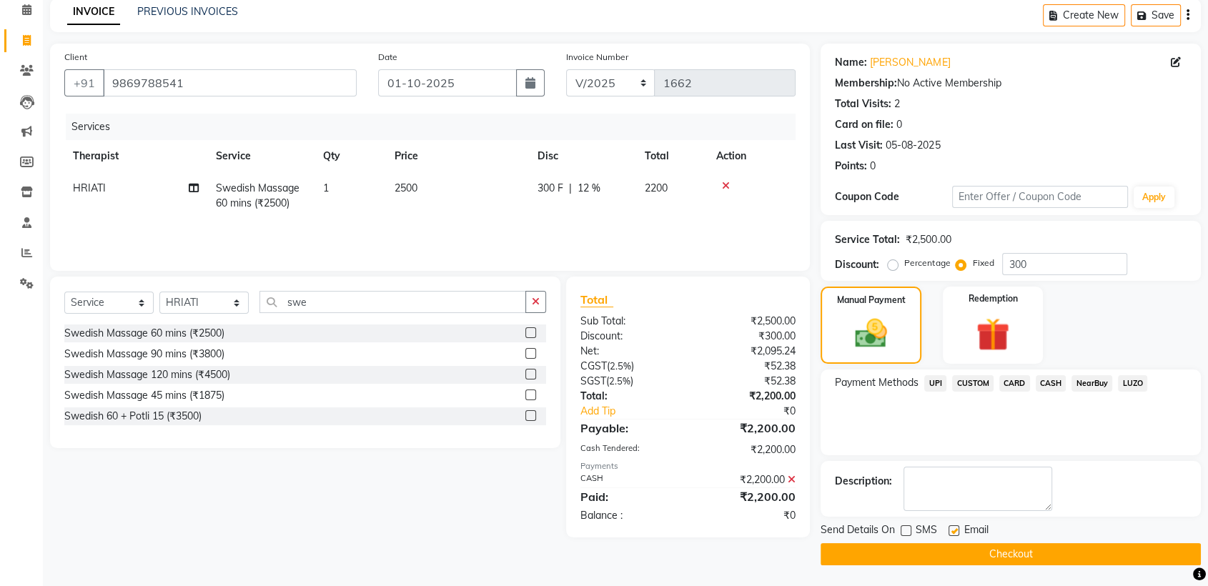
checkbox input "false"
click at [961, 546] on button "Checkout" at bounding box center [1010, 554] width 380 height 22
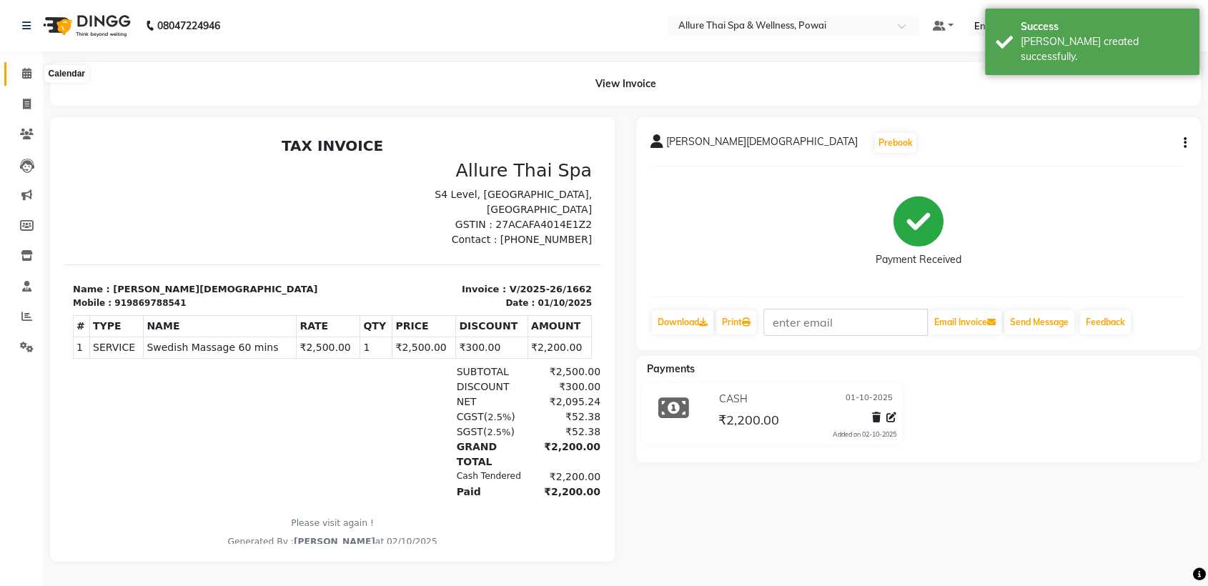
click at [28, 70] on icon at bounding box center [26, 73] width 9 height 11
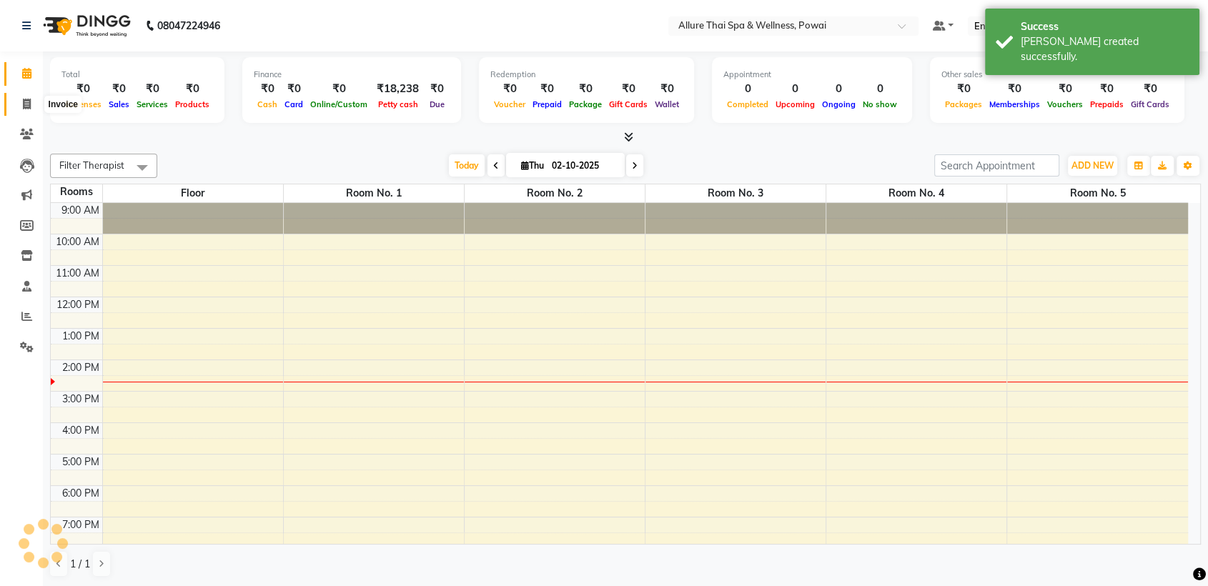
click at [23, 104] on icon at bounding box center [27, 104] width 8 height 11
select select "6686"
select select "service"
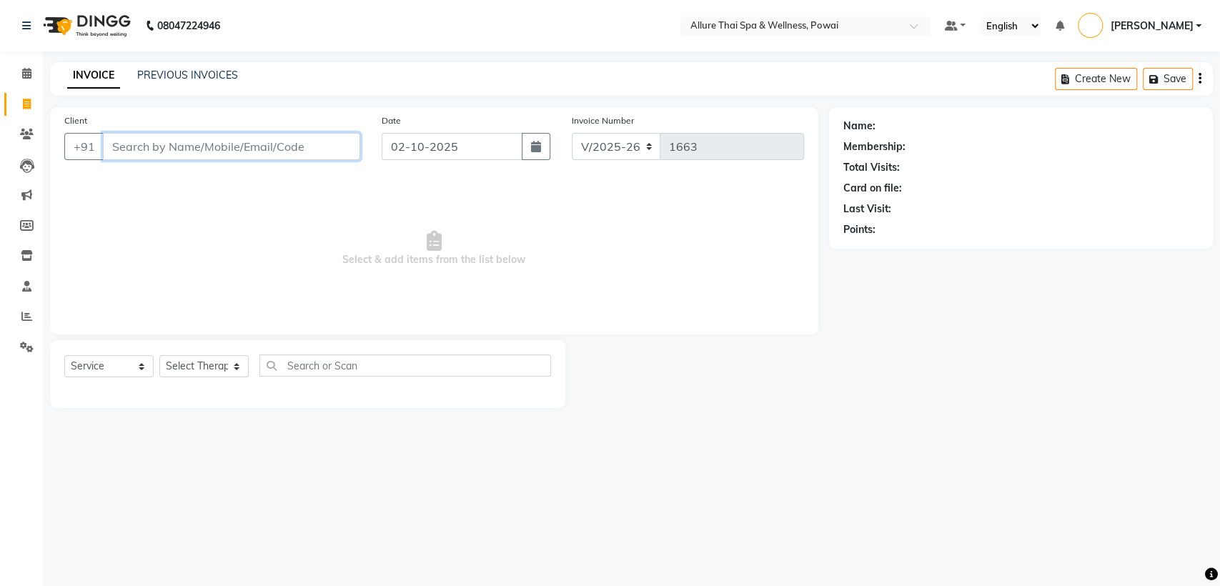
click at [337, 146] on input "Client" at bounding box center [231, 146] width 257 height 27
paste input "9869108368"
type input "9869108368"
click at [337, 146] on span "Add Client" at bounding box center [323, 146] width 56 height 14
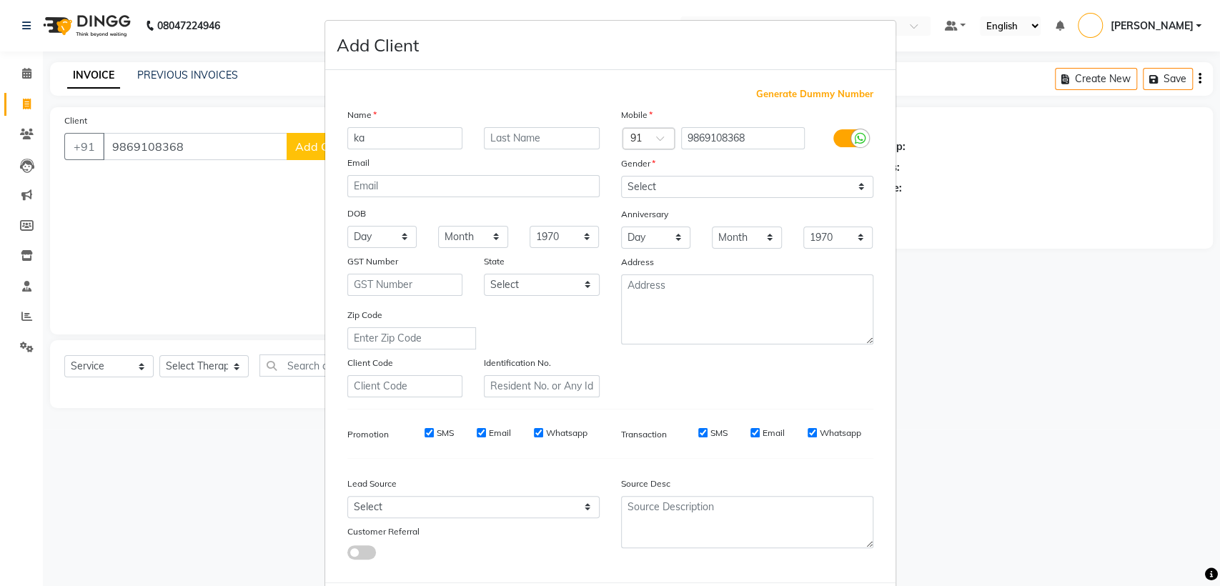
type input "k"
type input "[PERSON_NAME]"
click at [630, 193] on select "Select [DEMOGRAPHIC_DATA] [DEMOGRAPHIC_DATA] Other Prefer Not To Say" at bounding box center [747, 187] width 252 height 22
select select "[DEMOGRAPHIC_DATA]"
click at [621, 176] on select "Select [DEMOGRAPHIC_DATA] [DEMOGRAPHIC_DATA] Other Prefer Not To Say" at bounding box center [747, 187] width 252 height 22
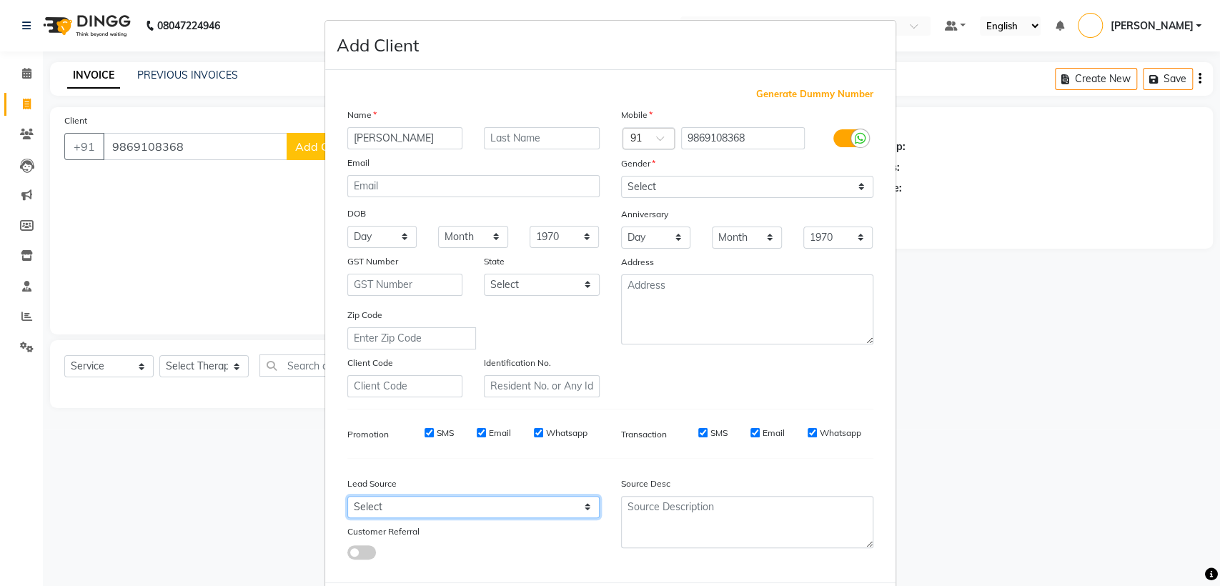
click at [385, 510] on select "Select Walk-in Referral Friend Advertisement Facebook JustDial Google Other Web…" at bounding box center [473, 507] width 252 height 22
select select "47200"
click at [347, 496] on select "Select Walk-in Referral Friend Advertisement Facebook JustDial Google Other Web…" at bounding box center [473, 507] width 252 height 22
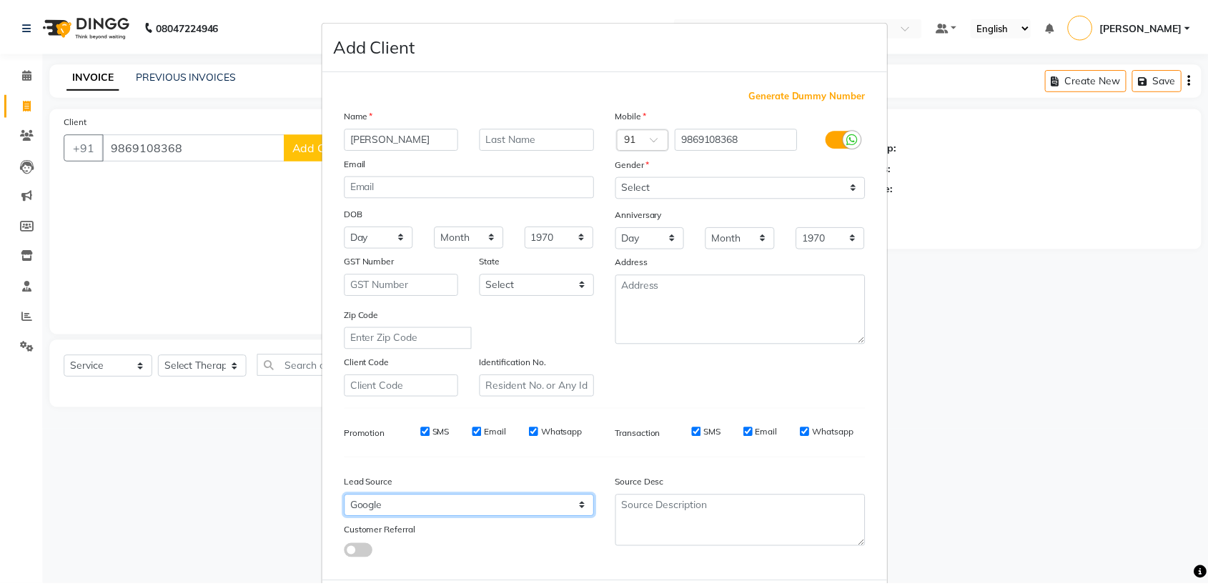
scroll to position [71, 0]
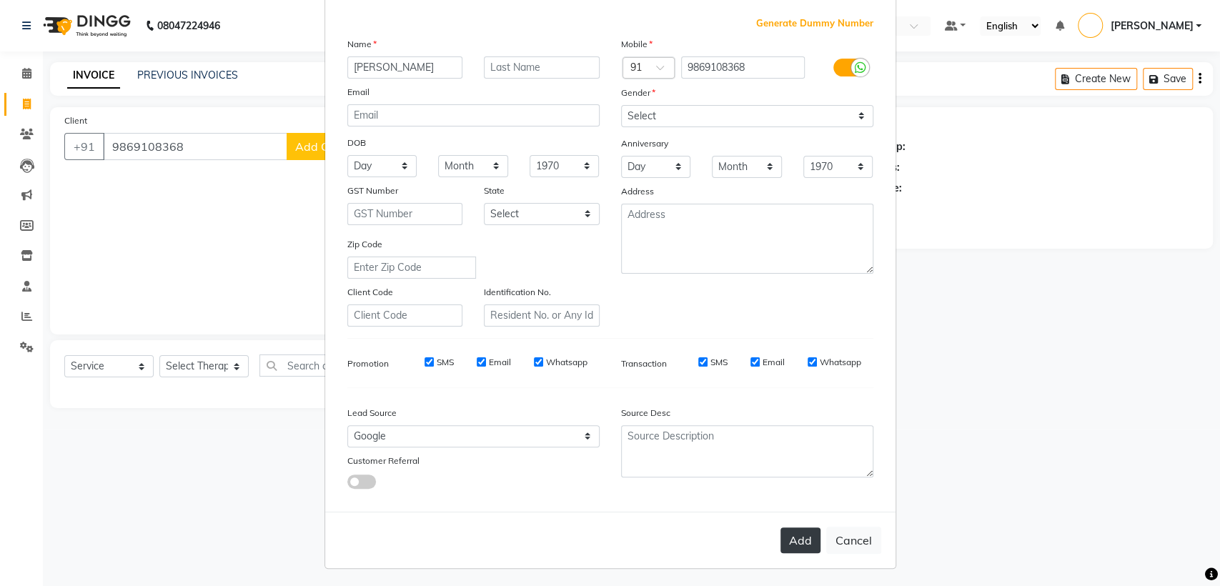
click at [795, 543] on button "Add" at bounding box center [800, 540] width 40 height 26
select select
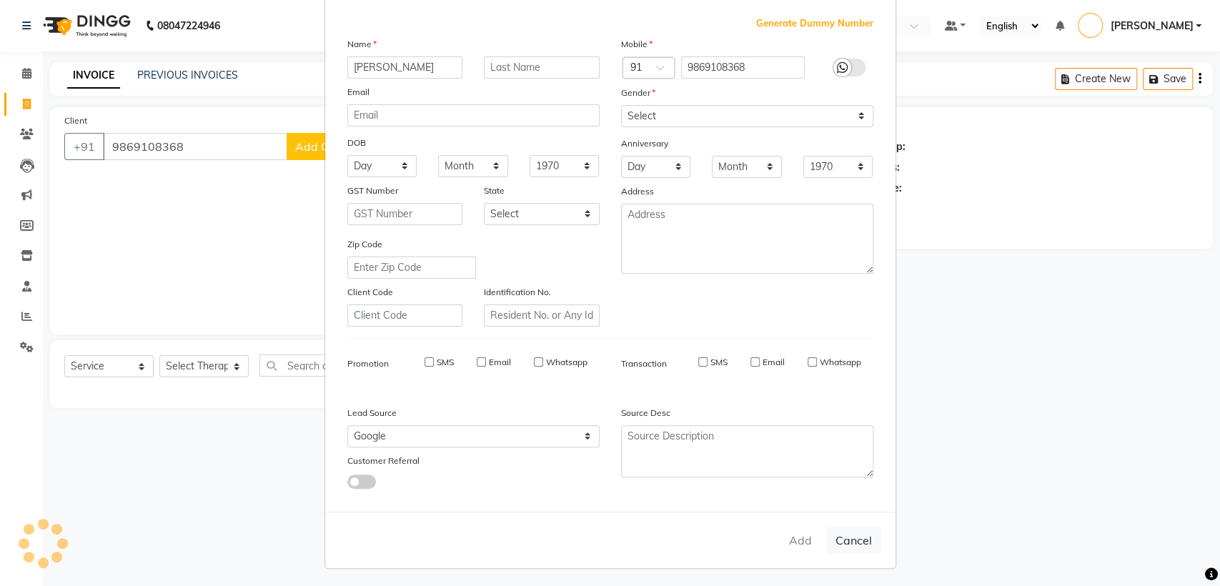
select select
checkbox input "false"
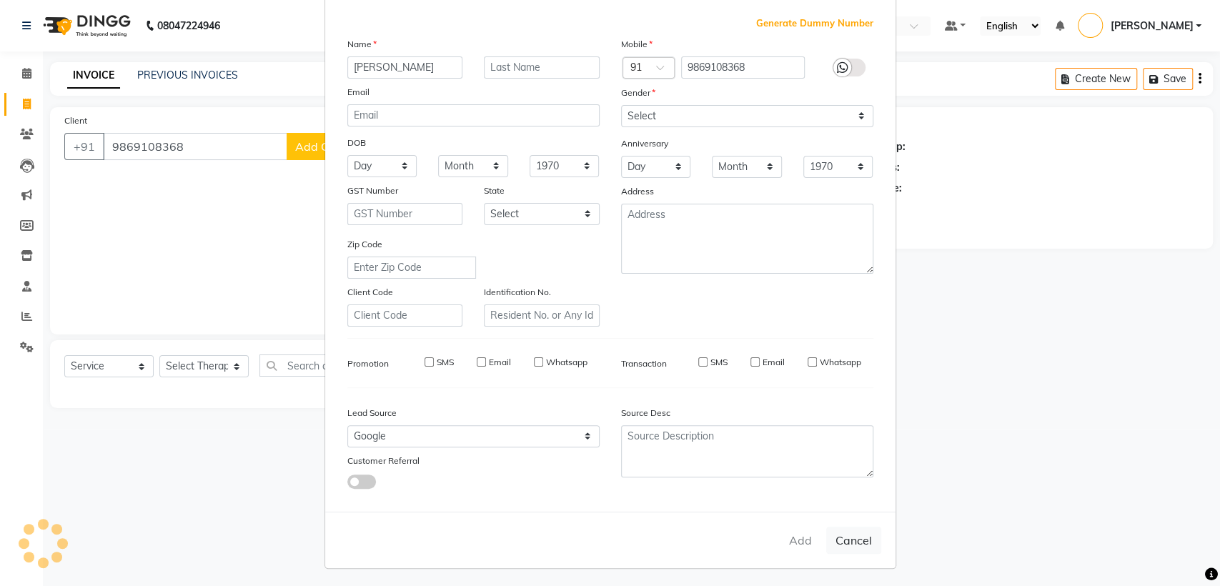
checkbox input "false"
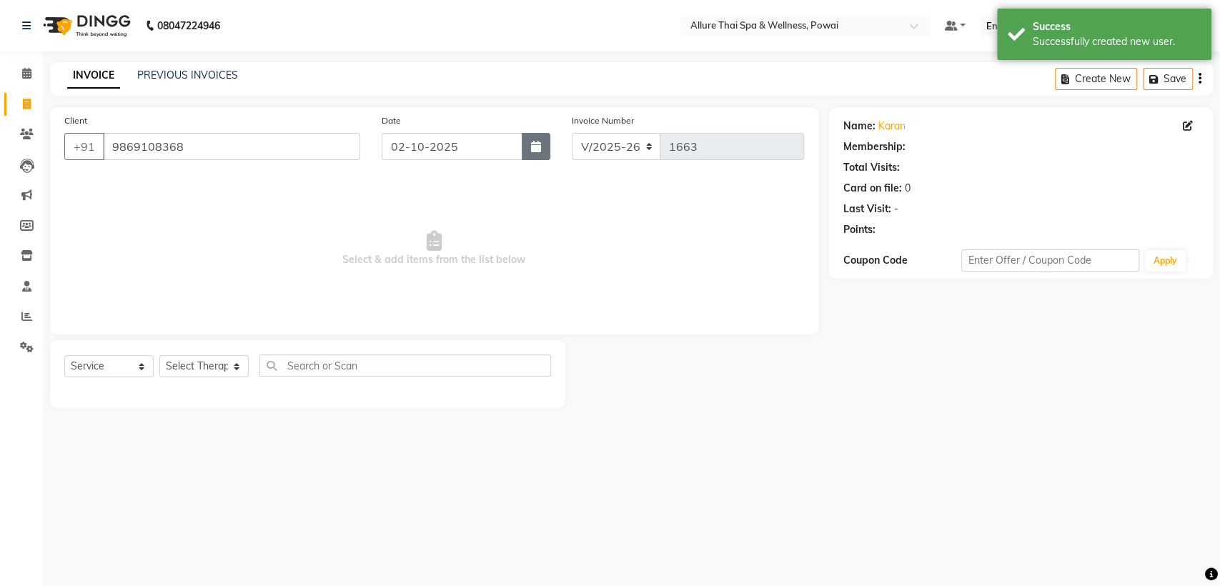
click at [533, 148] on icon "button" at bounding box center [536, 146] width 10 height 11
select select "10"
select select "2025"
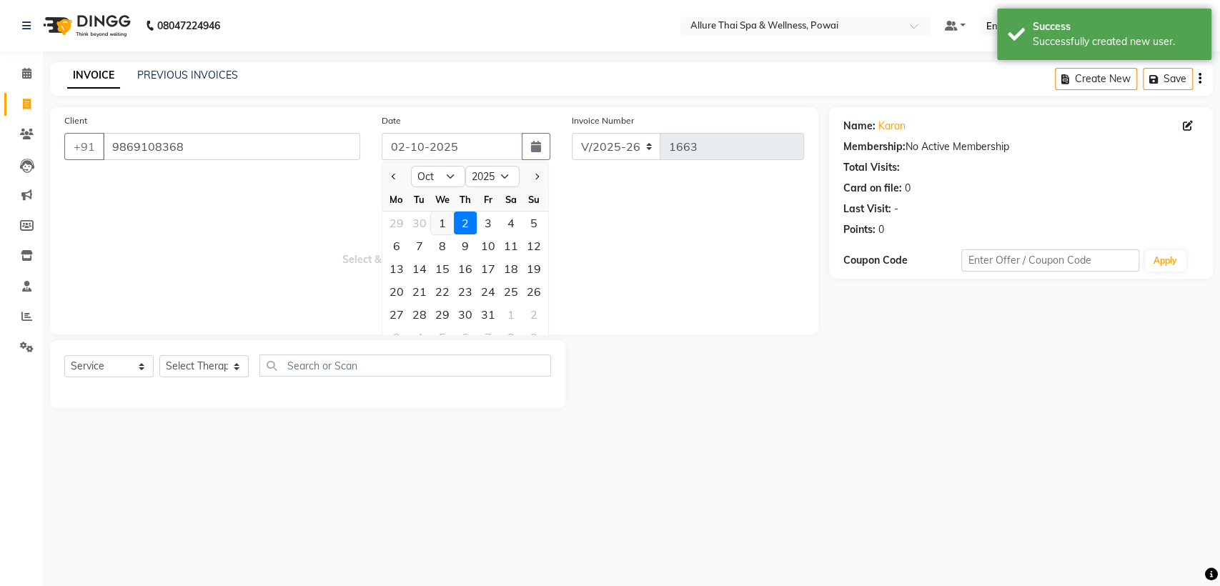
click at [442, 227] on div "1" at bounding box center [442, 223] width 23 height 23
type input "01-10-2025"
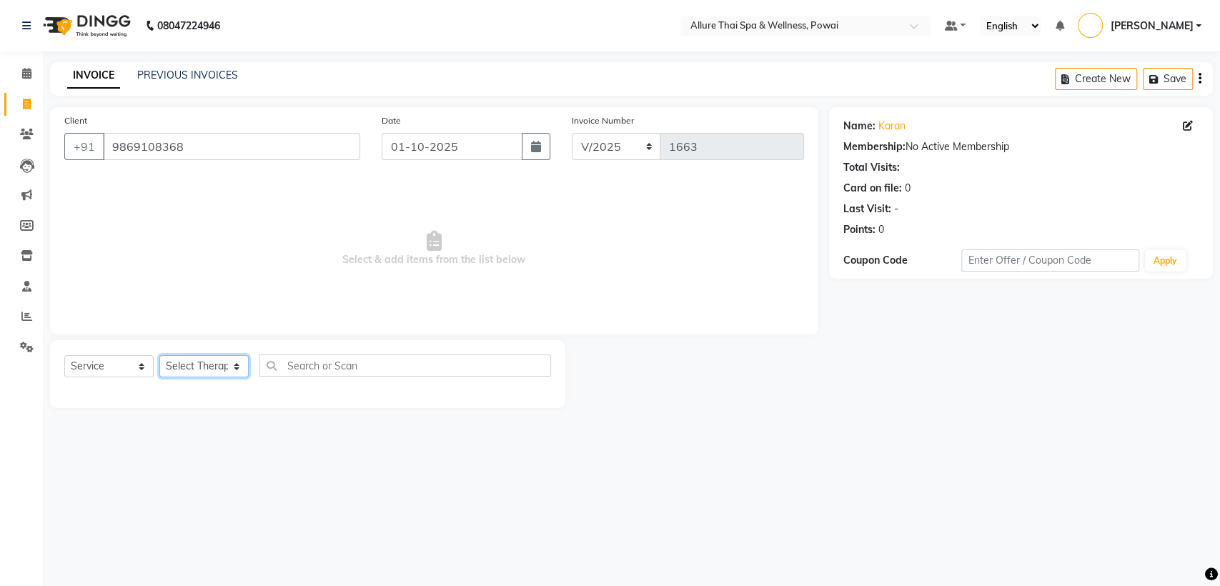
click at [184, 373] on select "Select Therapist AKOK Allure Thai Appointment [PERSON_NAME] [PERSON_NAME] CHEM …" at bounding box center [203, 366] width 89 height 22
click at [159, 355] on select "Select Therapist AKOK Allure Thai Appointment [PERSON_NAME] [PERSON_NAME] CHEM …" at bounding box center [203, 366] width 89 height 22
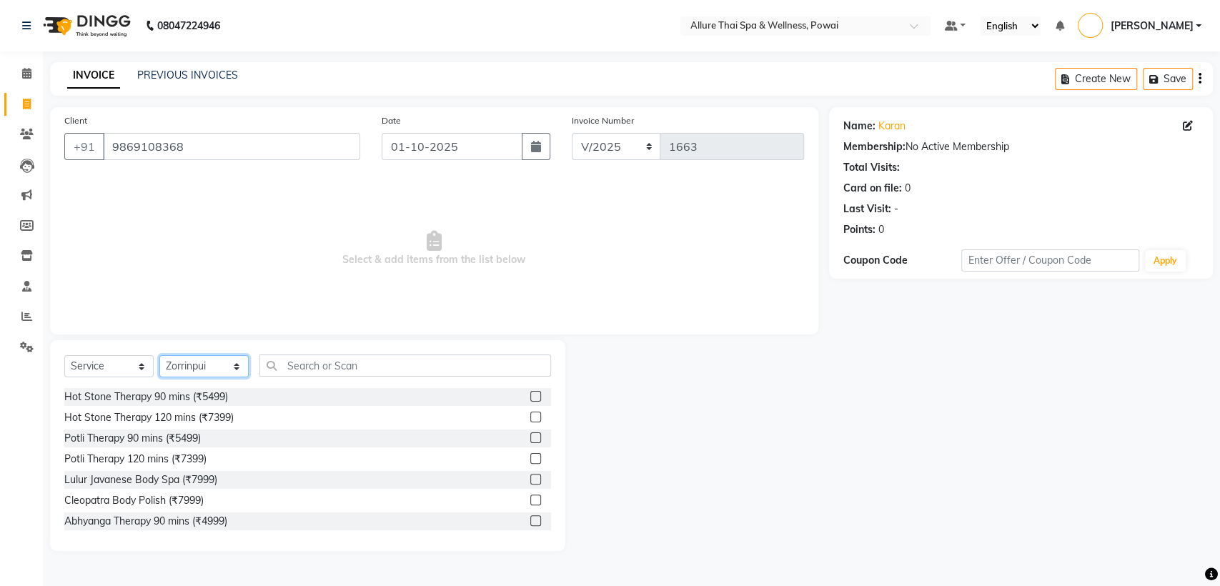
click at [206, 370] on select "Select Therapist AKOK Allure Thai Appointment [PERSON_NAME] [PERSON_NAME] CHEM …" at bounding box center [203, 366] width 89 height 22
select select "86079"
click at [159, 355] on select "Select Therapist AKOK Allure Thai Appointment [PERSON_NAME] [PERSON_NAME] CHEM …" at bounding box center [203, 366] width 89 height 22
click at [299, 372] on input "text" at bounding box center [405, 365] width 292 height 22
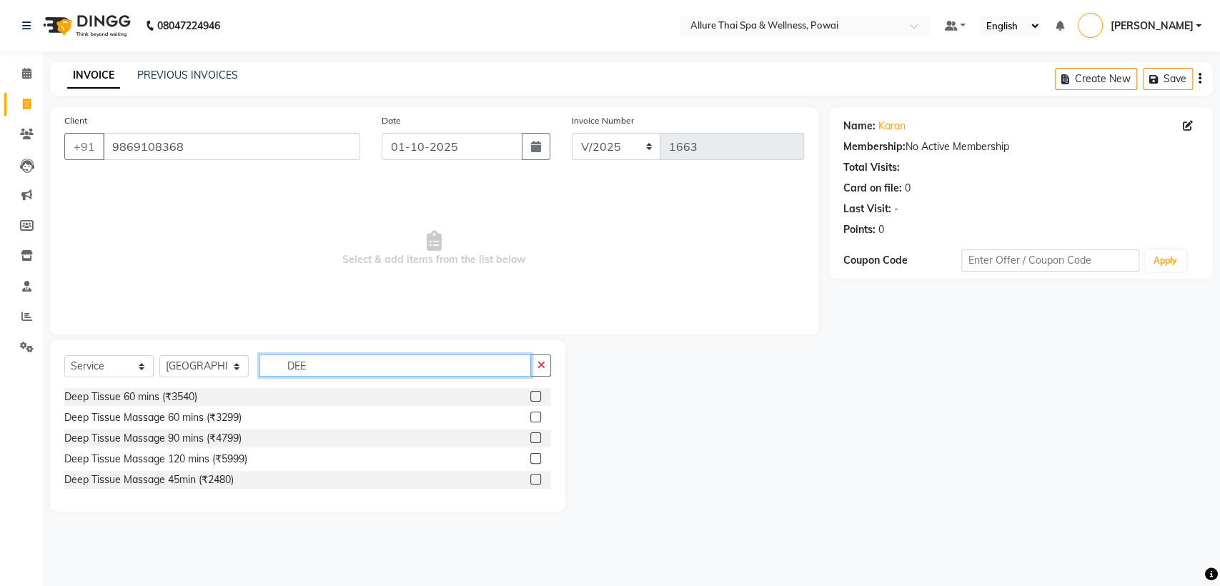
type input "DEE"
click at [532, 415] on label at bounding box center [535, 417] width 11 height 11
click at [532, 415] on input "checkbox" at bounding box center [534, 417] width 9 height 9
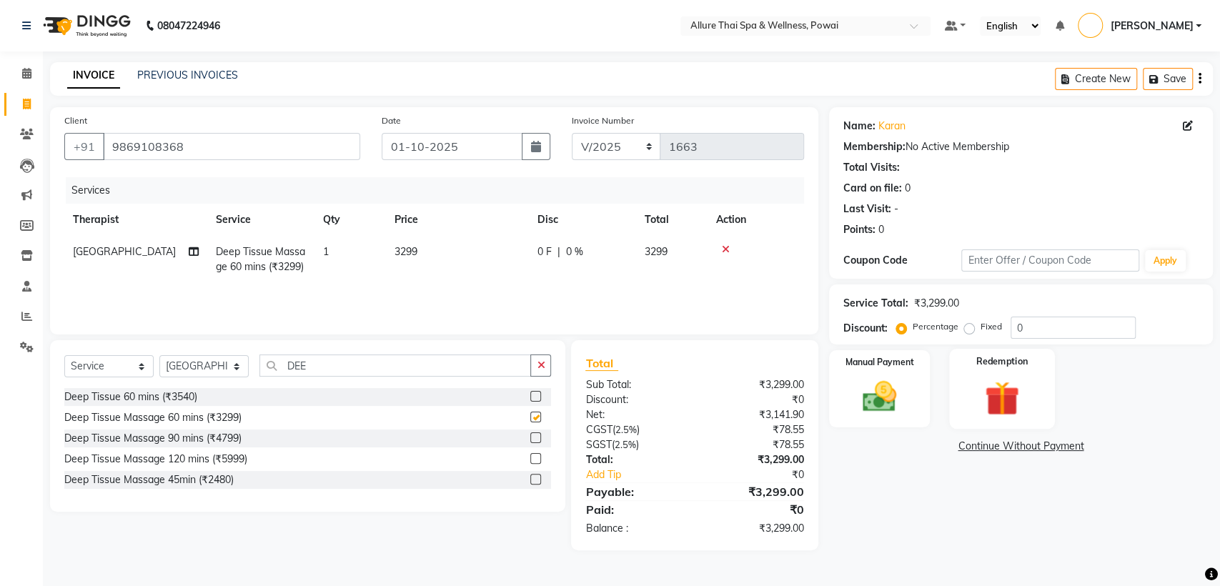
checkbox input "false"
click at [981, 324] on label "Fixed" at bounding box center [991, 326] width 21 height 13
click at [967, 324] on input "Fixed" at bounding box center [972, 327] width 10 height 10
radio input "true"
click at [1032, 327] on input "0" at bounding box center [1073, 328] width 125 height 22
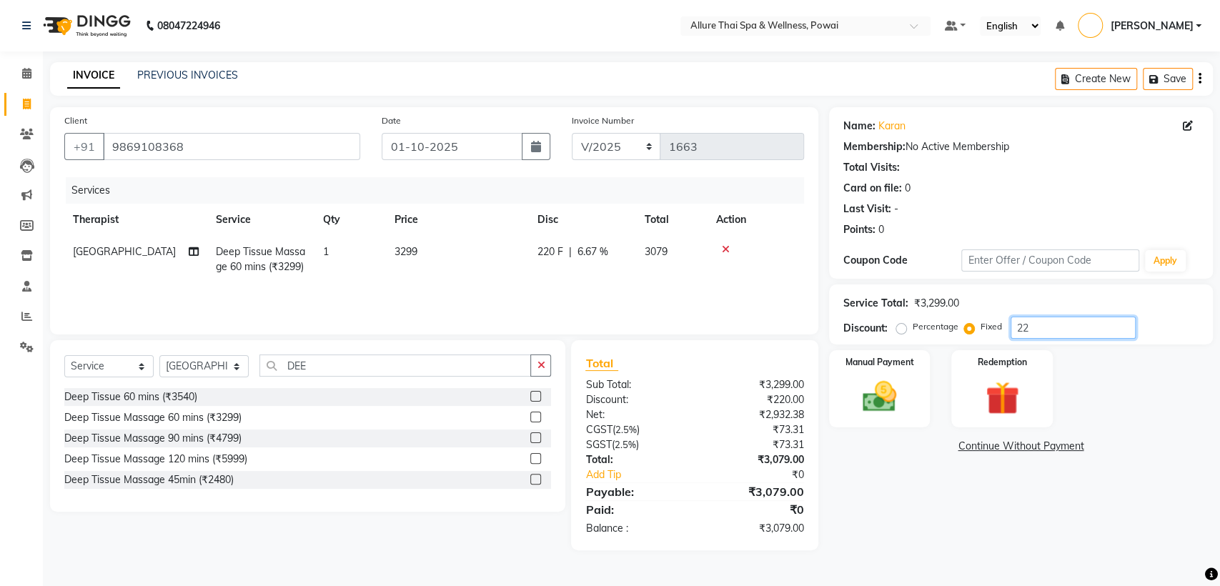
type input "2"
type input "1099"
click at [869, 367] on label "Manual Payment" at bounding box center [879, 361] width 71 height 14
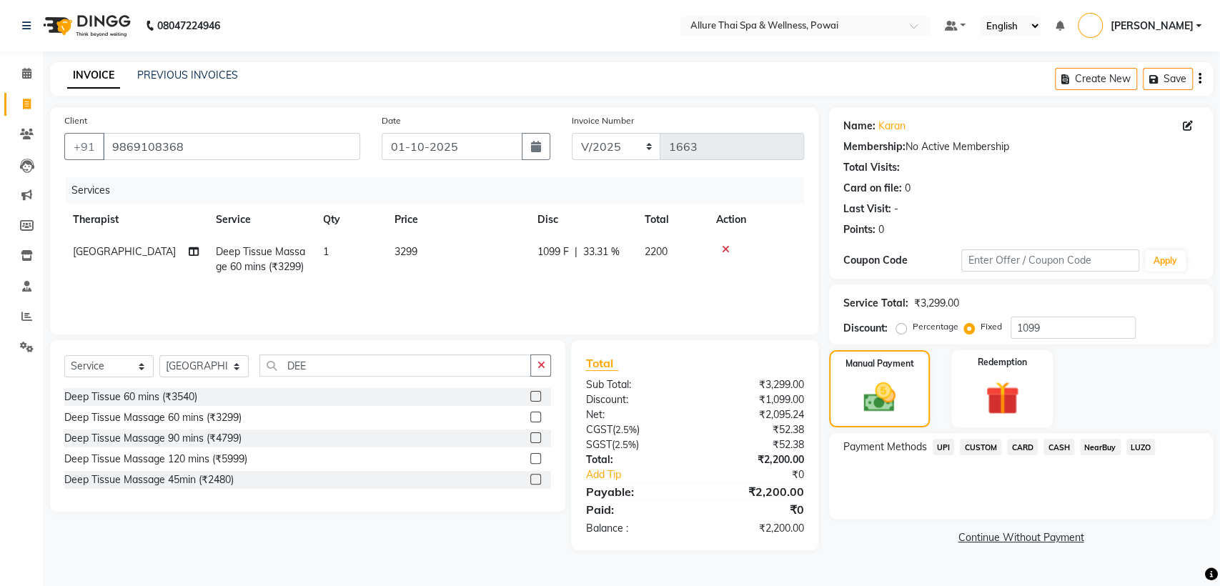
click at [1028, 450] on span "CARD" at bounding box center [1022, 447] width 31 height 16
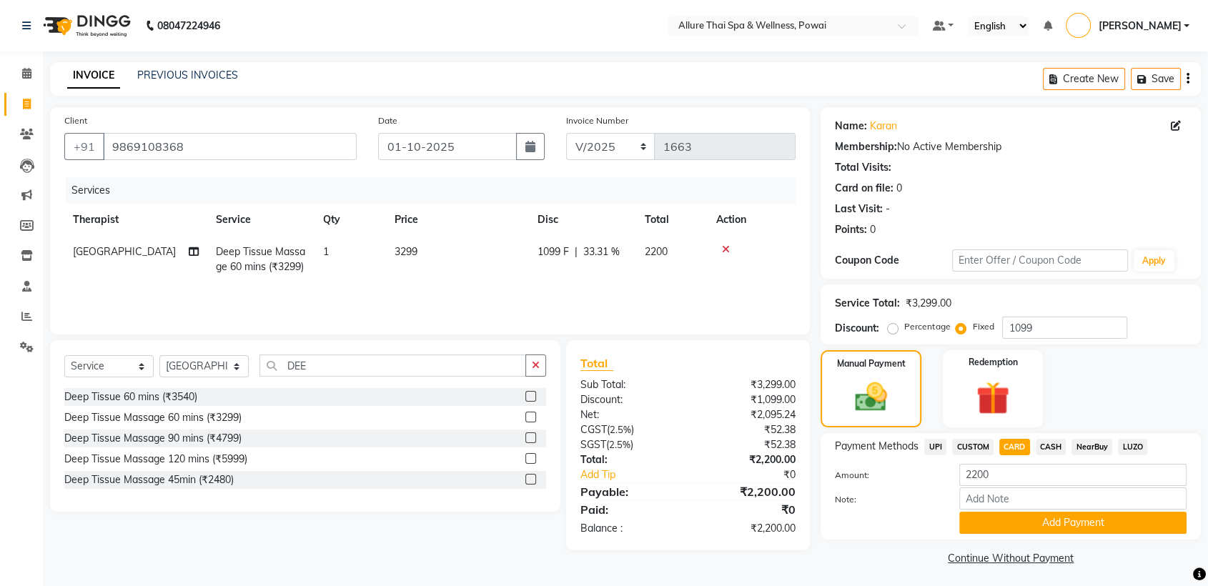
scroll to position [4, 0]
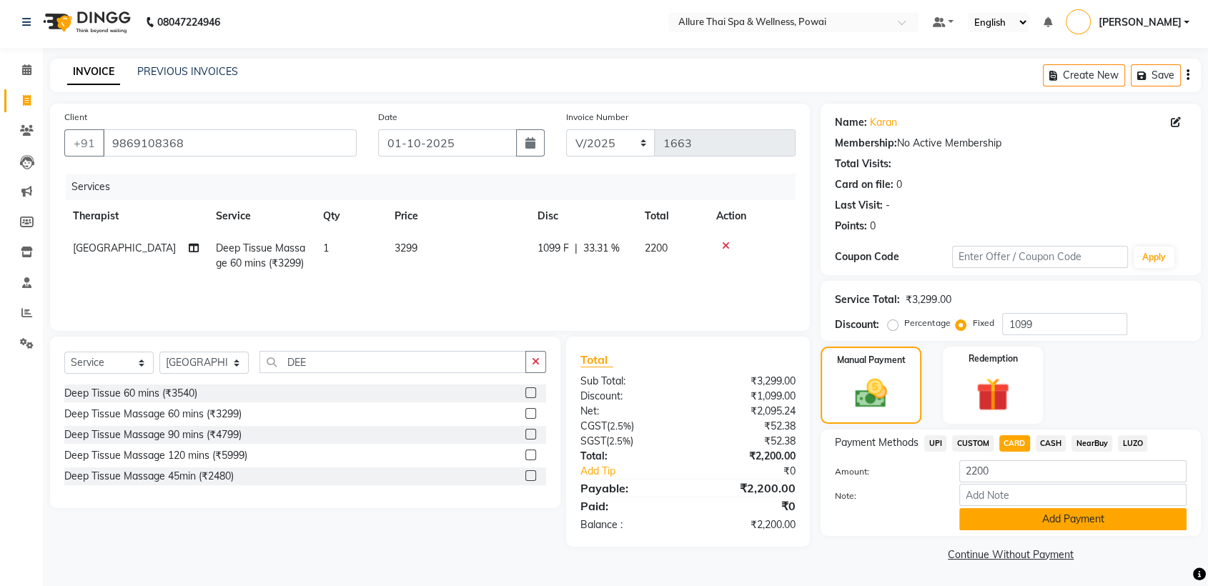
click at [1009, 516] on button "Add Payment" at bounding box center [1072, 519] width 227 height 22
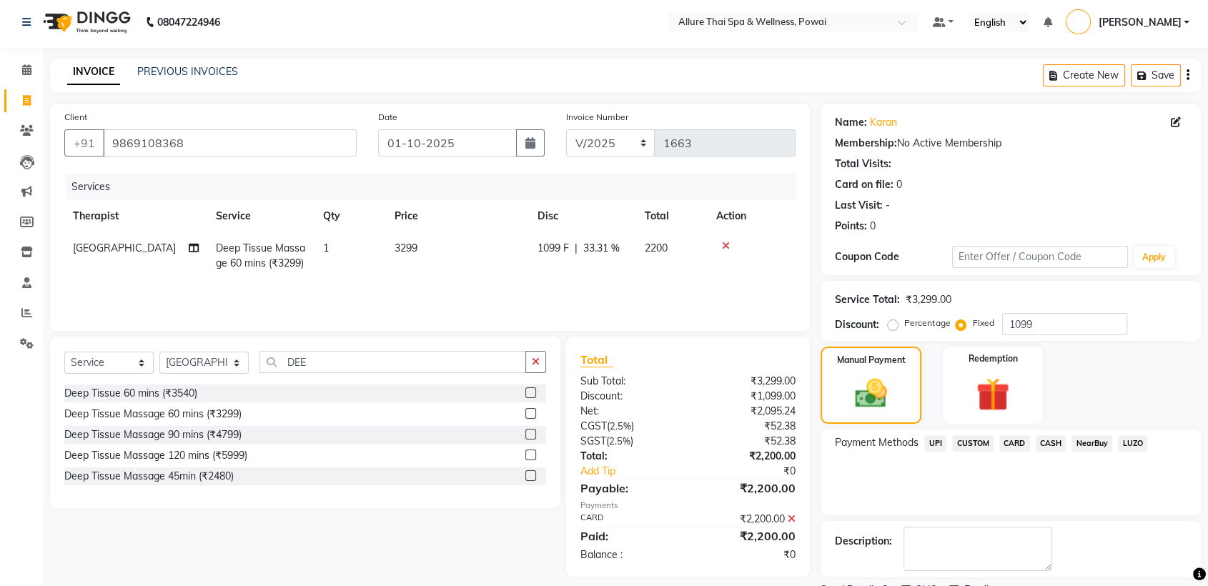
scroll to position [64, 0]
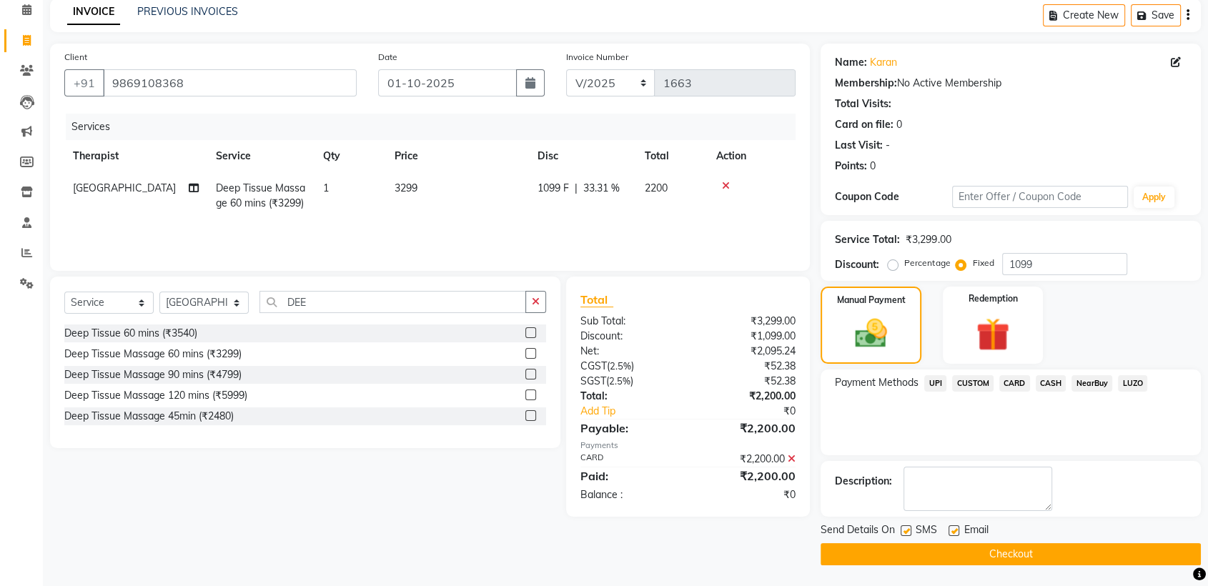
click at [902, 528] on label at bounding box center [906, 530] width 11 height 11
click at [902, 528] on input "checkbox" at bounding box center [905, 531] width 9 height 9
checkbox input "false"
click at [955, 529] on label at bounding box center [953, 530] width 11 height 11
click at [955, 529] on input "checkbox" at bounding box center [952, 531] width 9 height 9
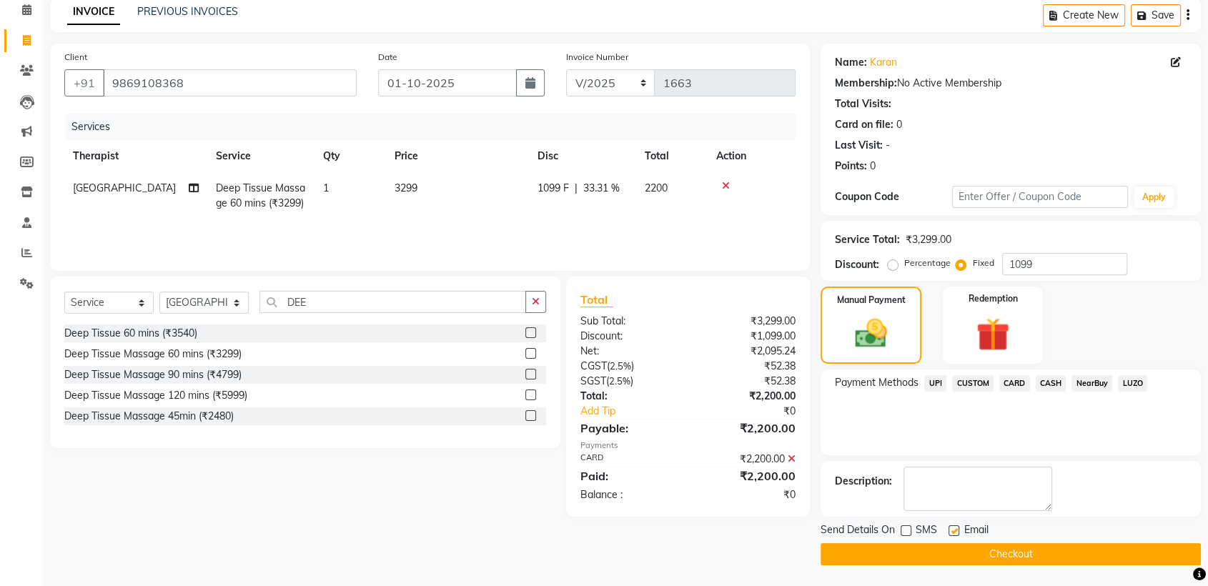
checkbox input "false"
click at [961, 545] on button "Checkout" at bounding box center [1010, 554] width 380 height 22
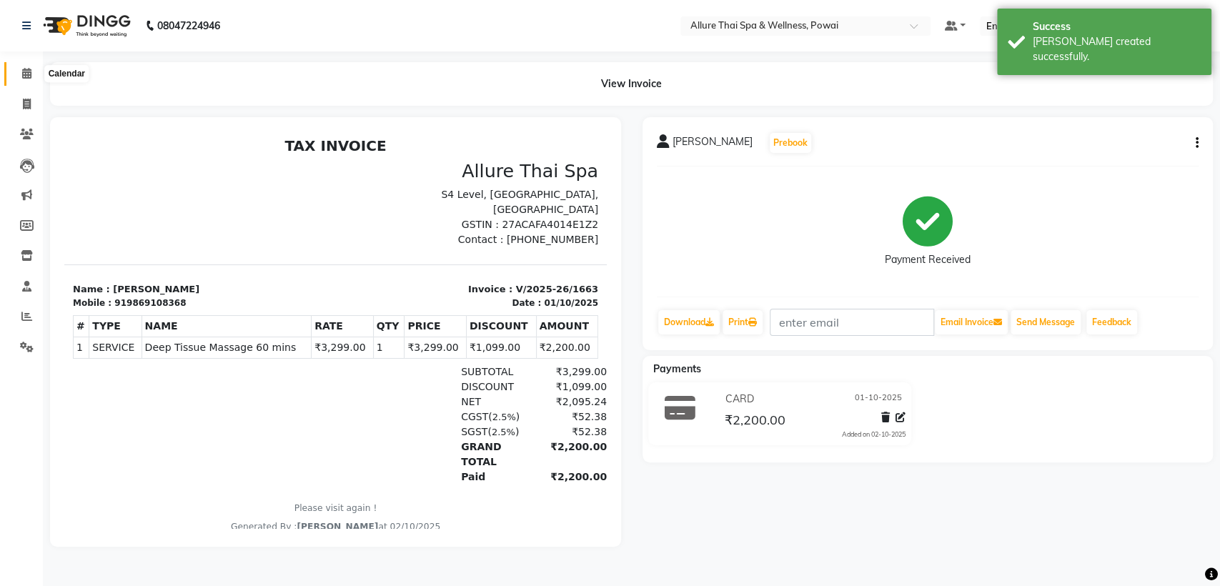
click at [23, 76] on icon at bounding box center [26, 73] width 9 height 11
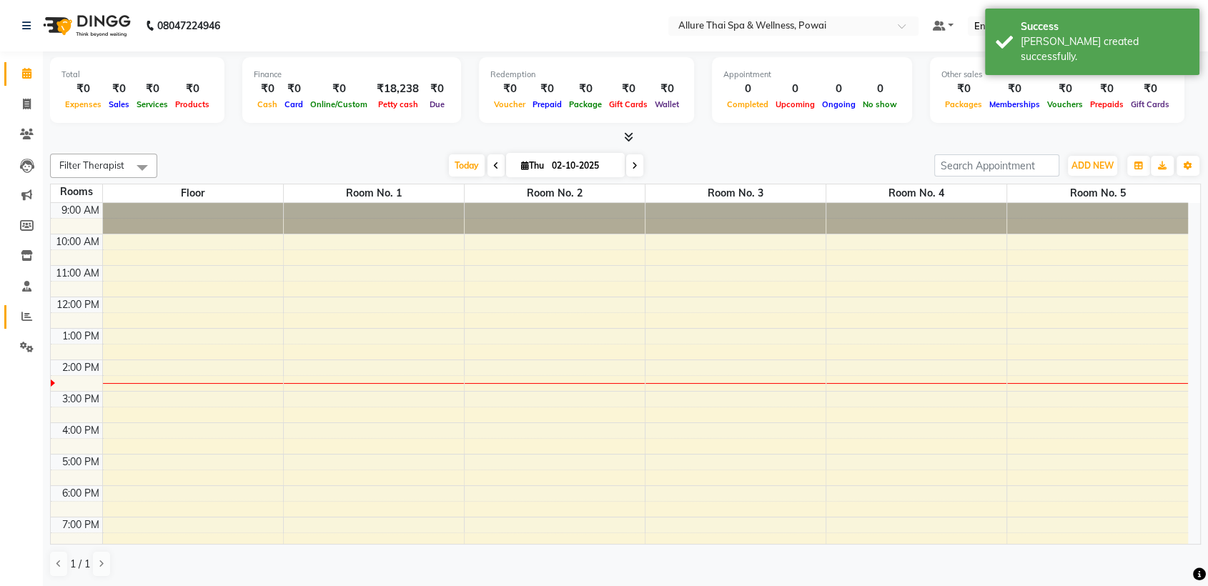
click at [23, 321] on icon at bounding box center [26, 316] width 11 height 11
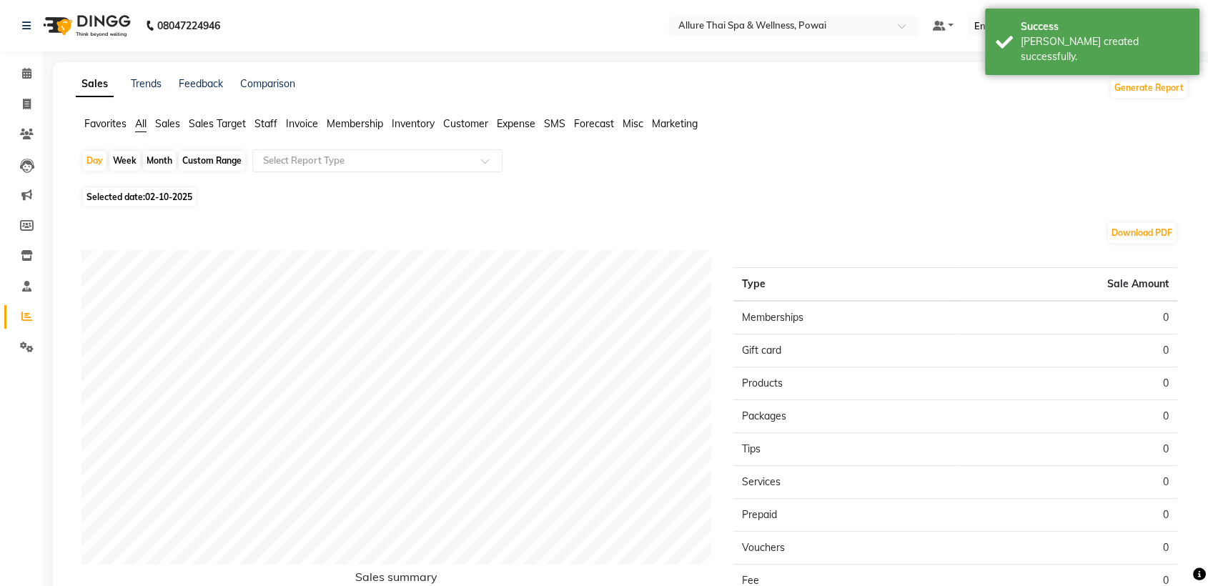
click at [154, 194] on span "02-10-2025" at bounding box center [168, 197] width 47 height 11
select select "10"
select select "2025"
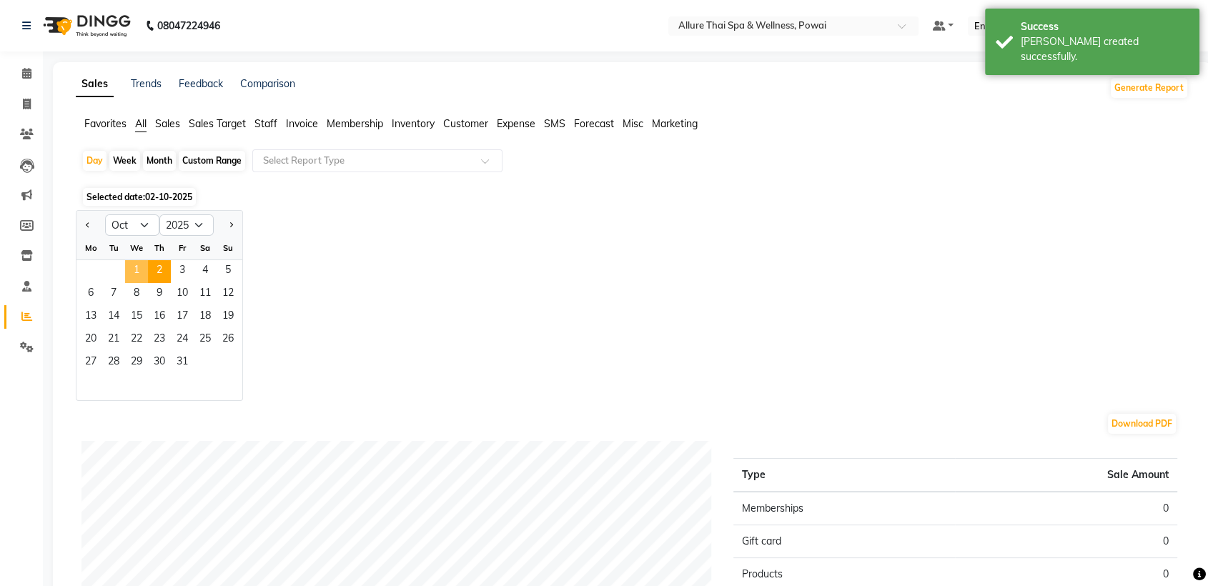
click at [137, 267] on span "1" at bounding box center [136, 271] width 23 height 23
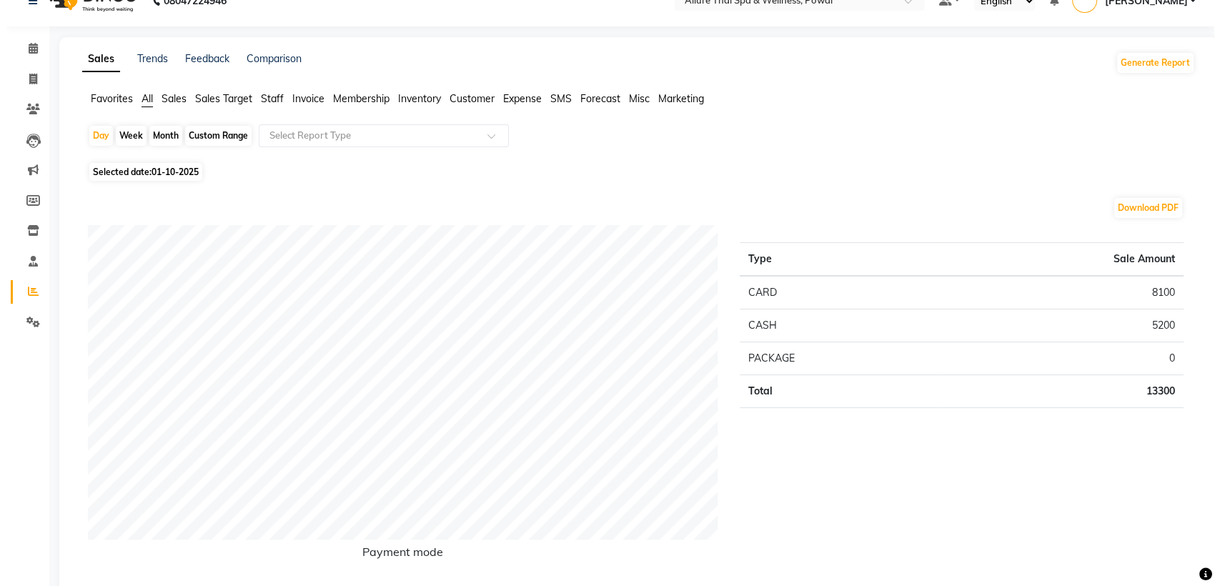
scroll to position [26, 0]
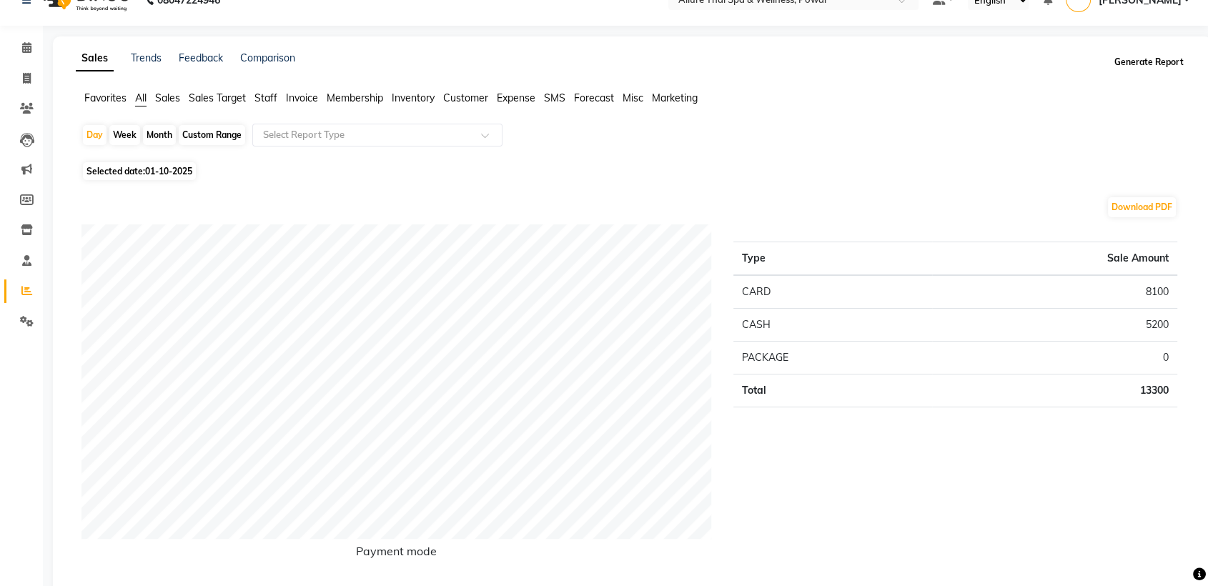
click at [1152, 65] on button "Generate Report" at bounding box center [1149, 62] width 76 height 20
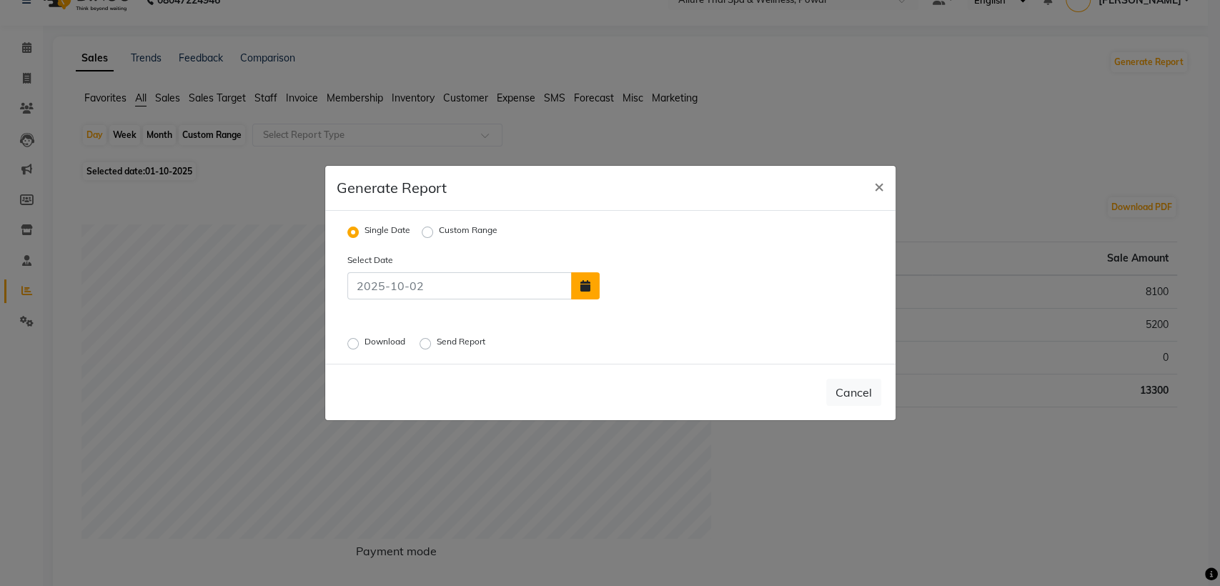
click at [583, 285] on icon "button" at bounding box center [585, 285] width 10 height 11
select select "10"
click at [656, 252] on div "1" at bounding box center [661, 251] width 23 height 23
type input "01-10-2025"
click at [364, 340] on label "Download" at bounding box center [386, 343] width 44 height 17
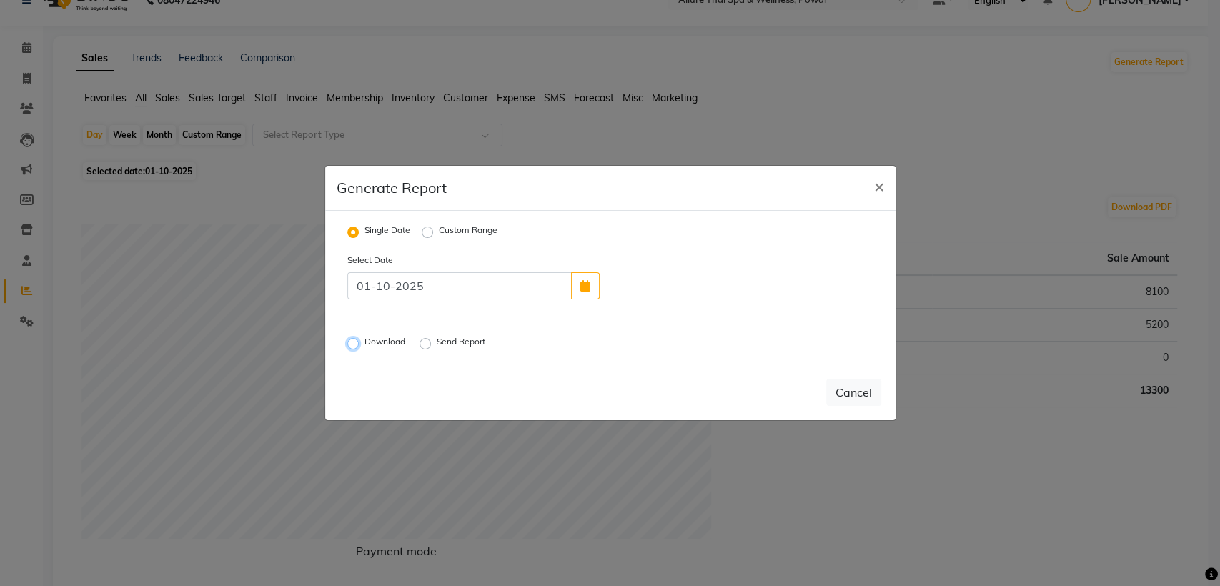
click at [354, 340] on input "Download" at bounding box center [355, 344] width 10 height 10
radio input "true"
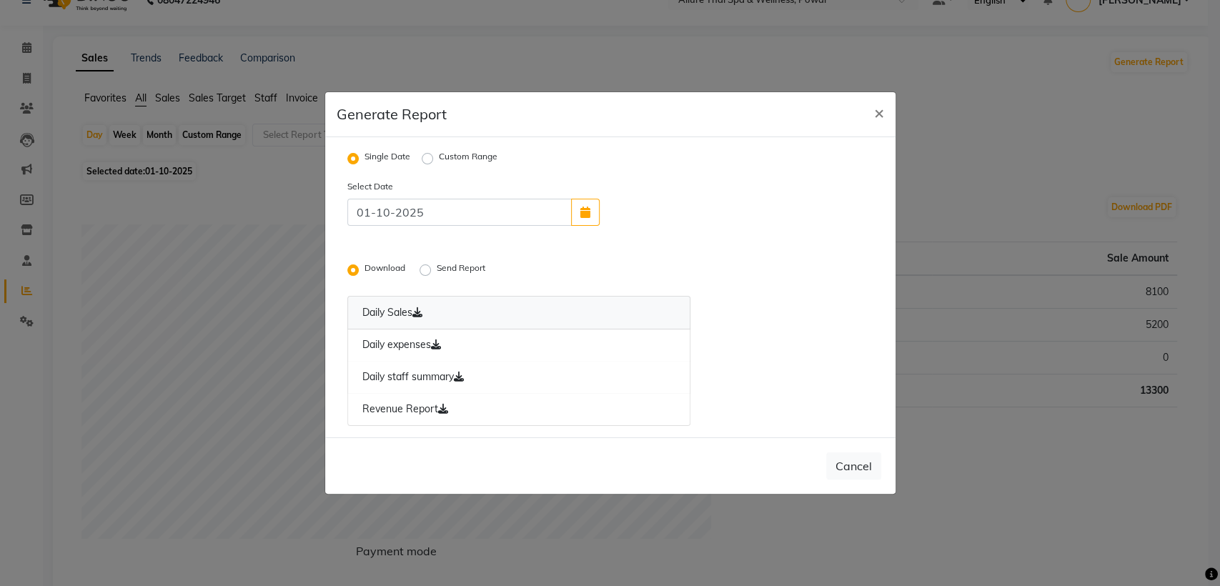
click at [394, 312] on link "Daily Sales" at bounding box center [519, 313] width 344 height 34
